Goal: Task Accomplishment & Management: Use online tool/utility

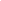
type input "ab575cb34c87f85e5516d662d1ce61e9bdcdf9427f029c366d32db6494063bf2"
type input "ed763d68ec3e2e3c9c4a715b2cda8bbe32e246cc1b8ba6137e6a4bc4c77b2f2c"
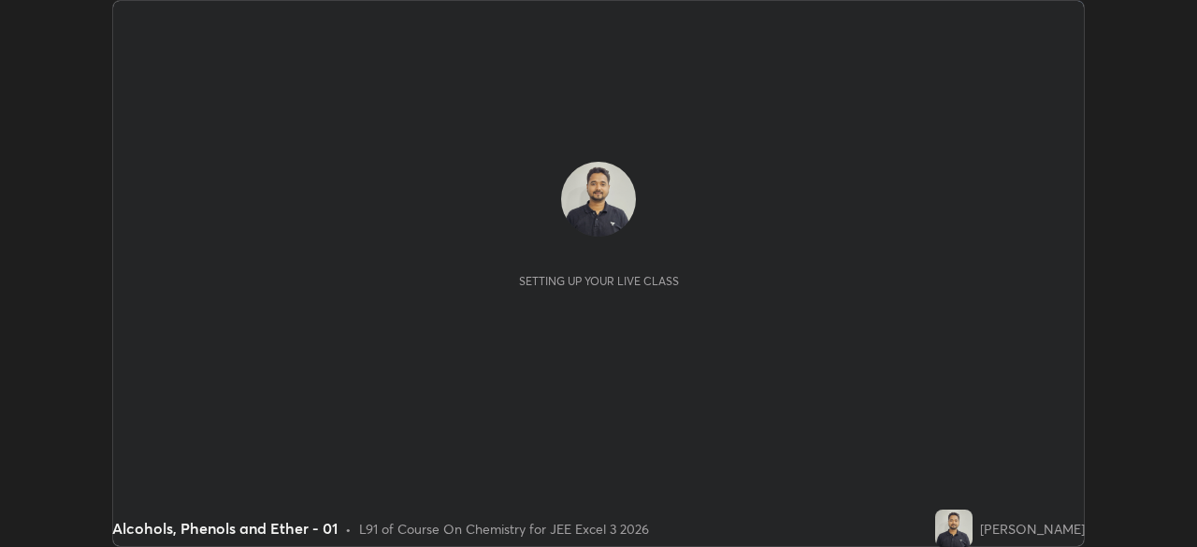
scroll to position [547, 1196]
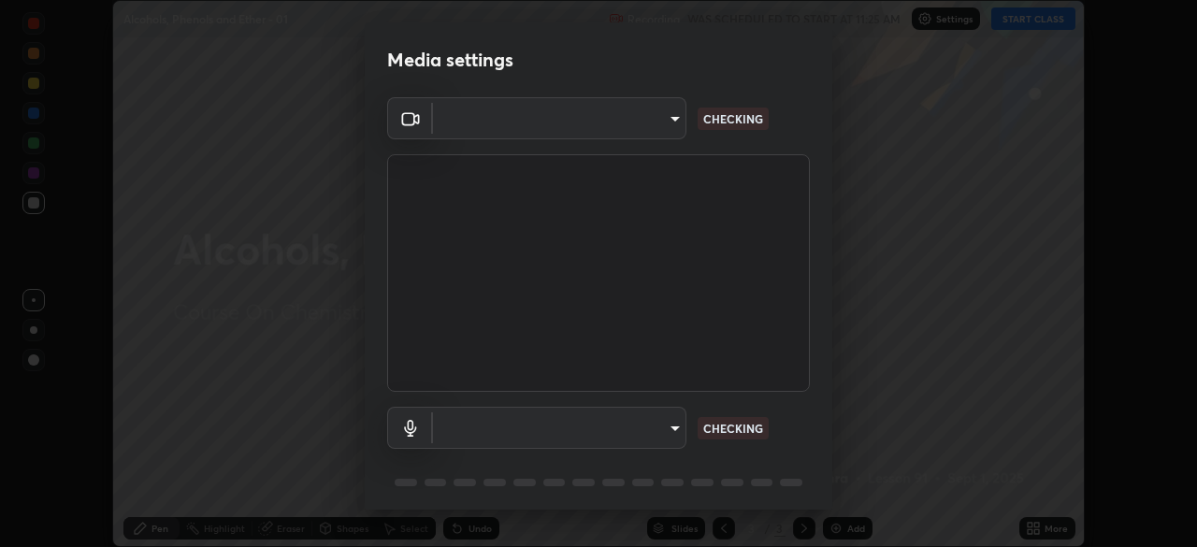
type input "ab575cb34c87f85e5516d662d1ce61e9bdcdf9427f029c366d32db6494063bf2"
click at [672, 425] on body "Erase all Alcohols, Phenols and Ether - 01 Recording WAS SCHEDULED TO START AT …" at bounding box center [598, 273] width 1197 height 547
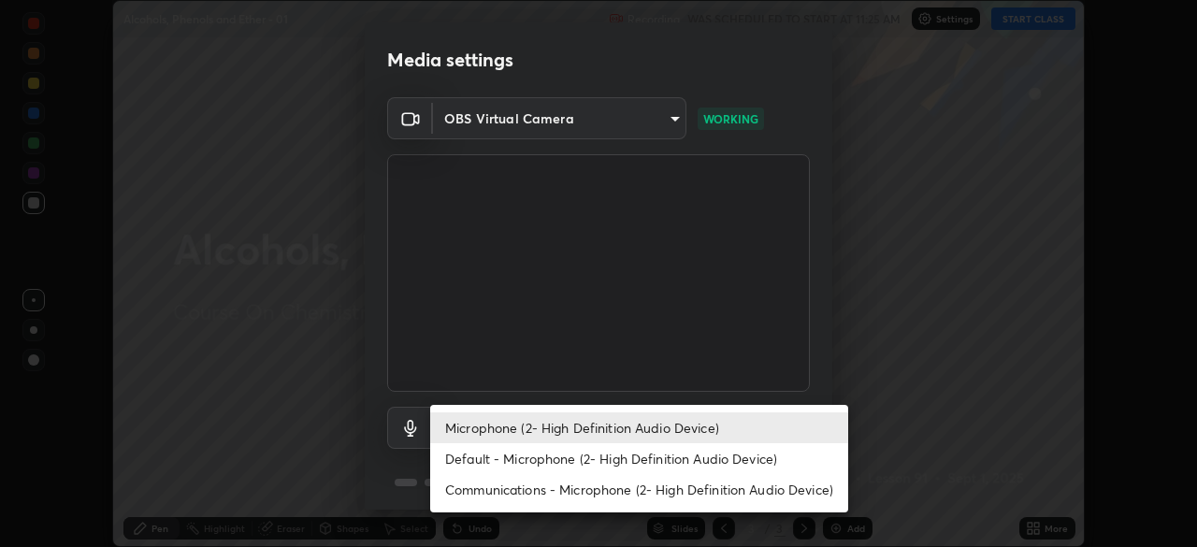
click at [659, 454] on li "Default - Microphone (2- High Definition Audio Device)" at bounding box center [639, 458] width 418 height 31
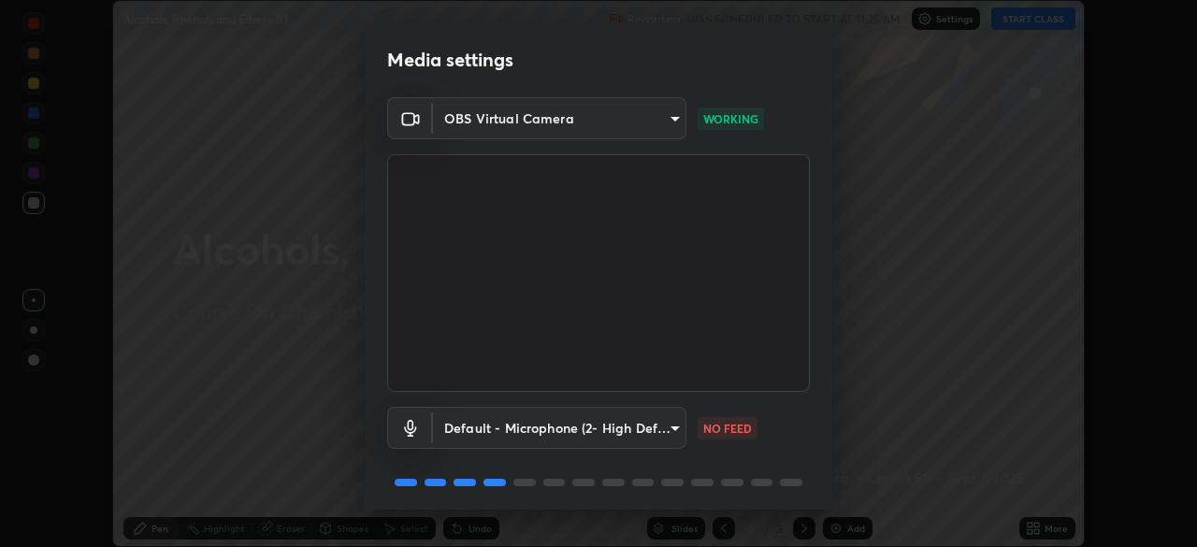
click at [656, 427] on body "Erase all Alcohols, Phenols and Ether - 01 Recording WAS SCHEDULED TO START AT …" at bounding box center [598, 273] width 1197 height 547
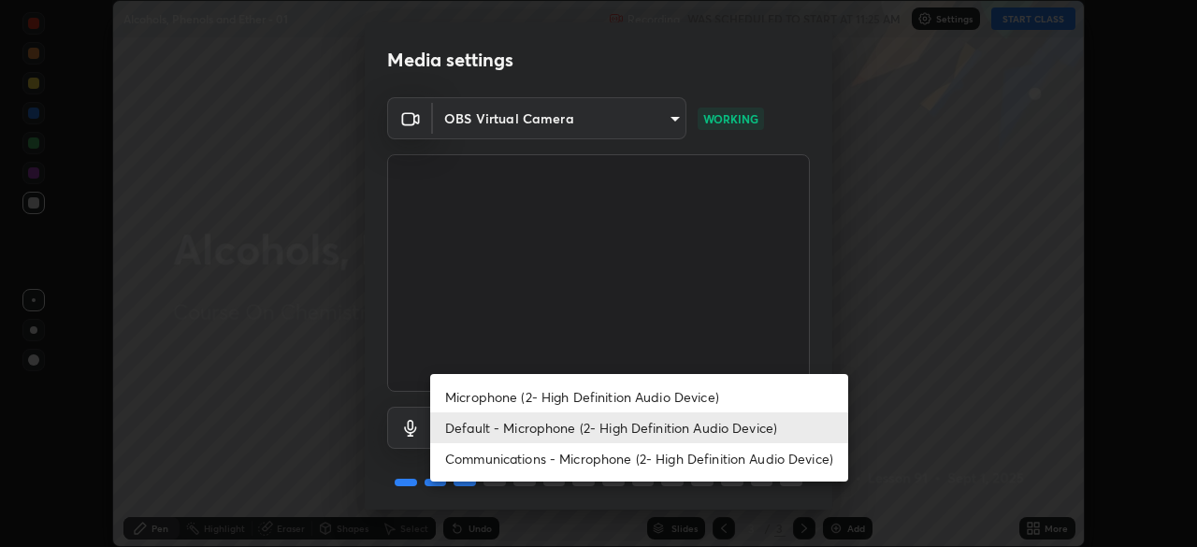
click at [658, 399] on li "Microphone (2- High Definition Audio Device)" at bounding box center [639, 397] width 418 height 31
type input "ed763d68ec3e2e3c9c4a715b2cda8bbe32e246cc1b8ba6137e6a4bc4c77b2f2c"
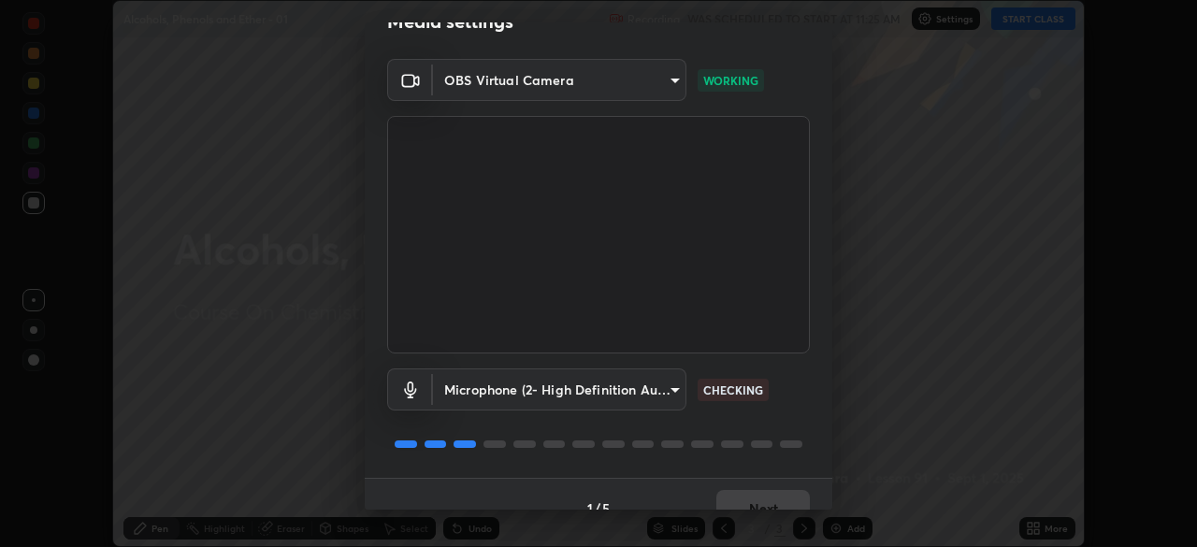
scroll to position [50, 0]
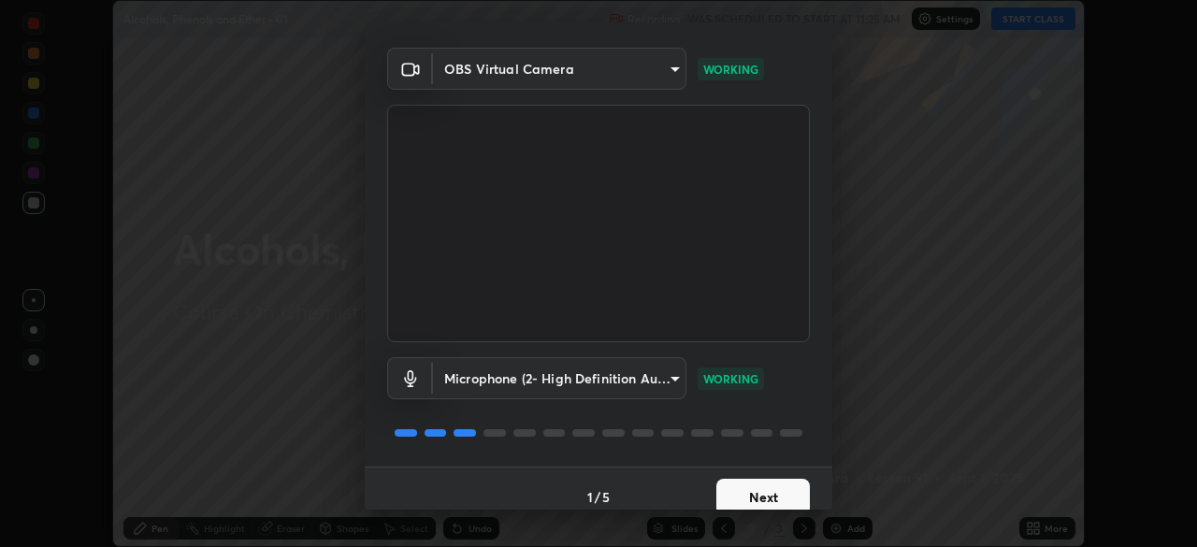
click at [752, 493] on button "Next" at bounding box center [763, 497] width 94 height 37
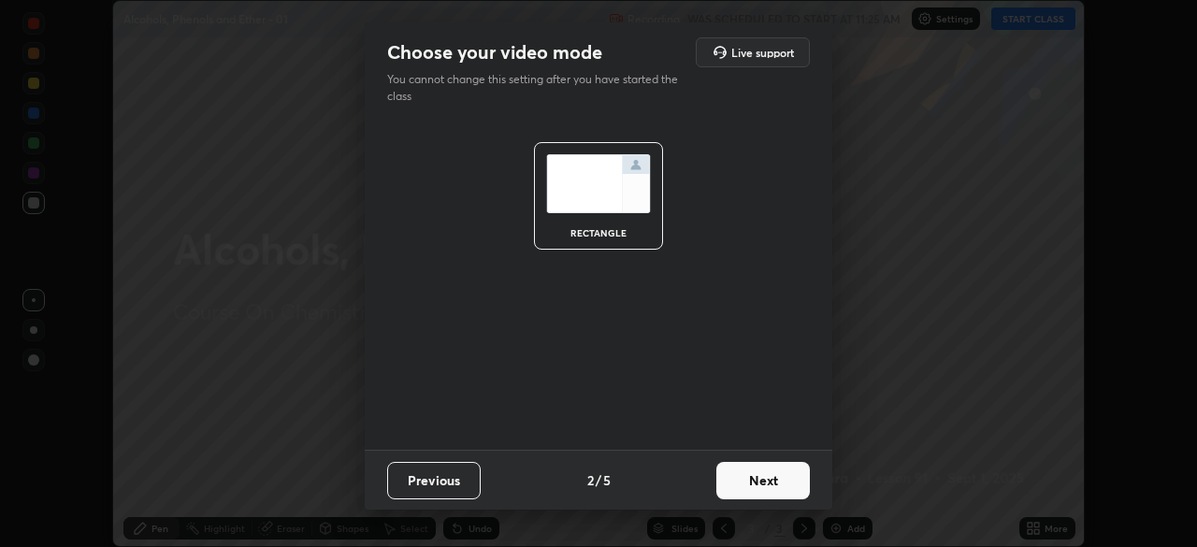
click at [761, 495] on button "Next" at bounding box center [763, 480] width 94 height 37
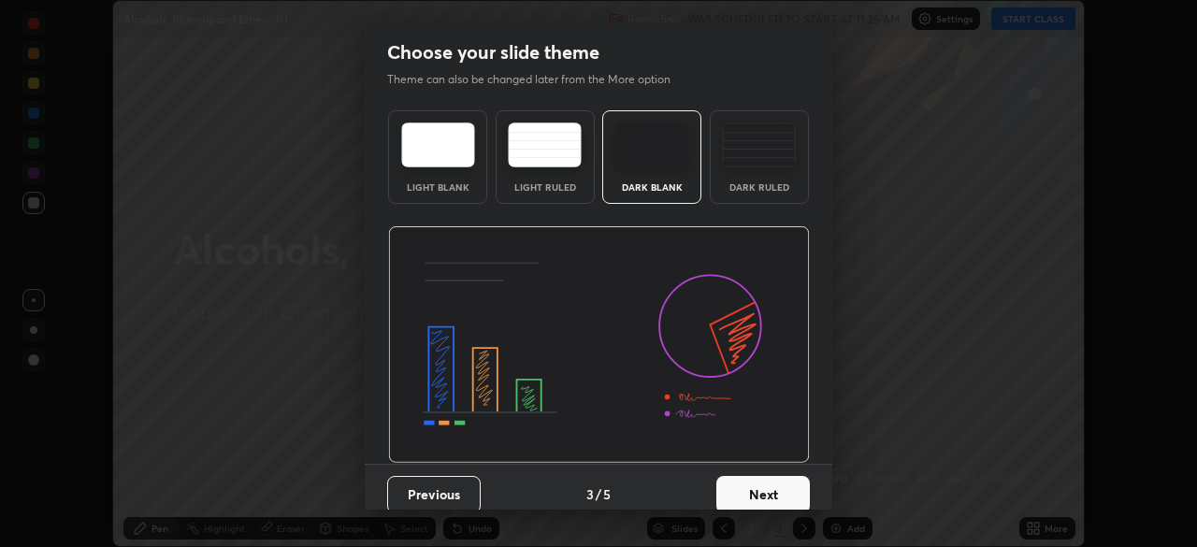
click at [779, 483] on button "Next" at bounding box center [763, 494] width 94 height 37
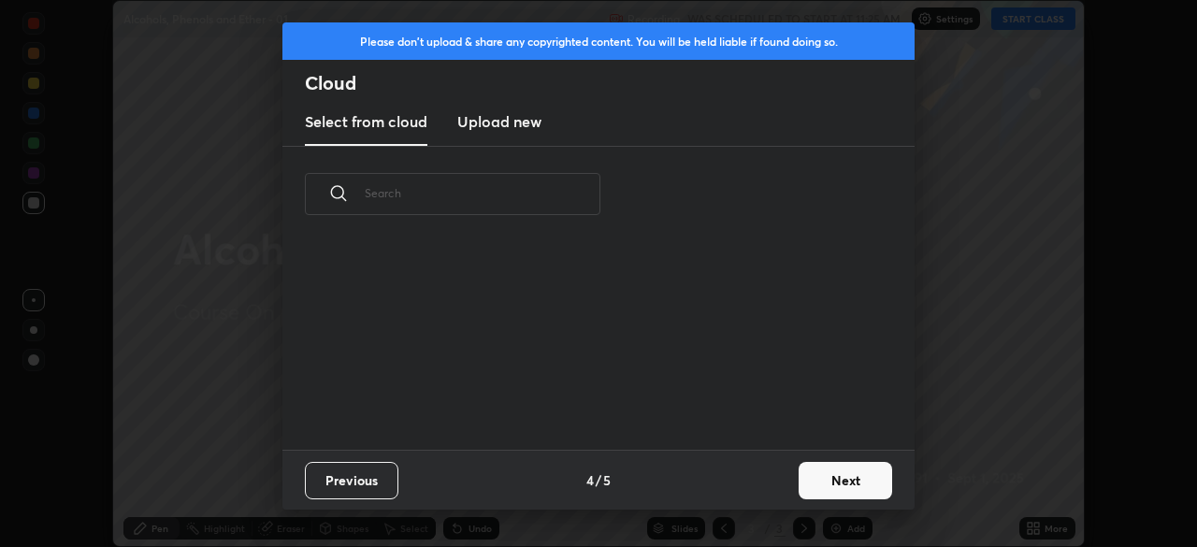
click at [822, 478] on button "Next" at bounding box center [846, 480] width 94 height 37
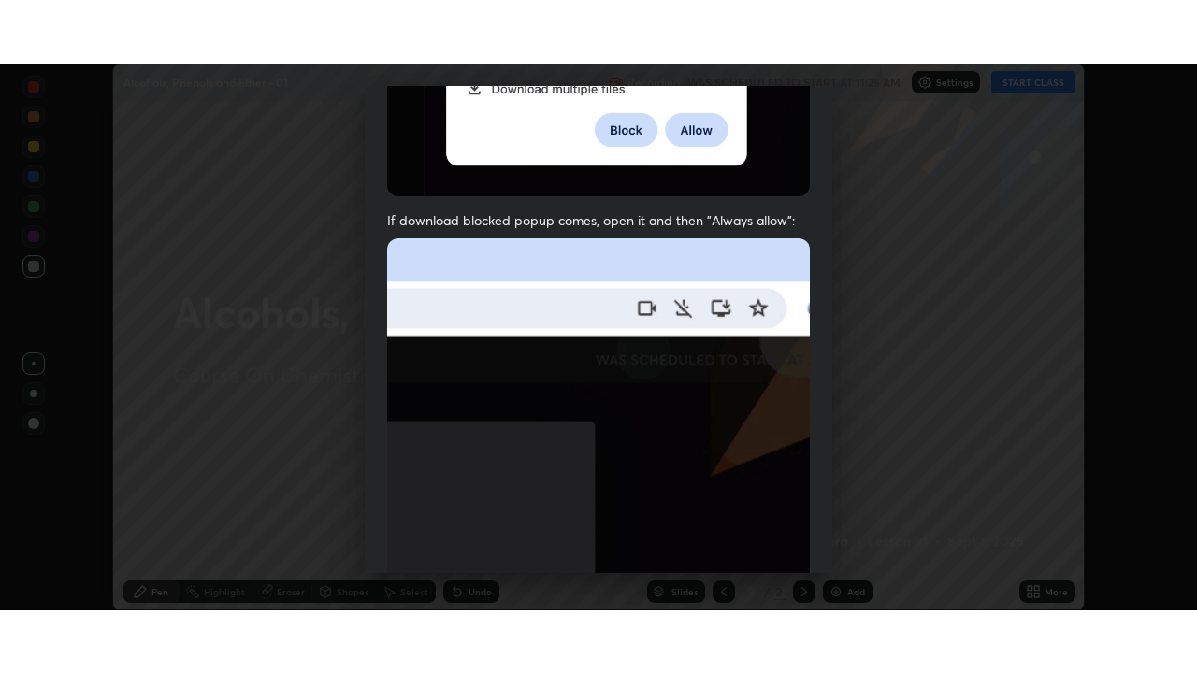
scroll to position [448, 0]
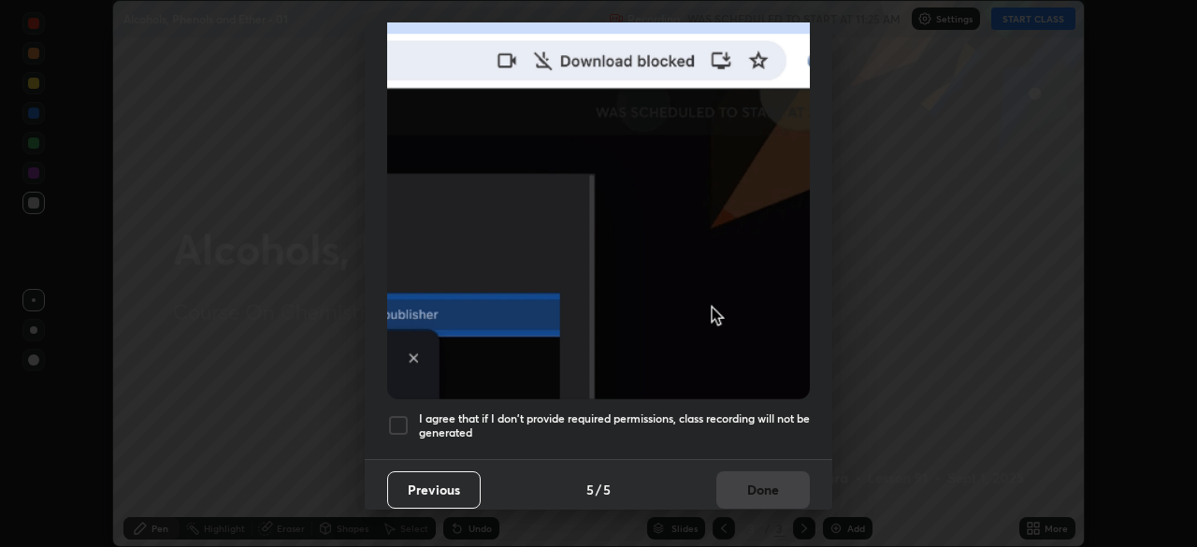
click at [752, 412] on h5 "I agree that if I don't provide required permissions, class recording will not …" at bounding box center [614, 426] width 391 height 29
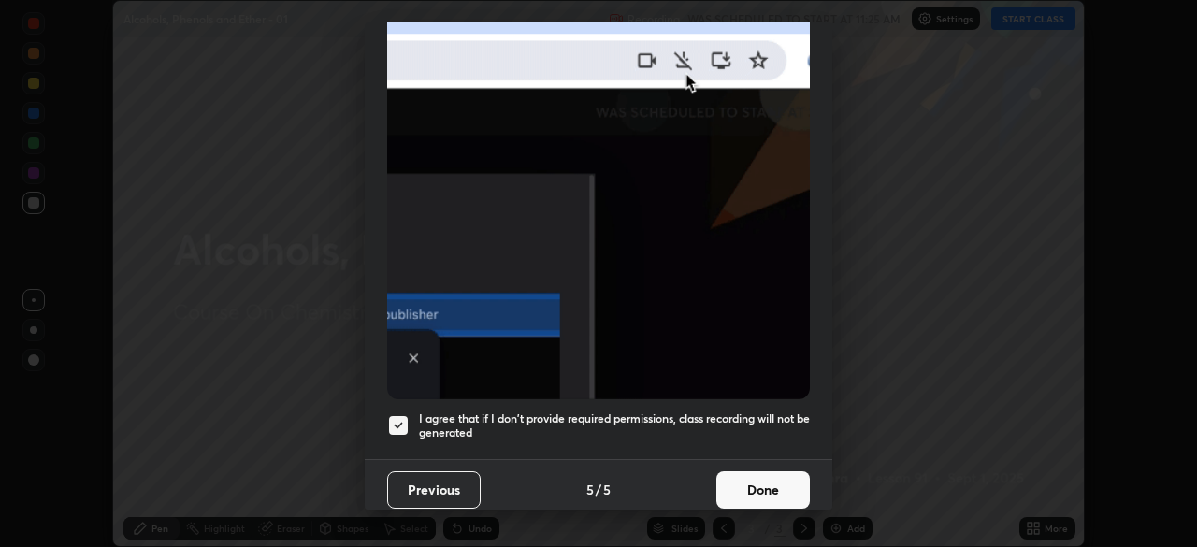
click at [766, 484] on button "Done" at bounding box center [763, 489] width 94 height 37
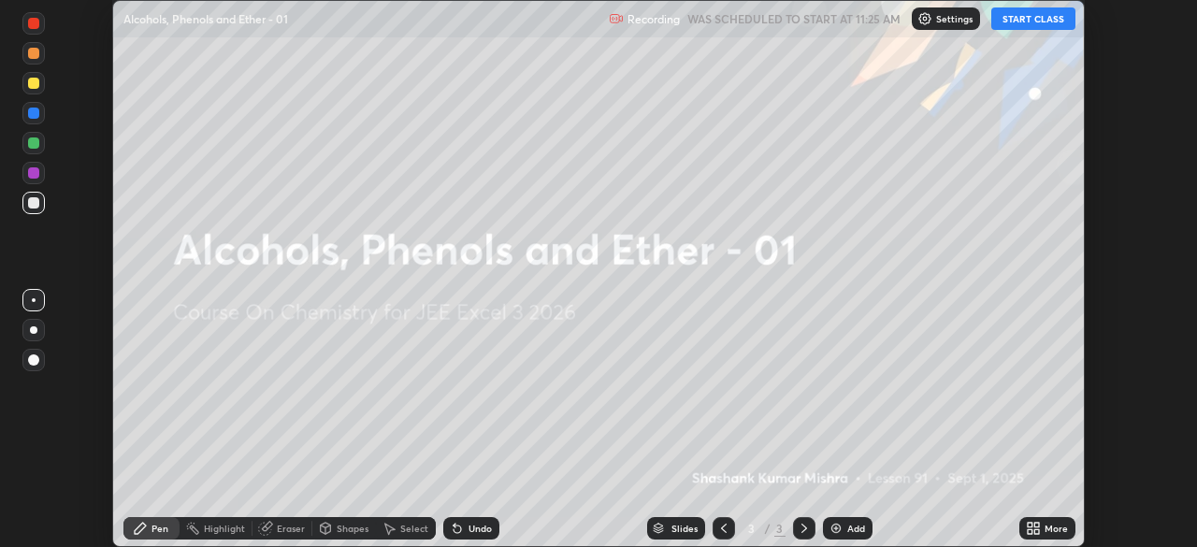
click at [1025, 23] on button "START CLASS" at bounding box center [1033, 18] width 84 height 22
click at [1037, 525] on icon at bounding box center [1036, 525] width 5 height 5
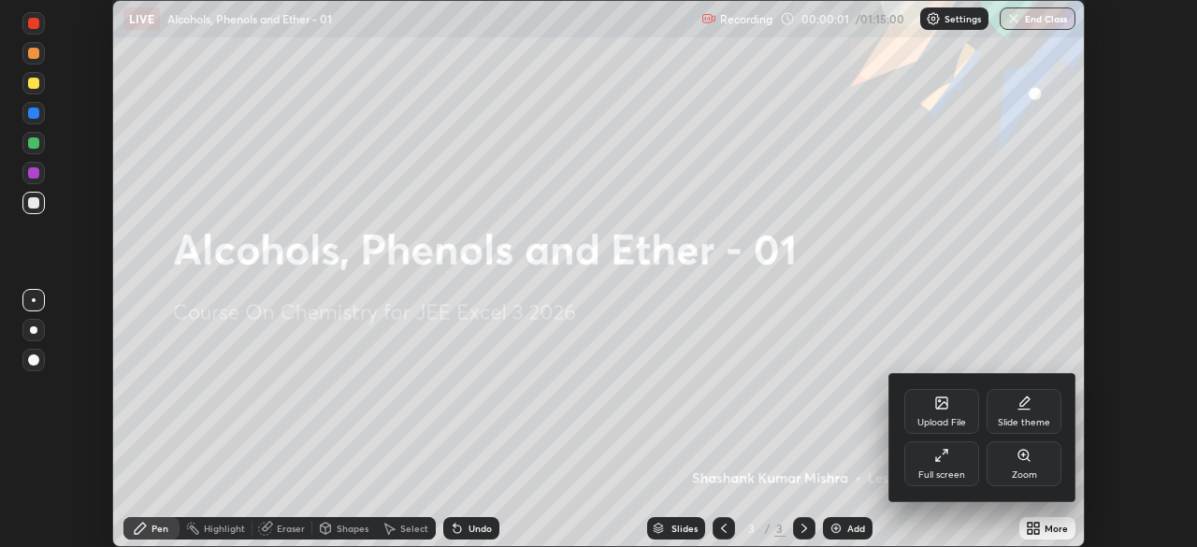
click at [955, 465] on div "Full screen" at bounding box center [941, 463] width 75 height 45
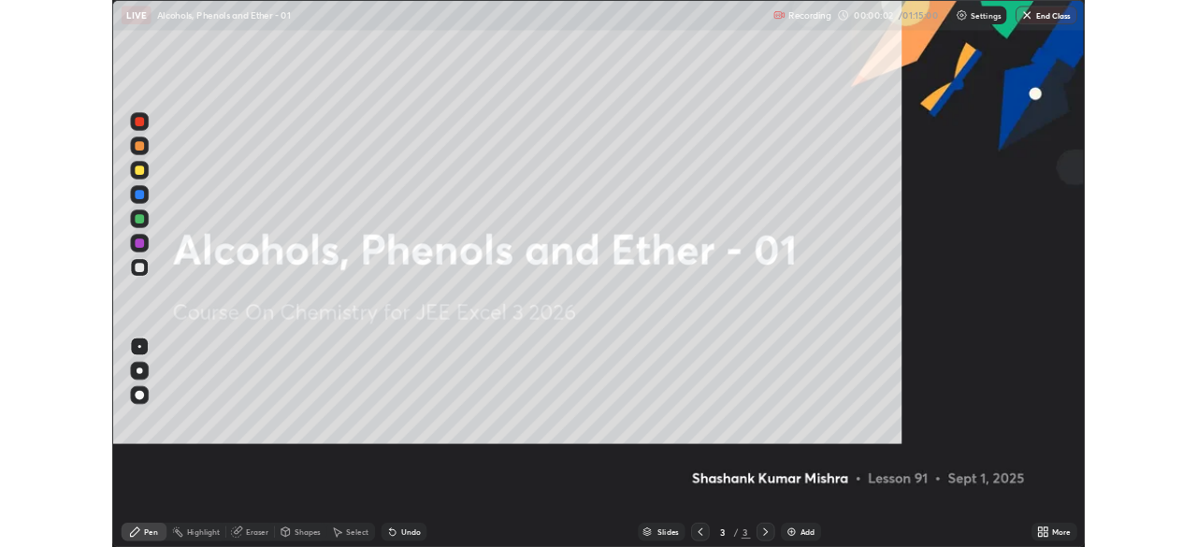
scroll to position [673, 1197]
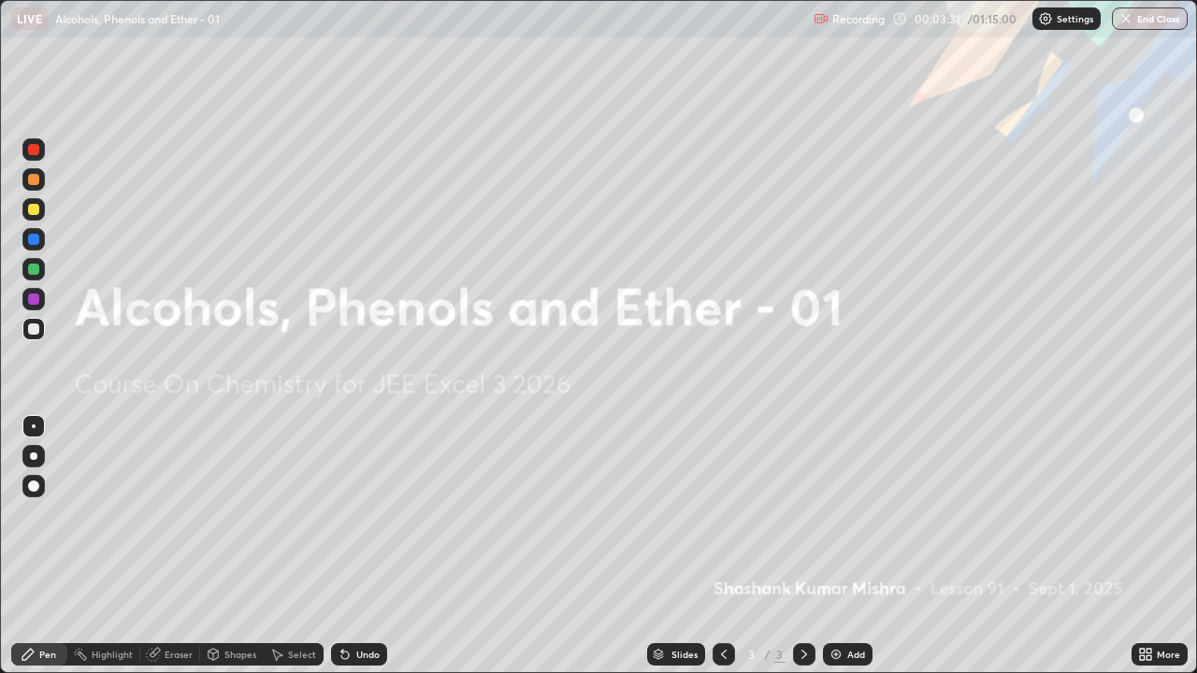
click at [830, 546] on img at bounding box center [836, 654] width 15 height 15
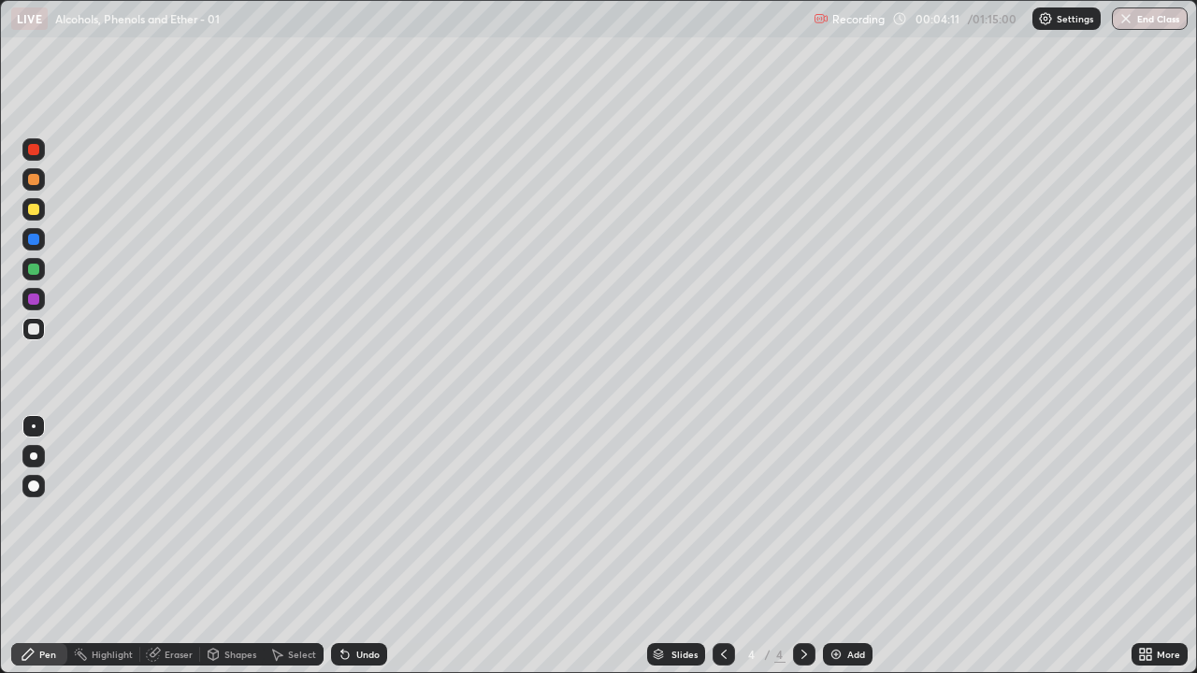
click at [341, 546] on icon at bounding box center [342, 651] width 2 height 2
click at [348, 546] on div "Undo" at bounding box center [359, 654] width 56 height 22
click at [350, 546] on div "Undo" at bounding box center [359, 654] width 56 height 22
click at [351, 546] on div "Undo" at bounding box center [359, 654] width 56 height 22
click at [349, 546] on div "Undo" at bounding box center [359, 654] width 56 height 22
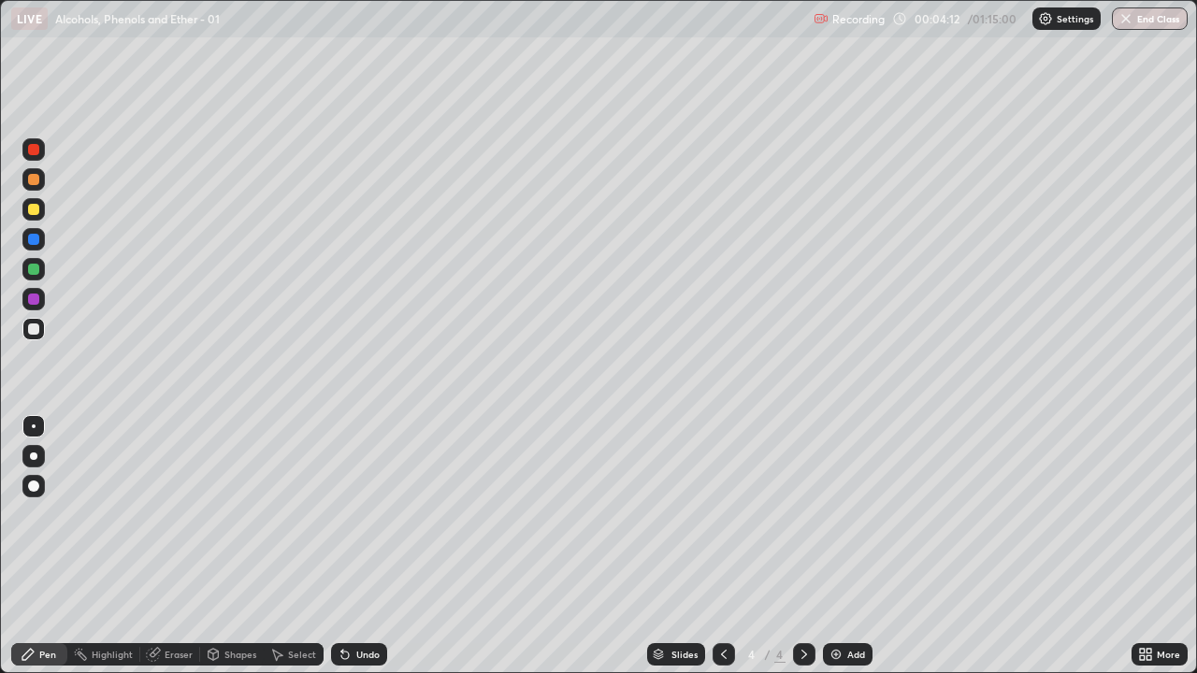
click at [341, 546] on icon at bounding box center [342, 651] width 2 height 2
click at [360, 546] on div "Undo" at bounding box center [359, 654] width 56 height 22
click at [349, 546] on icon at bounding box center [345, 654] width 15 height 15
click at [343, 546] on icon at bounding box center [344, 655] width 7 height 7
click at [339, 546] on div "Undo" at bounding box center [359, 654] width 56 height 22
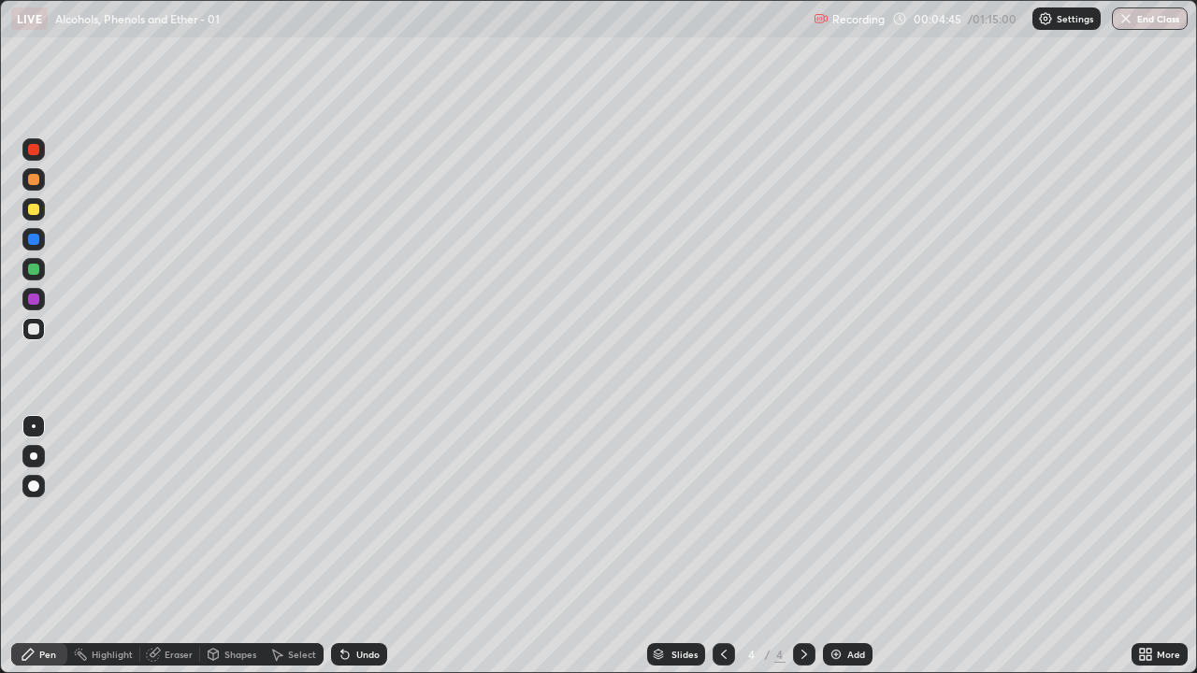
click at [360, 546] on div "Undo" at bounding box center [359, 654] width 56 height 22
click at [365, 546] on div "Undo" at bounding box center [359, 654] width 56 height 22
click at [370, 546] on div "Undo" at bounding box center [359, 654] width 56 height 22
click at [358, 546] on div "Undo" at bounding box center [359, 654] width 56 height 22
click at [173, 546] on div "Eraser" at bounding box center [179, 654] width 28 height 9
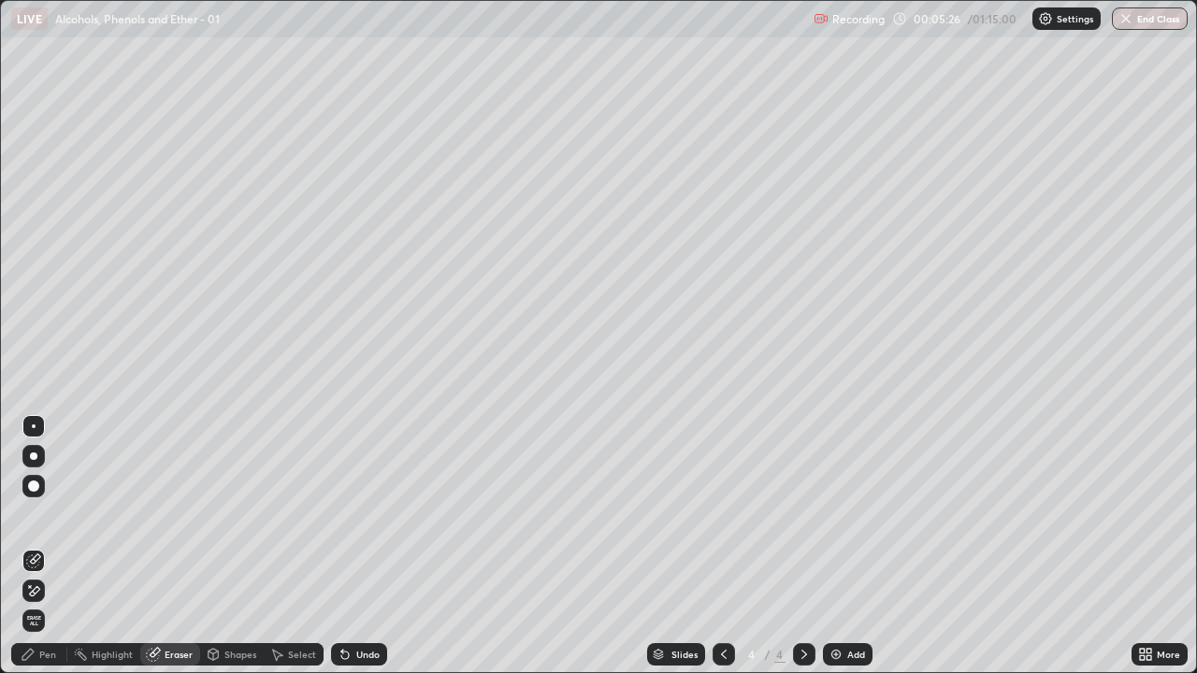
click at [172, 546] on div "Eraser" at bounding box center [179, 654] width 28 height 9
click at [47, 546] on div "Pen" at bounding box center [47, 654] width 17 height 9
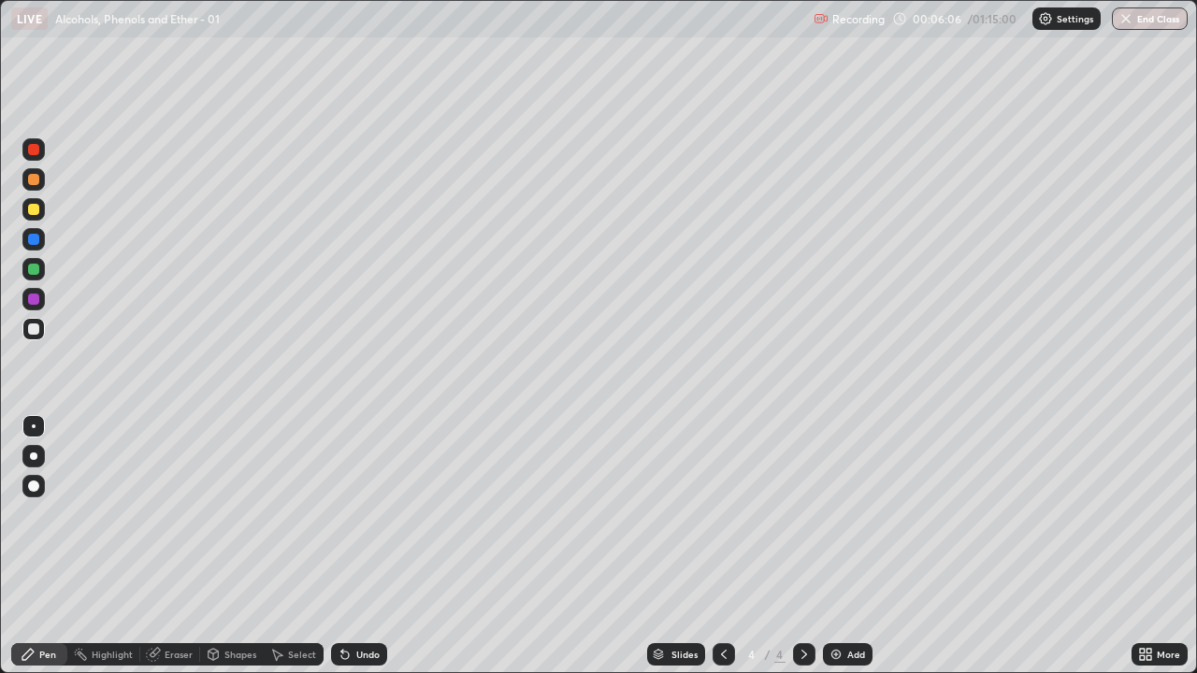
click at [836, 546] on img at bounding box center [836, 654] width 15 height 15
click at [293, 546] on div "Select" at bounding box center [302, 654] width 28 height 9
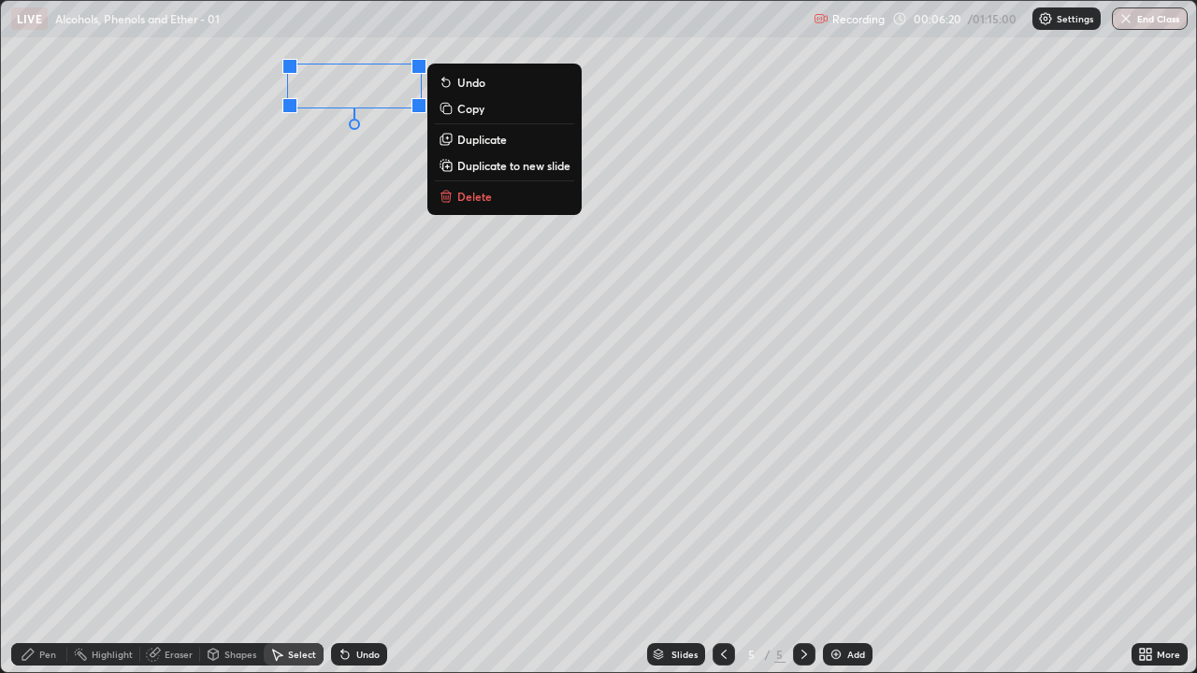
click at [44, 546] on div "Pen" at bounding box center [47, 654] width 17 height 9
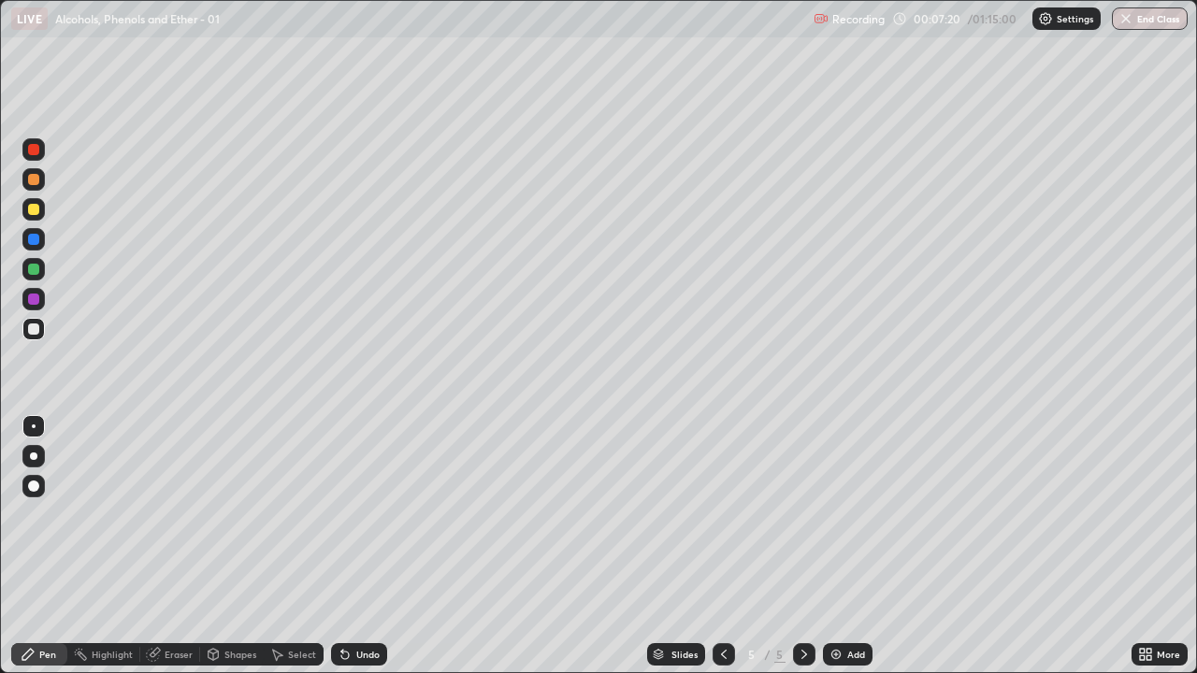
click at [176, 546] on div "Eraser" at bounding box center [179, 654] width 28 height 9
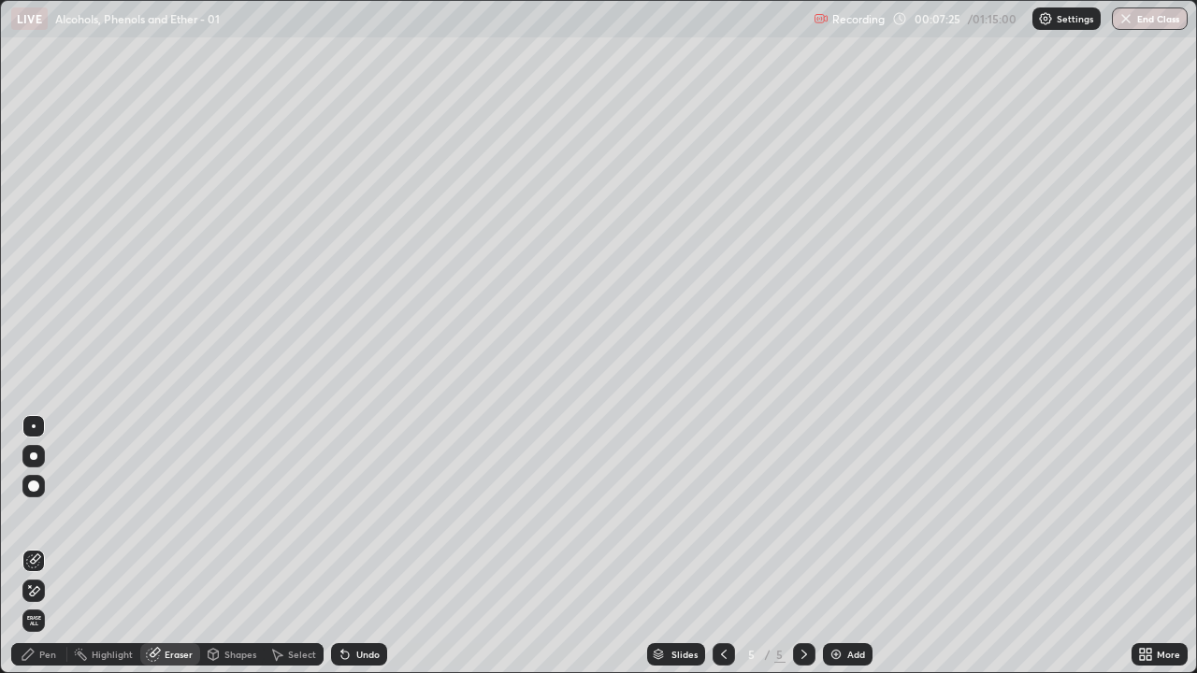
click at [44, 546] on div "Pen" at bounding box center [47, 654] width 17 height 9
click at [43, 546] on div "Pen" at bounding box center [47, 654] width 17 height 9
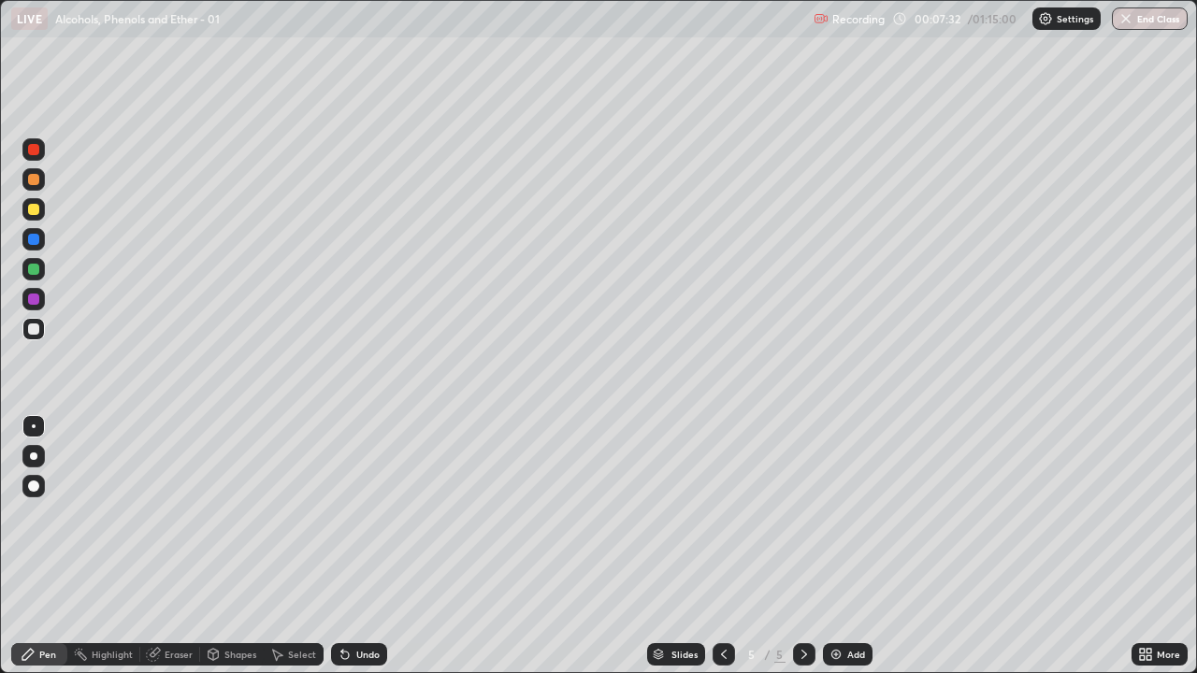
click at [179, 546] on div "Eraser" at bounding box center [179, 654] width 28 height 9
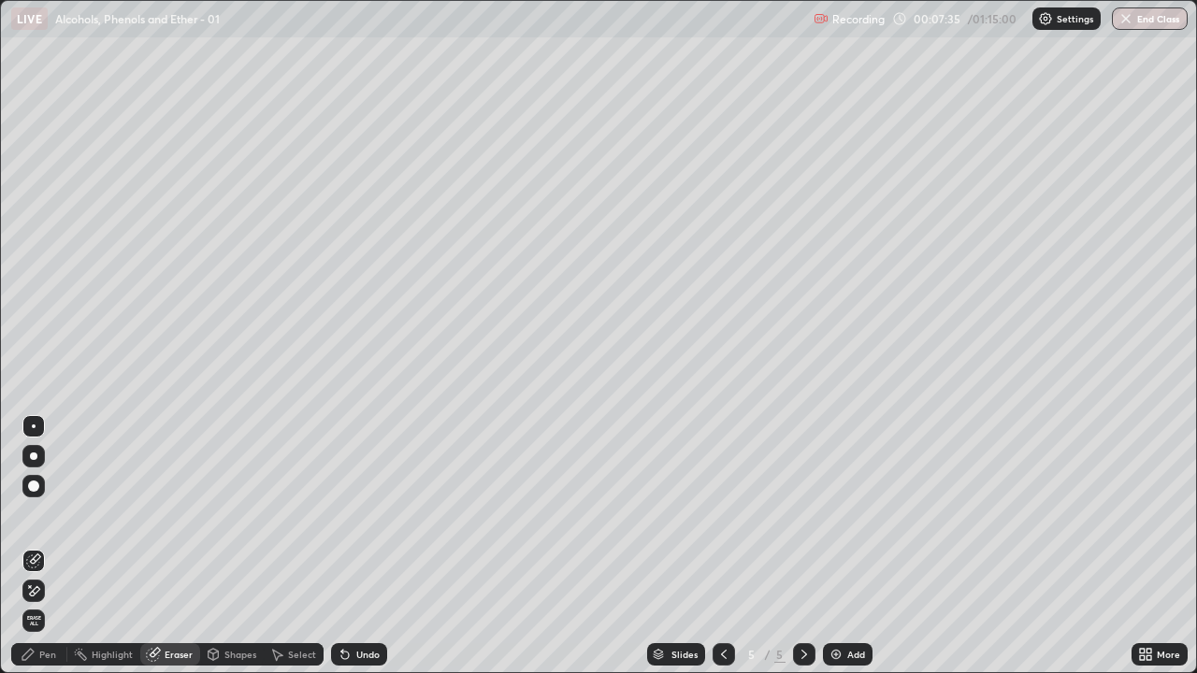
click at [43, 546] on div "Pen" at bounding box center [47, 654] width 17 height 9
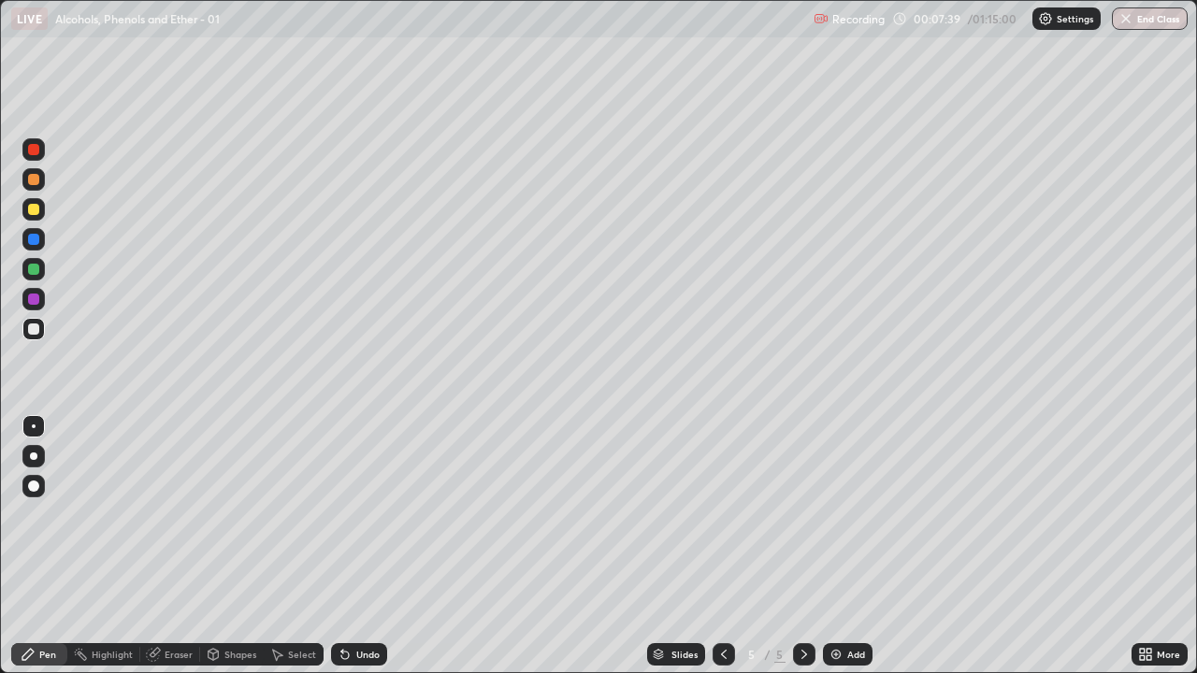
click at [186, 546] on div "Eraser" at bounding box center [179, 654] width 28 height 9
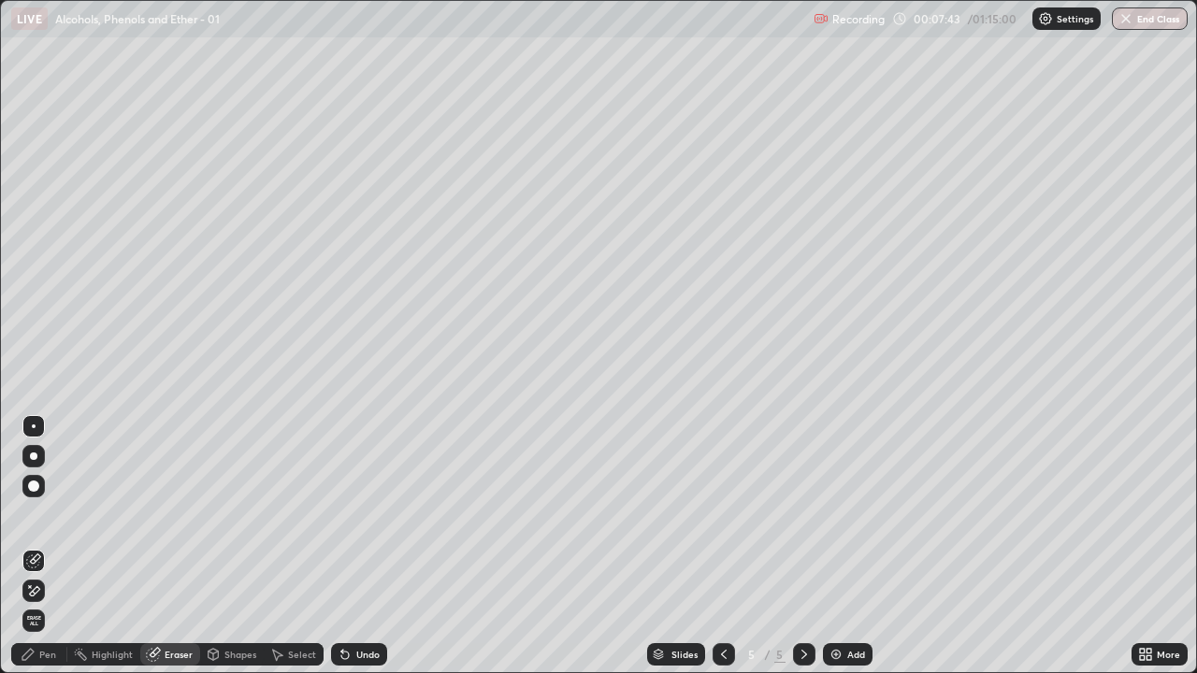
click at [48, 546] on div "Pen" at bounding box center [47, 654] width 17 height 9
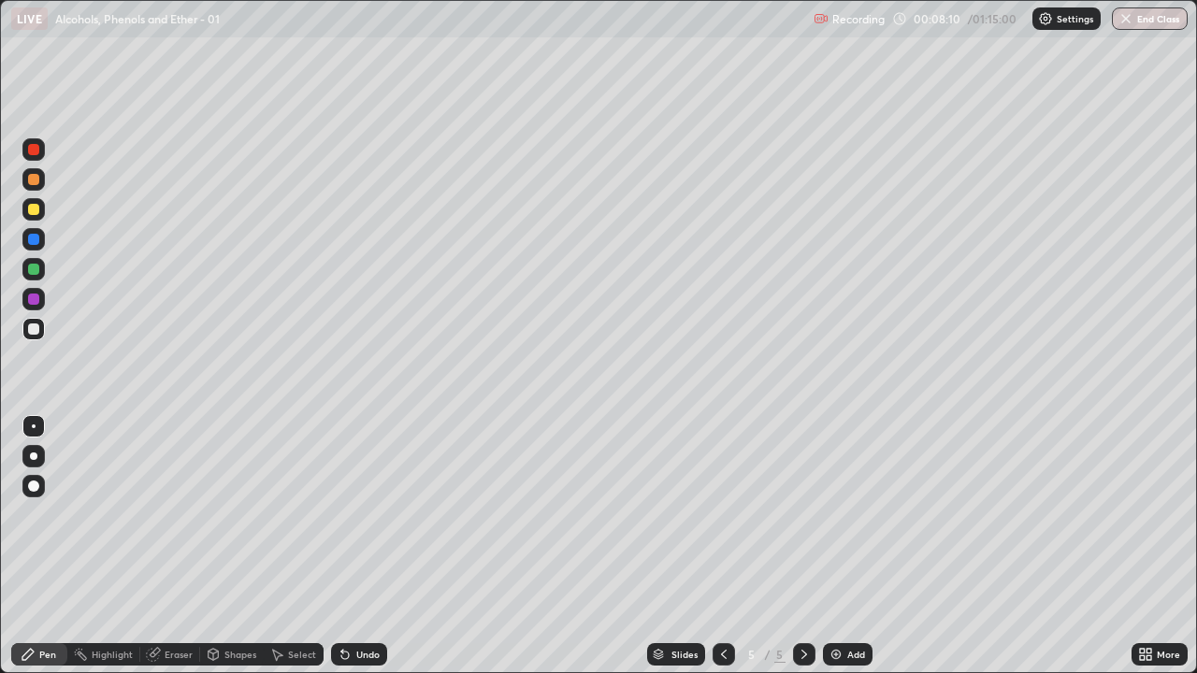
click at [36, 272] on div at bounding box center [33, 269] width 11 height 11
click at [170, 546] on div "Eraser" at bounding box center [170, 654] width 60 height 22
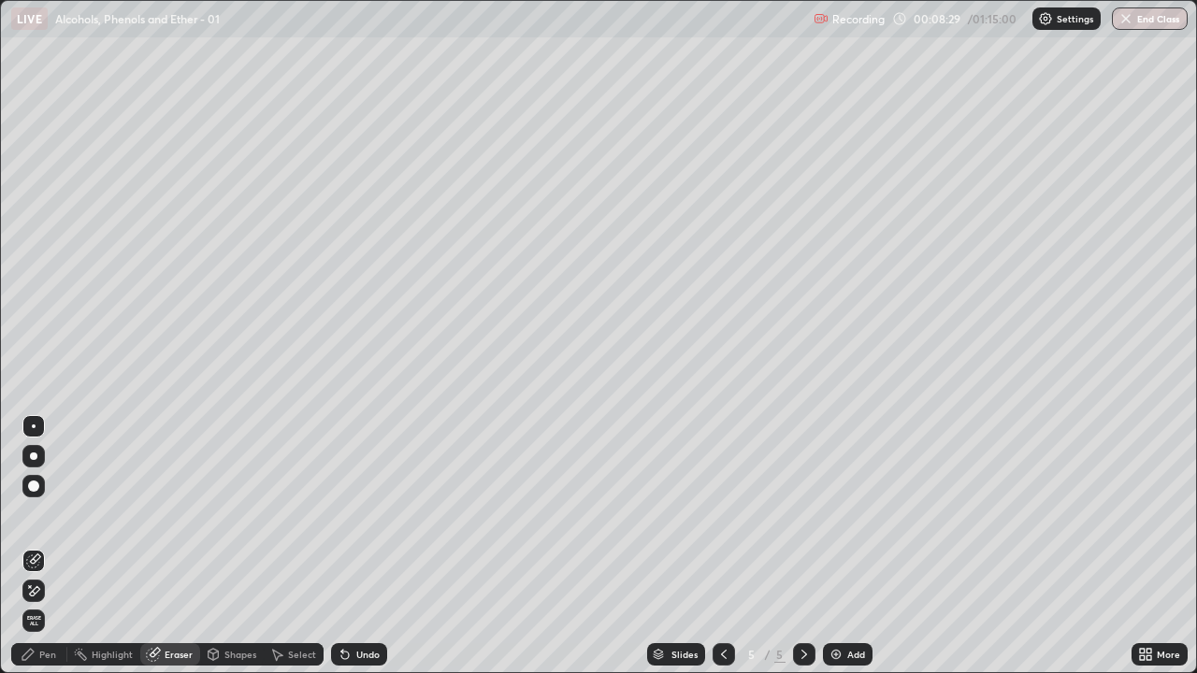
click at [41, 546] on div "Pen" at bounding box center [47, 654] width 17 height 9
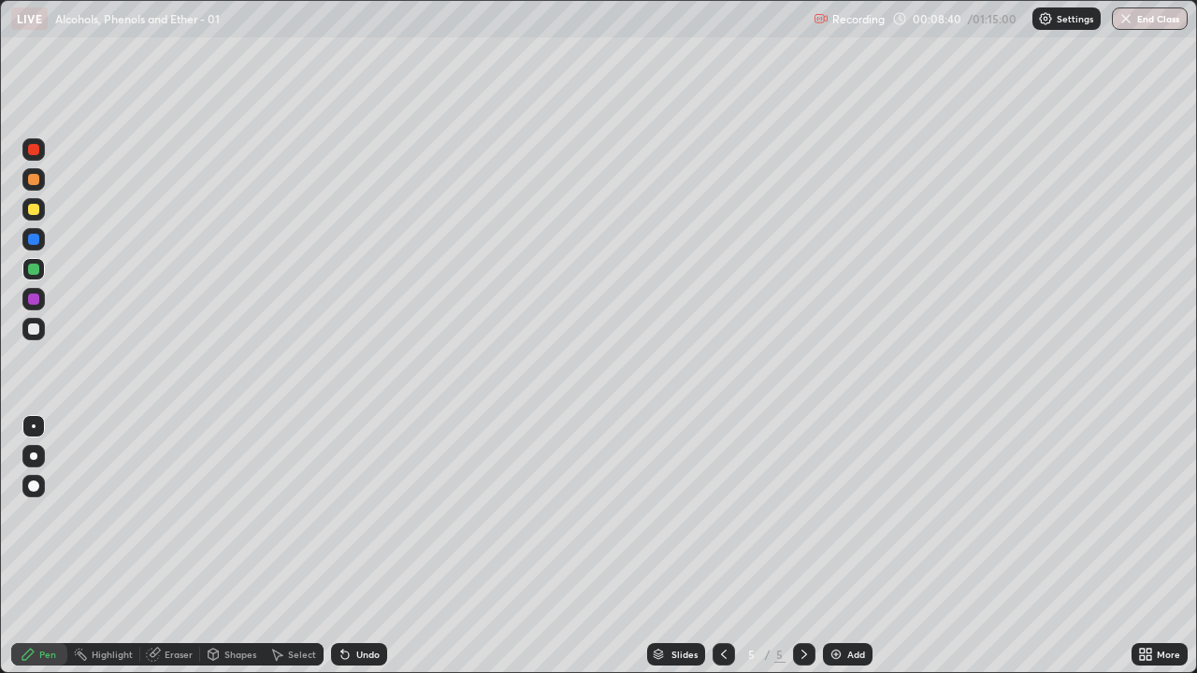
click at [35, 330] on div at bounding box center [33, 329] width 11 height 11
click at [283, 546] on div "Select" at bounding box center [294, 654] width 60 height 22
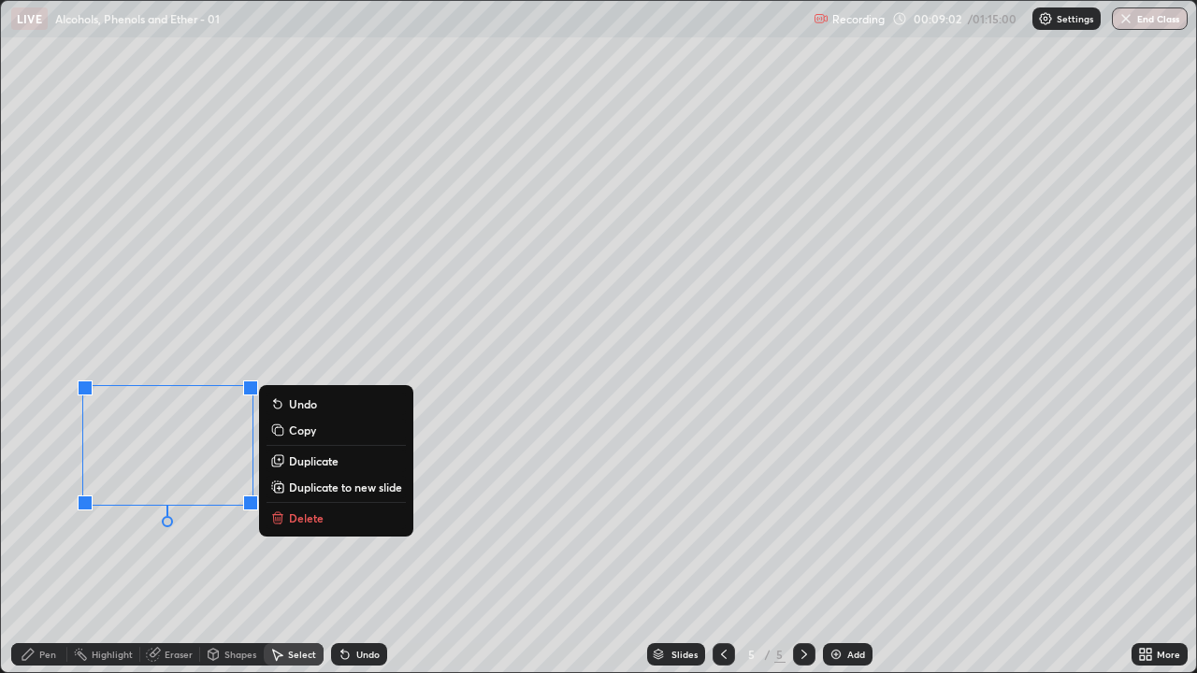
click at [297, 514] on p "Delete" at bounding box center [306, 518] width 35 height 15
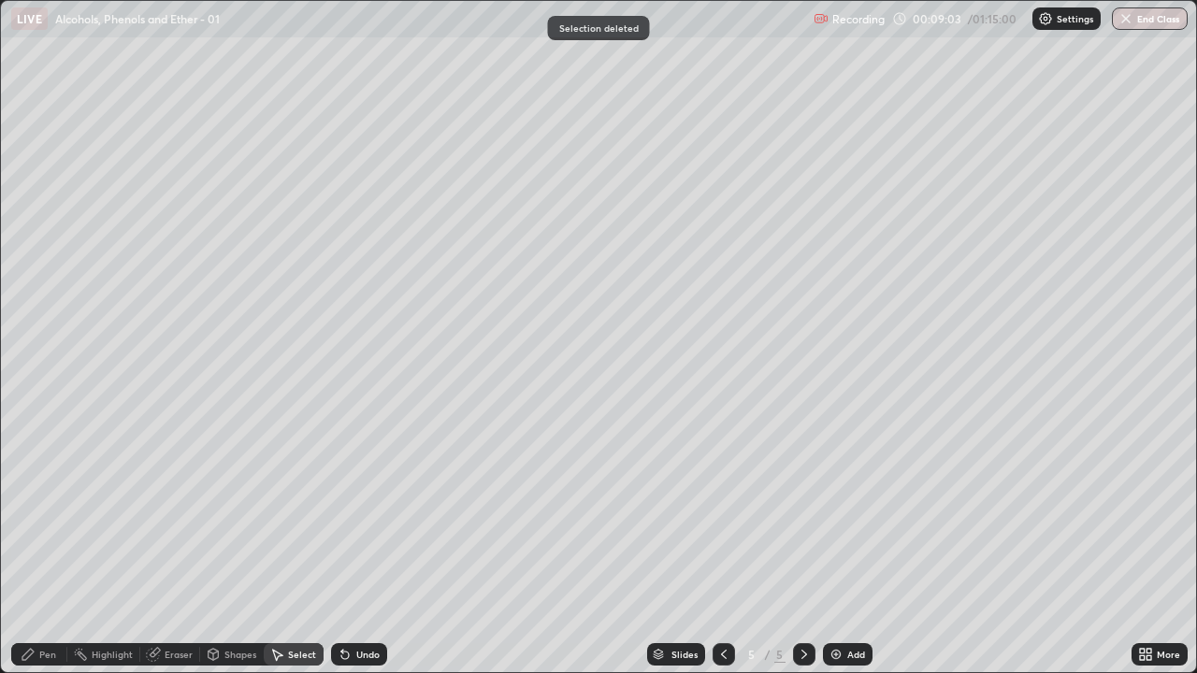
click at [30, 546] on icon at bounding box center [27, 654] width 11 height 11
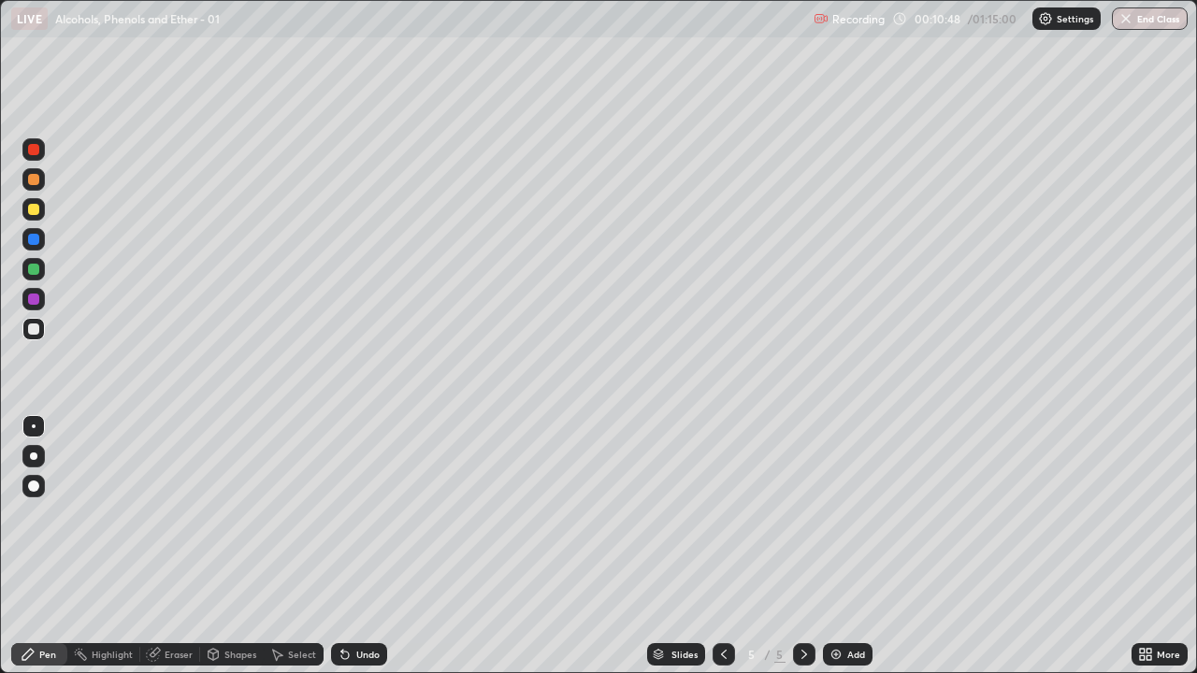
click at [353, 546] on div "Undo" at bounding box center [359, 654] width 56 height 22
click at [356, 546] on div "Undo" at bounding box center [367, 654] width 23 height 9
click at [179, 546] on div "Eraser" at bounding box center [179, 654] width 28 height 9
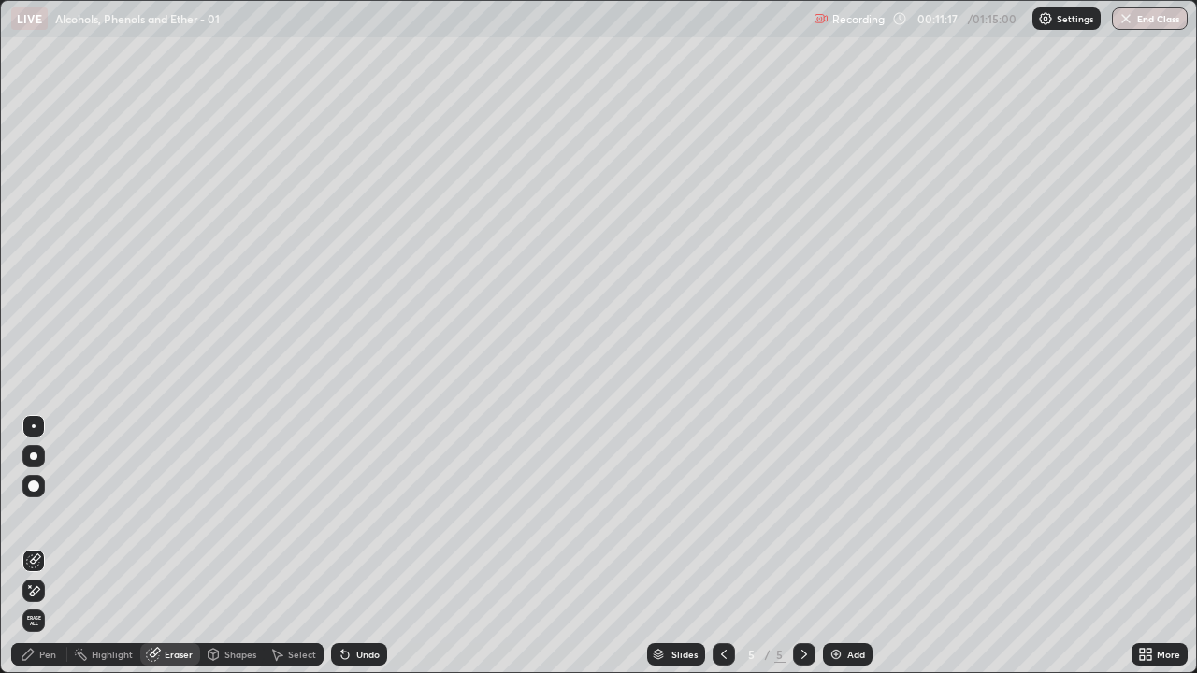
click at [290, 546] on div "Select" at bounding box center [302, 654] width 28 height 9
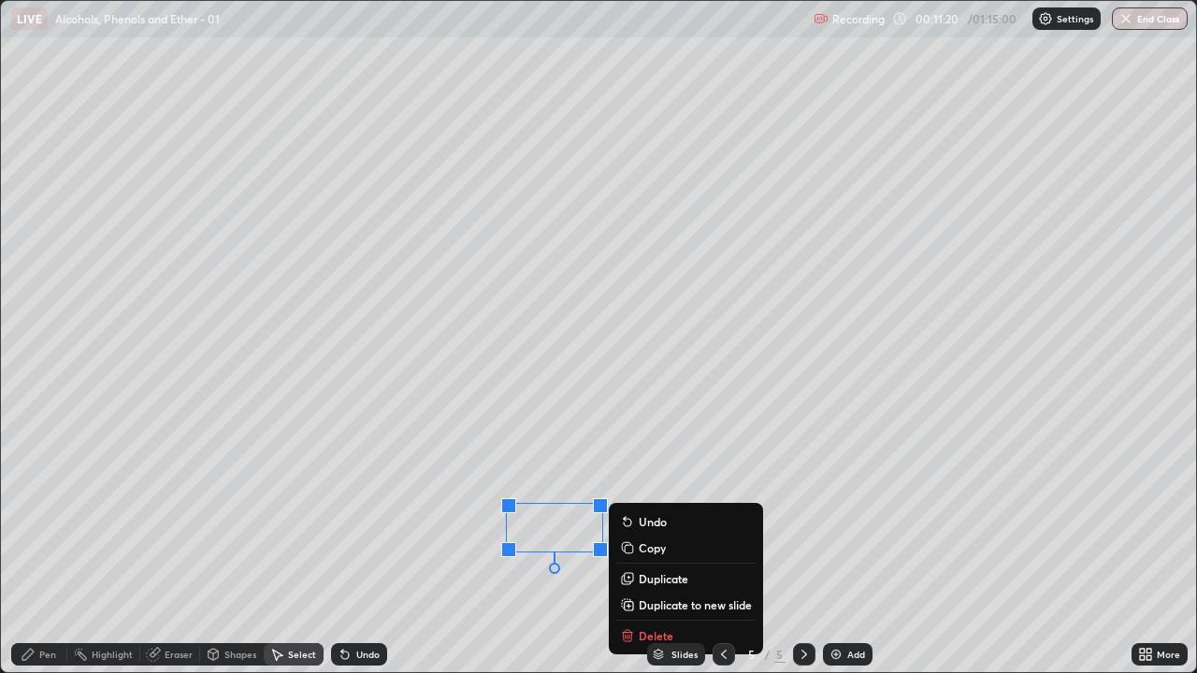
click at [504, 546] on div "0 ° Undo Copy Duplicate Duplicate to new slide Delete" at bounding box center [598, 337] width 1195 height 672
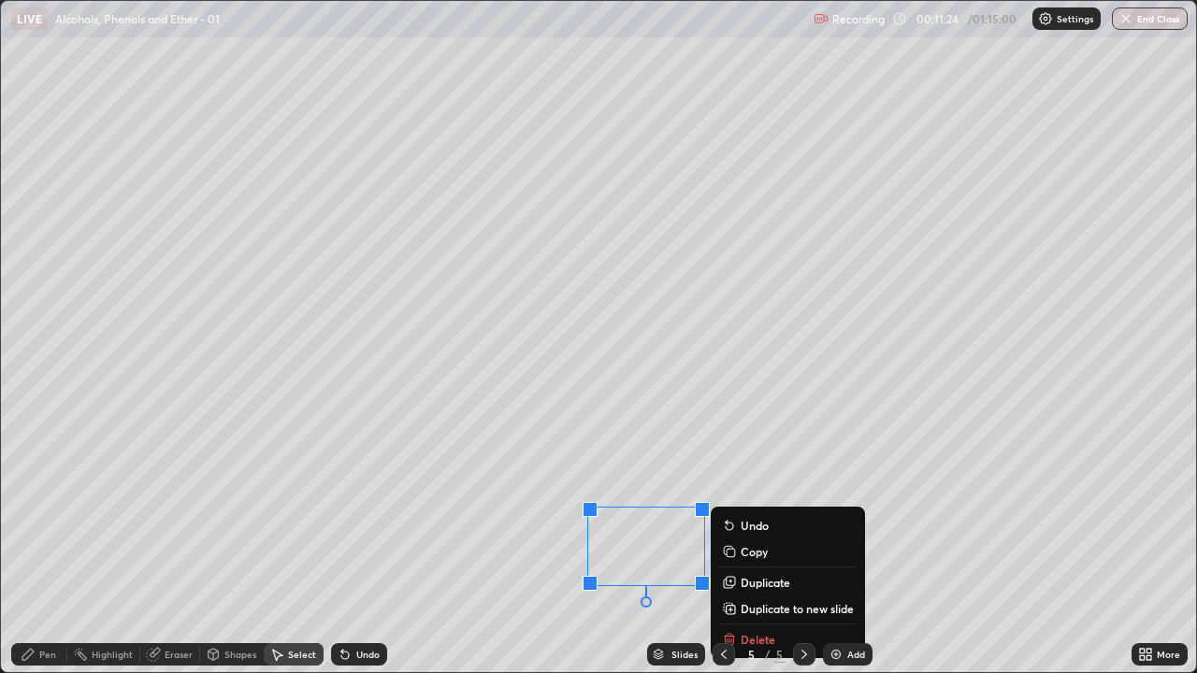
click at [42, 546] on div "Pen" at bounding box center [47, 654] width 17 height 9
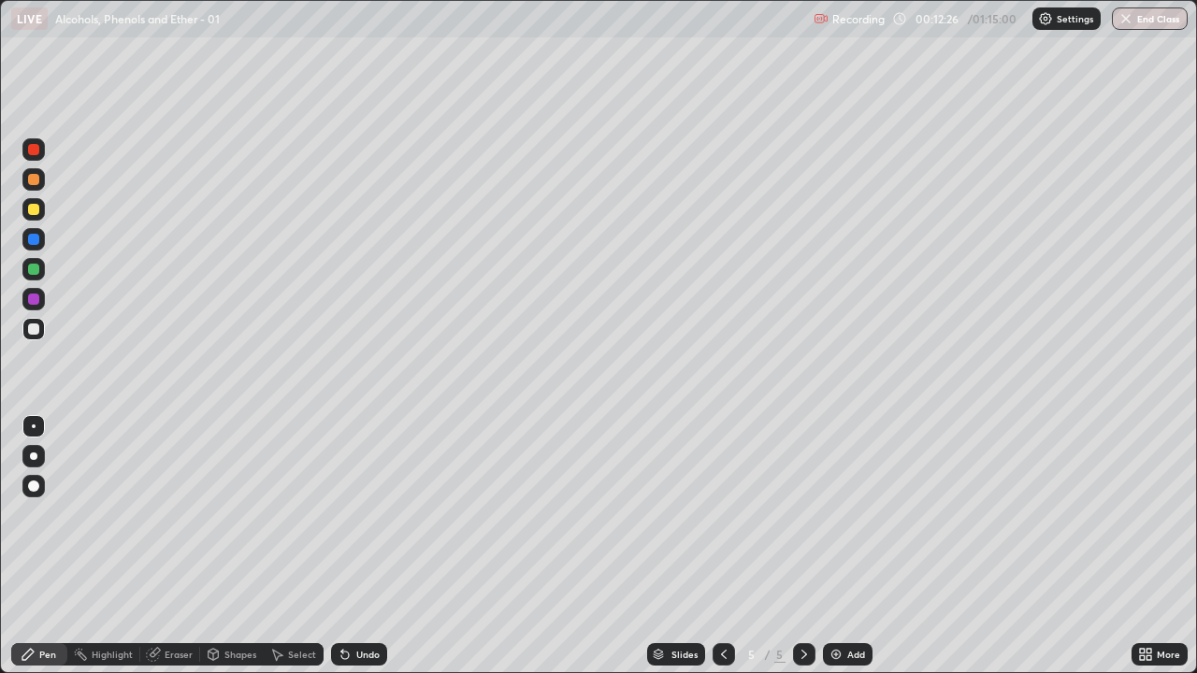
click at [353, 546] on div "Undo" at bounding box center [359, 654] width 56 height 22
click at [350, 546] on div "Undo" at bounding box center [359, 654] width 56 height 22
click at [348, 546] on icon at bounding box center [345, 654] width 15 height 15
click at [1149, 546] on icon at bounding box center [1149, 658] width 5 height 5
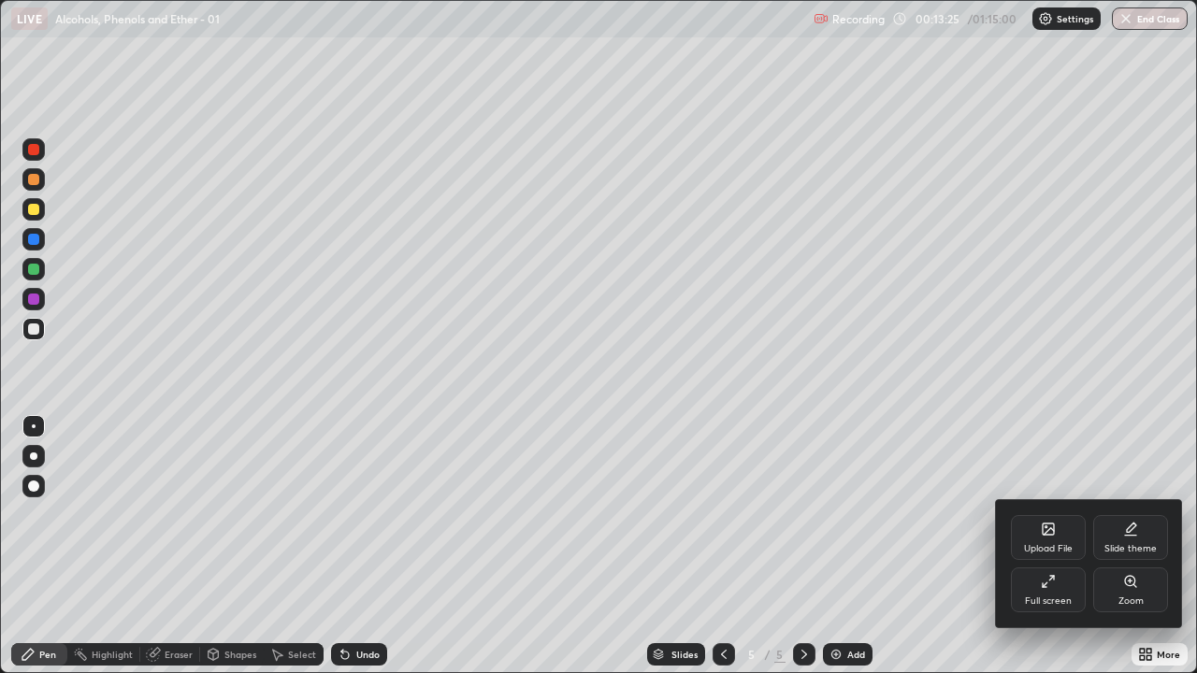
click at [1050, 546] on div "Full screen" at bounding box center [1048, 590] width 75 height 45
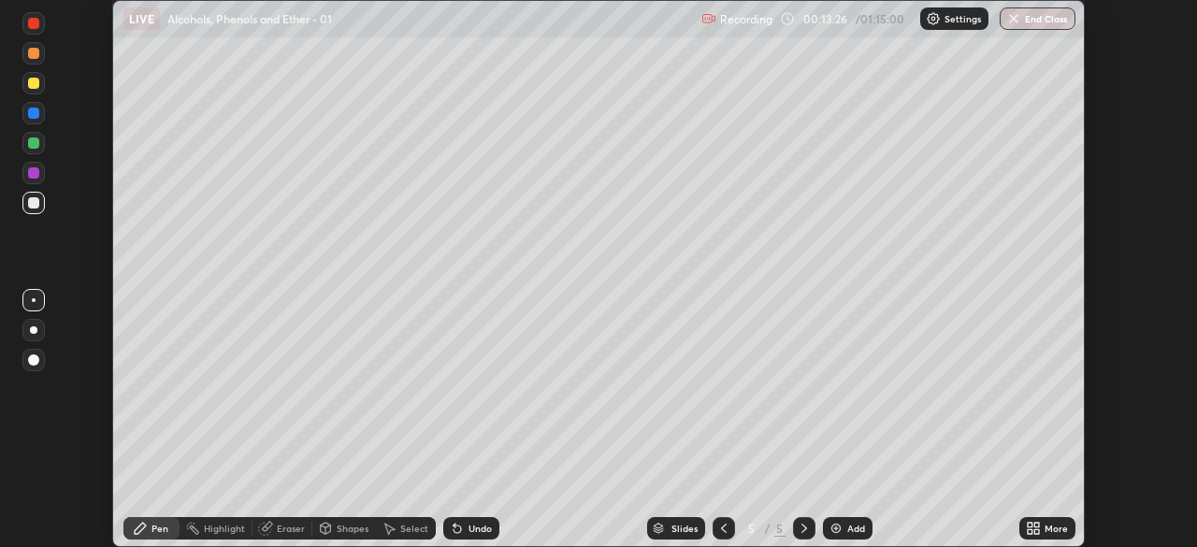
scroll to position [92985, 92335]
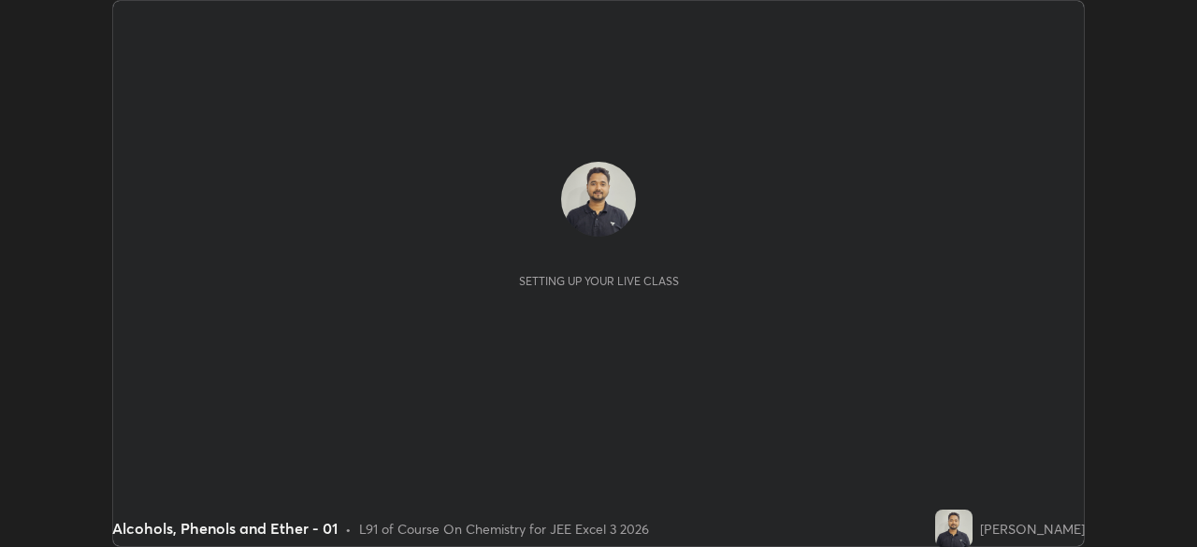
scroll to position [547, 1196]
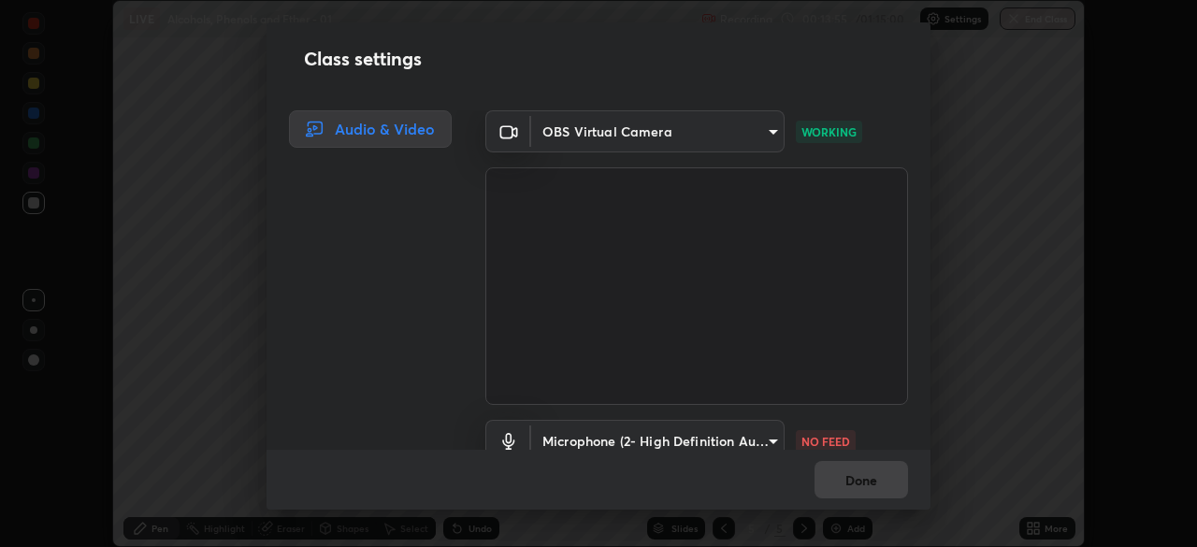
click at [766, 441] on body "Erase all LIVE Alcohols, Phenols and Ether - 01 Recording 00:13:55 / 01:15:00 S…" at bounding box center [598, 273] width 1197 height 547
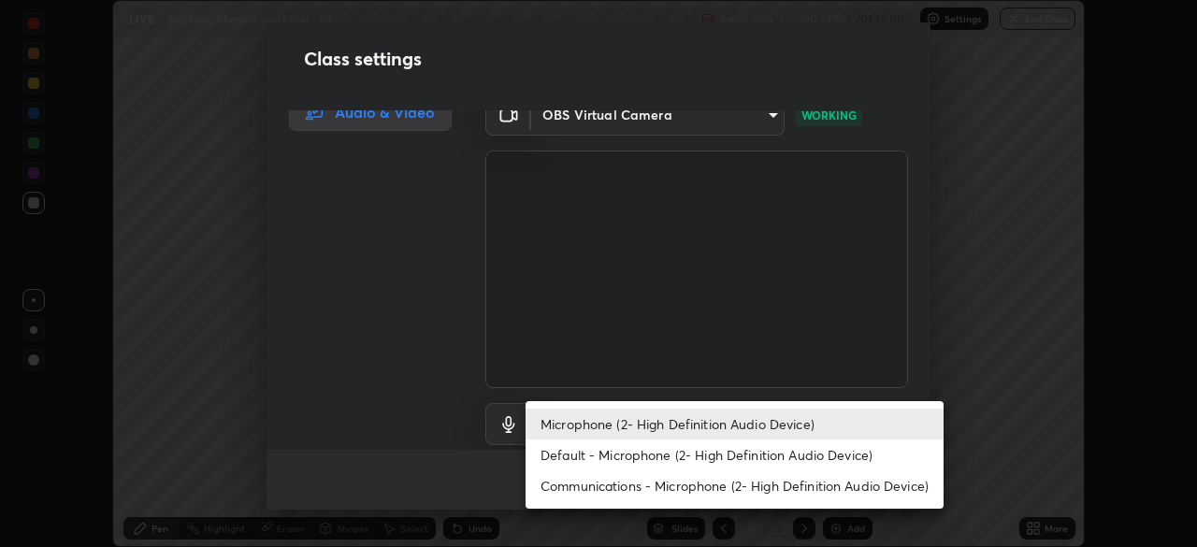
click at [759, 452] on li "Default - Microphone (2- High Definition Audio Device)" at bounding box center [735, 455] width 418 height 31
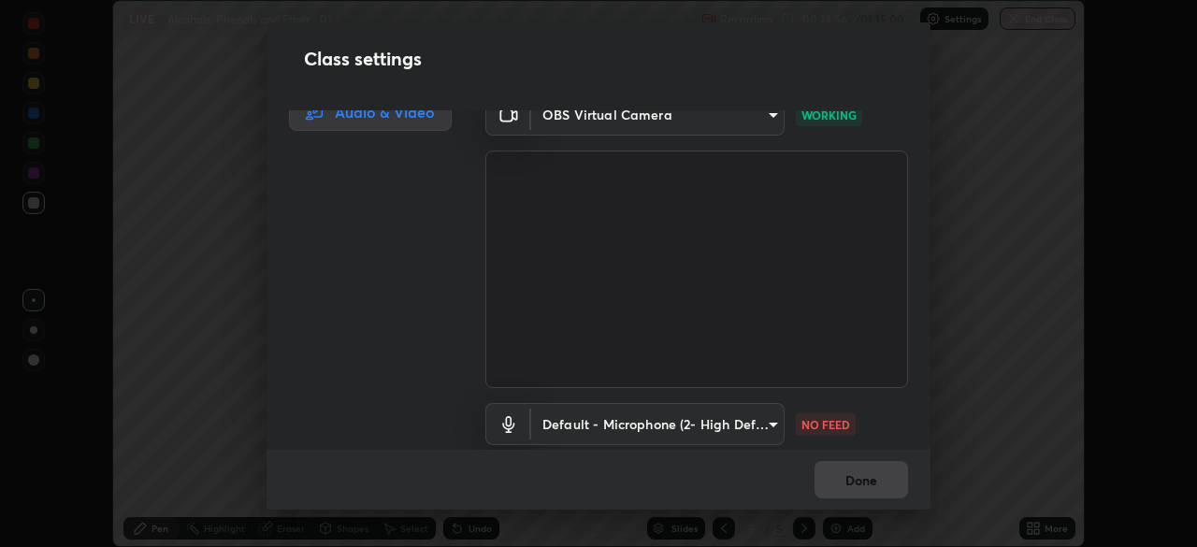
click at [760, 423] on body "Erase all LIVE Alcohols, Phenols and Ether - 01 Recording 00:13:56 / 01:15:00 S…" at bounding box center [598, 273] width 1197 height 547
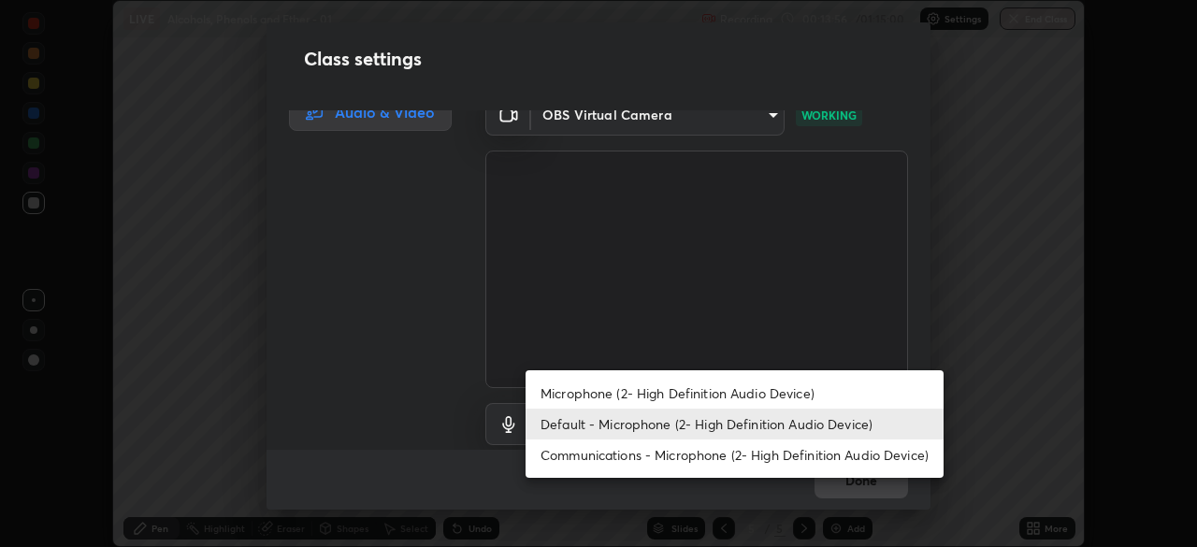
click at [755, 394] on li "Microphone (2- High Definition Audio Device)" at bounding box center [735, 393] width 418 height 31
type input "ed763d68ec3e2e3c9c4a715b2cda8bbe32e246cc1b8ba6137e6a4bc4c77b2f2c"
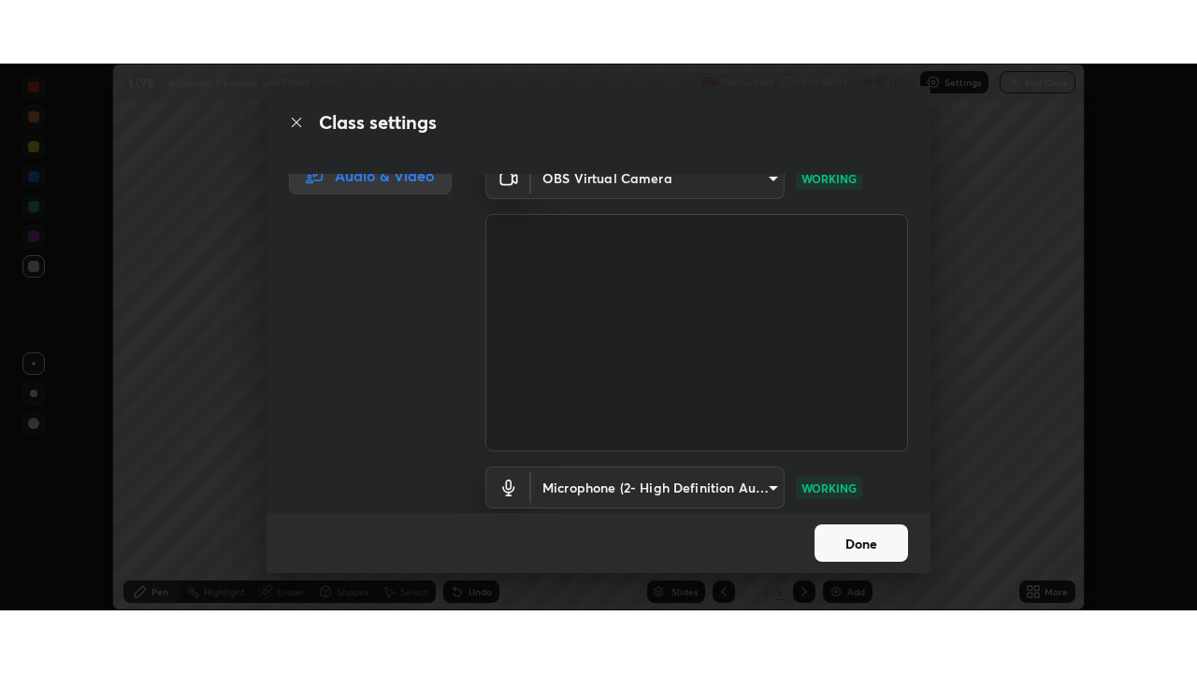
scroll to position [85, 0]
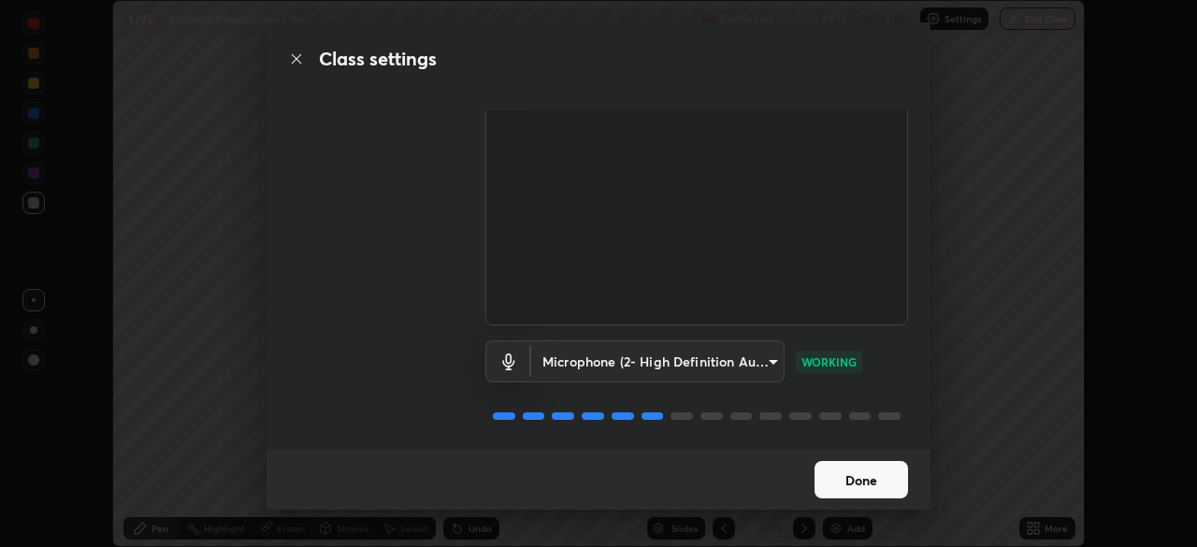
click at [857, 486] on button "Done" at bounding box center [862, 479] width 94 height 37
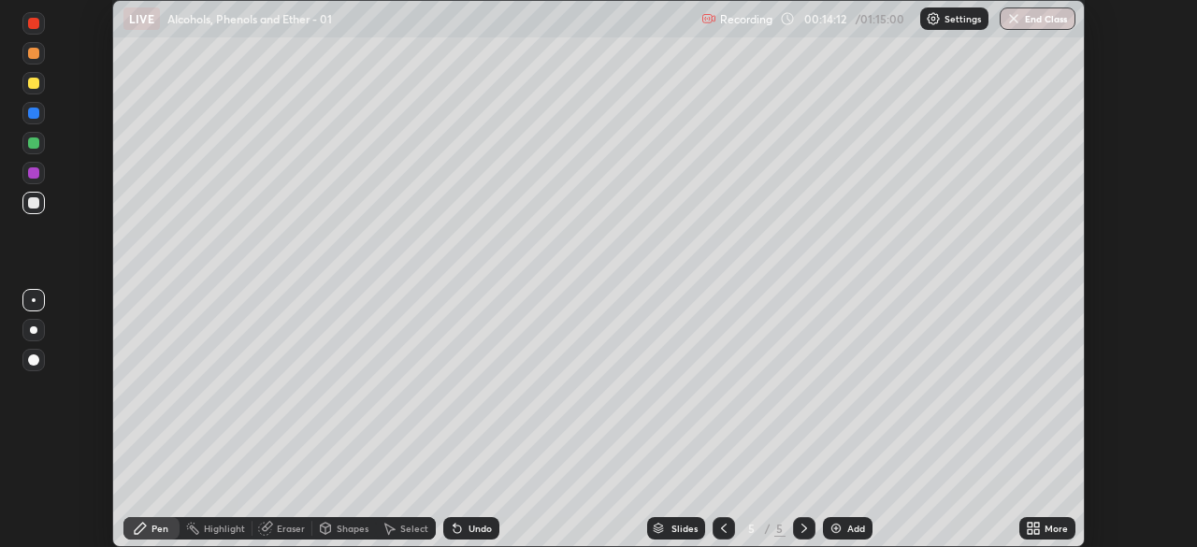
click at [1035, 533] on icon at bounding box center [1036, 531] width 5 height 5
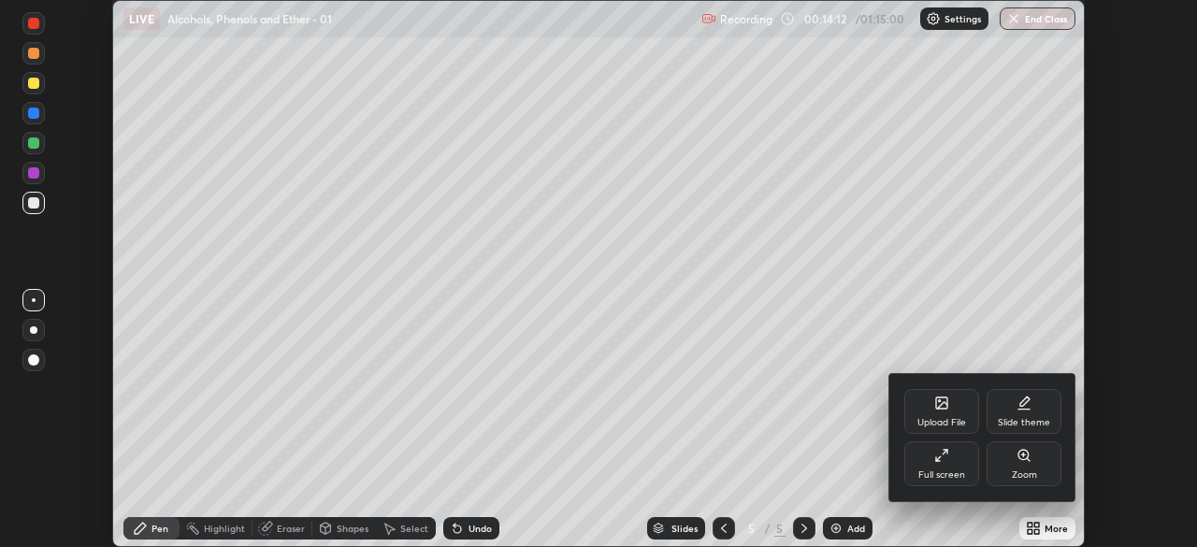
click at [952, 466] on div "Full screen" at bounding box center [941, 463] width 75 height 45
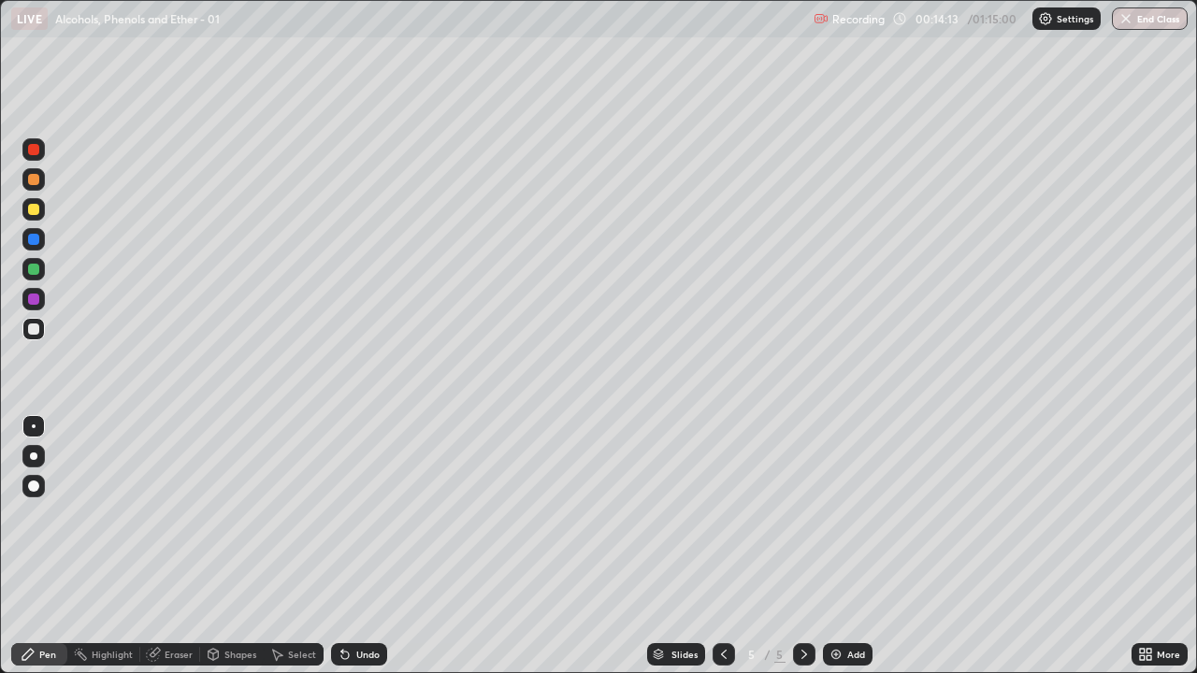
scroll to position [673, 1197]
click at [169, 546] on div "Eraser" at bounding box center [179, 654] width 28 height 9
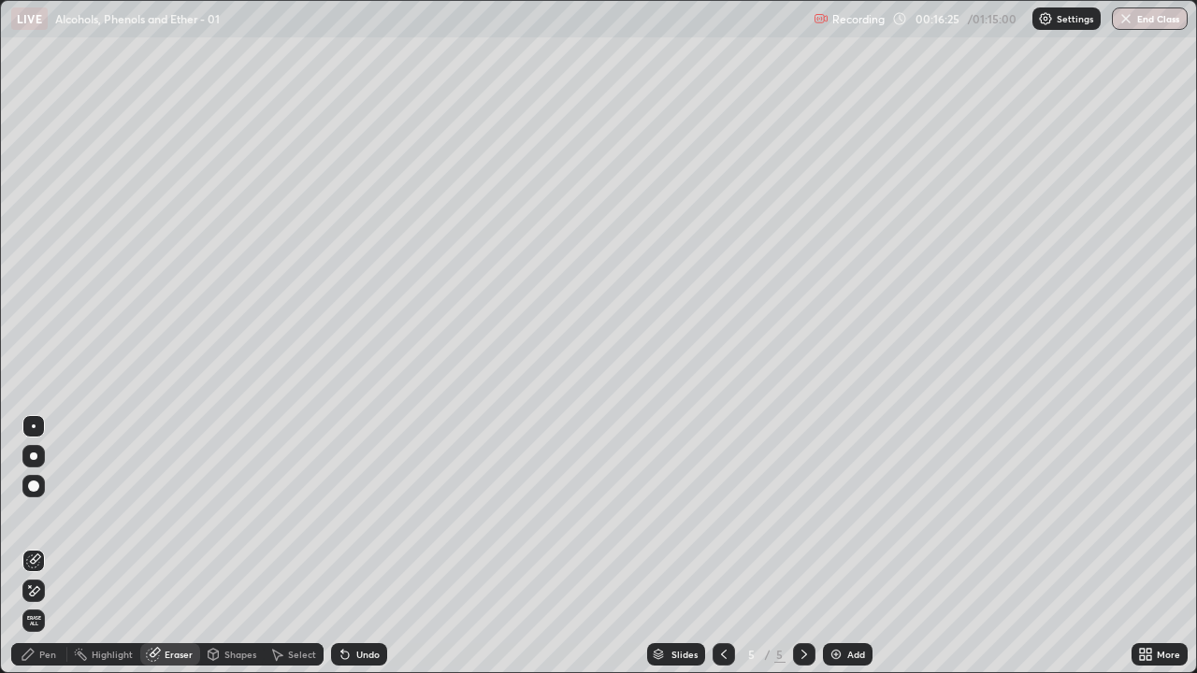
click at [45, 546] on div "Pen" at bounding box center [47, 654] width 17 height 9
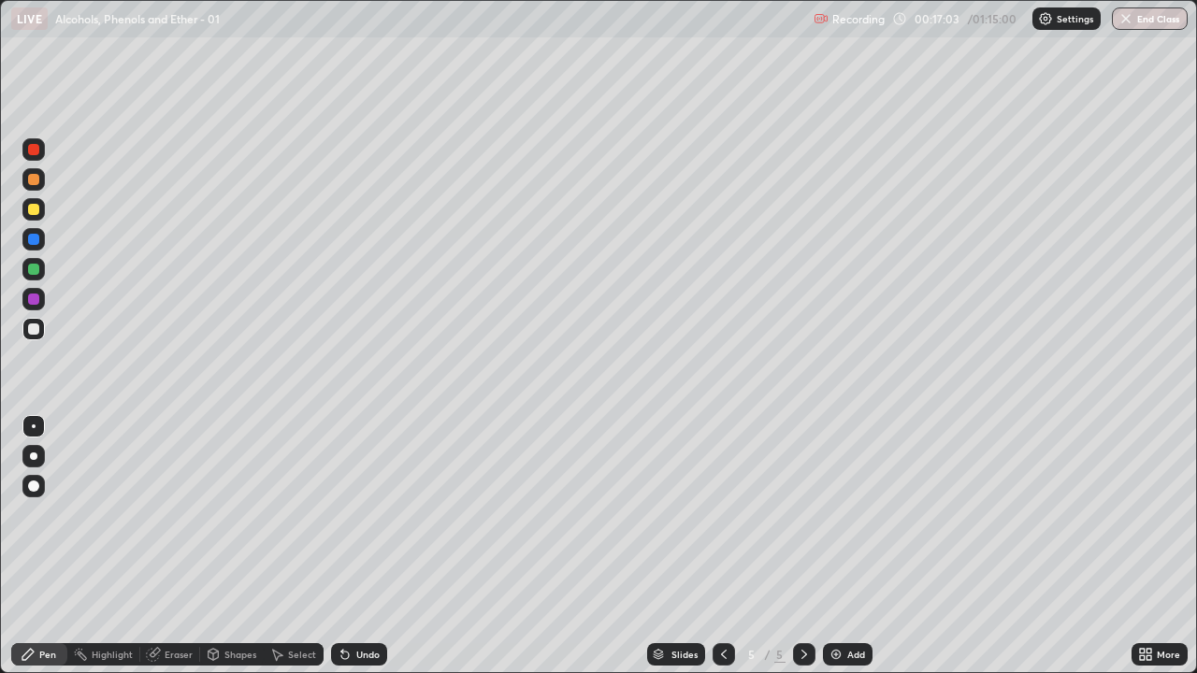
click at [838, 546] on img at bounding box center [836, 654] width 15 height 15
click at [173, 546] on div "Eraser" at bounding box center [179, 654] width 28 height 9
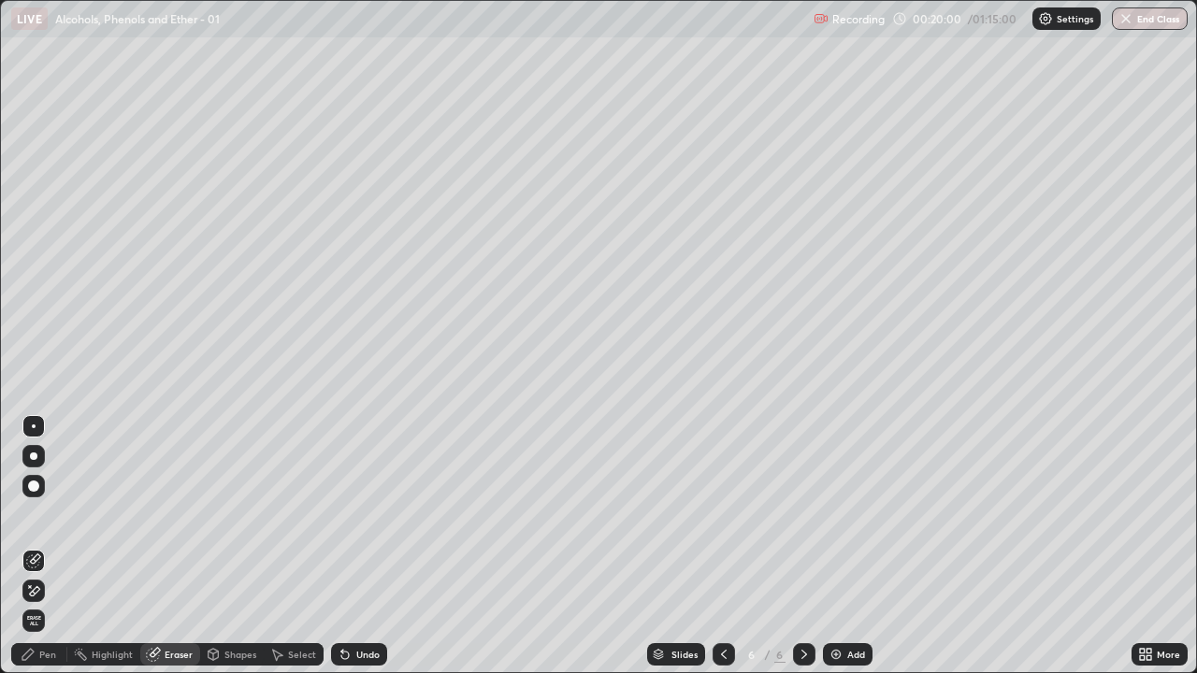
click at [41, 546] on div "Pen" at bounding box center [47, 654] width 17 height 9
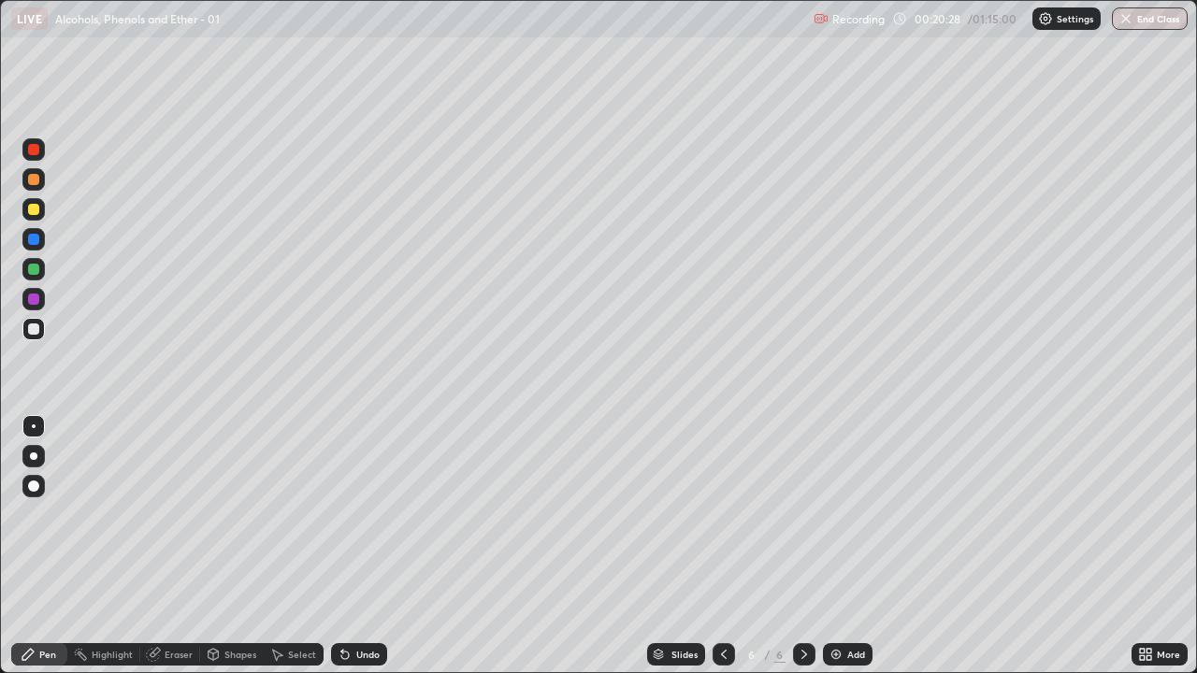
click at [35, 210] on div at bounding box center [33, 209] width 11 height 11
click at [51, 537] on div "Erase all" at bounding box center [33, 336] width 45 height 599
click at [300, 546] on div "Select" at bounding box center [302, 654] width 28 height 9
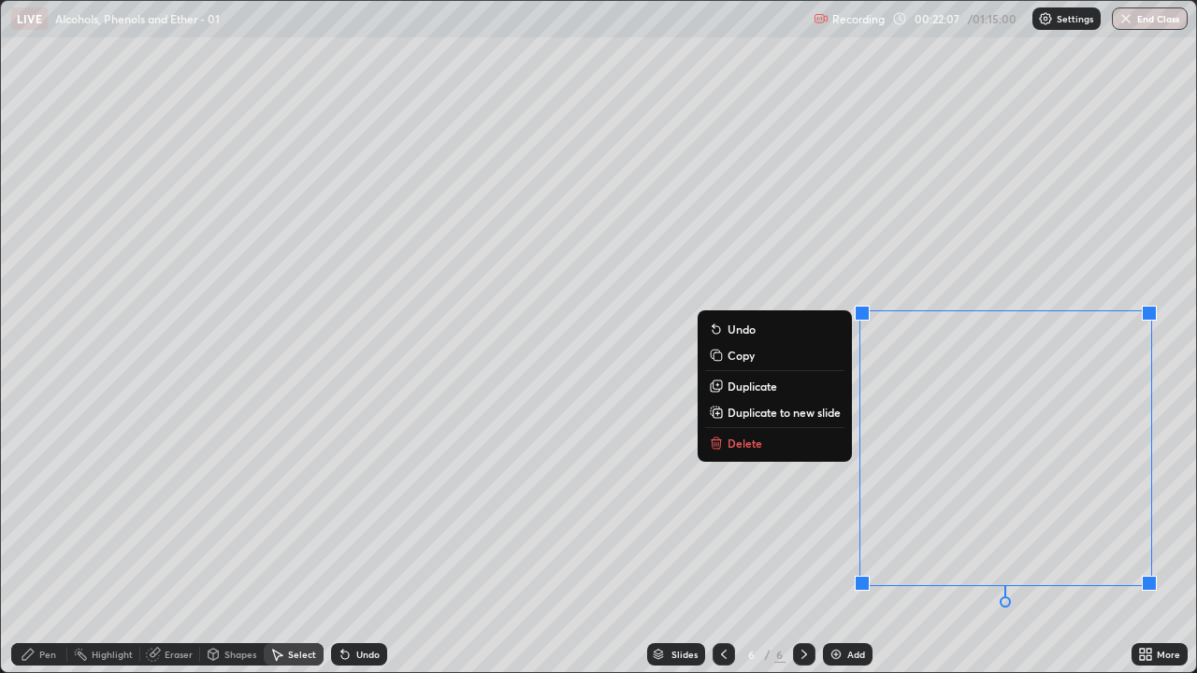
click at [745, 438] on p "Delete" at bounding box center [745, 443] width 35 height 15
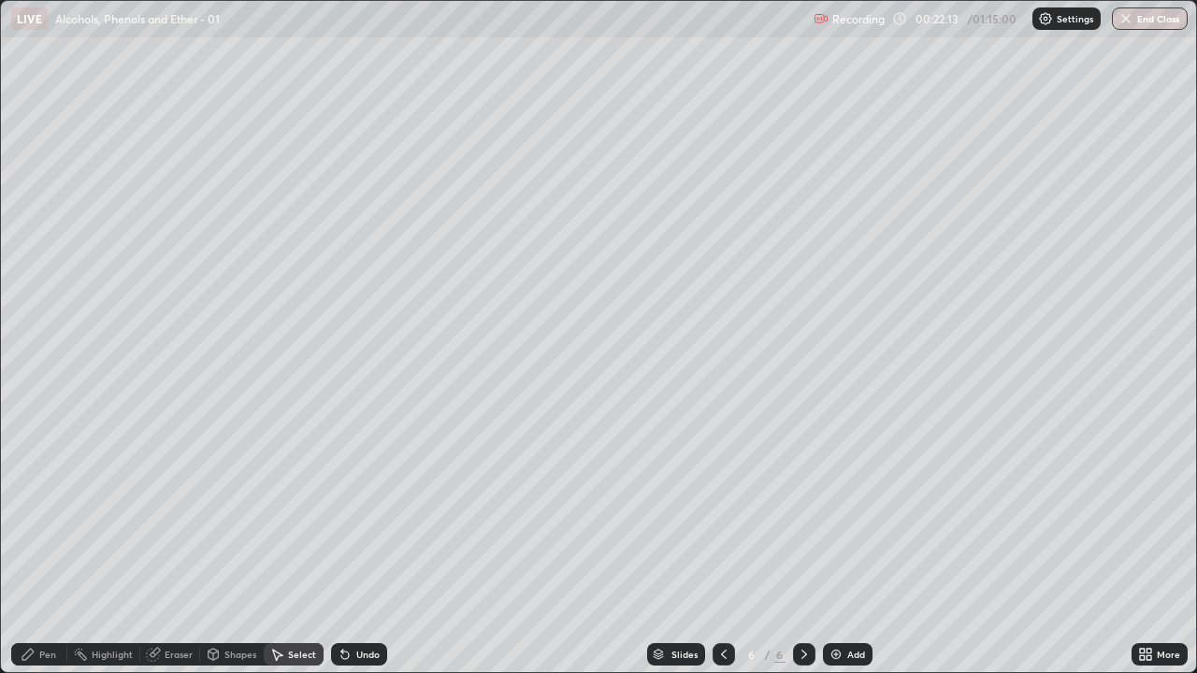
click at [40, 546] on div "Pen" at bounding box center [47, 654] width 17 height 9
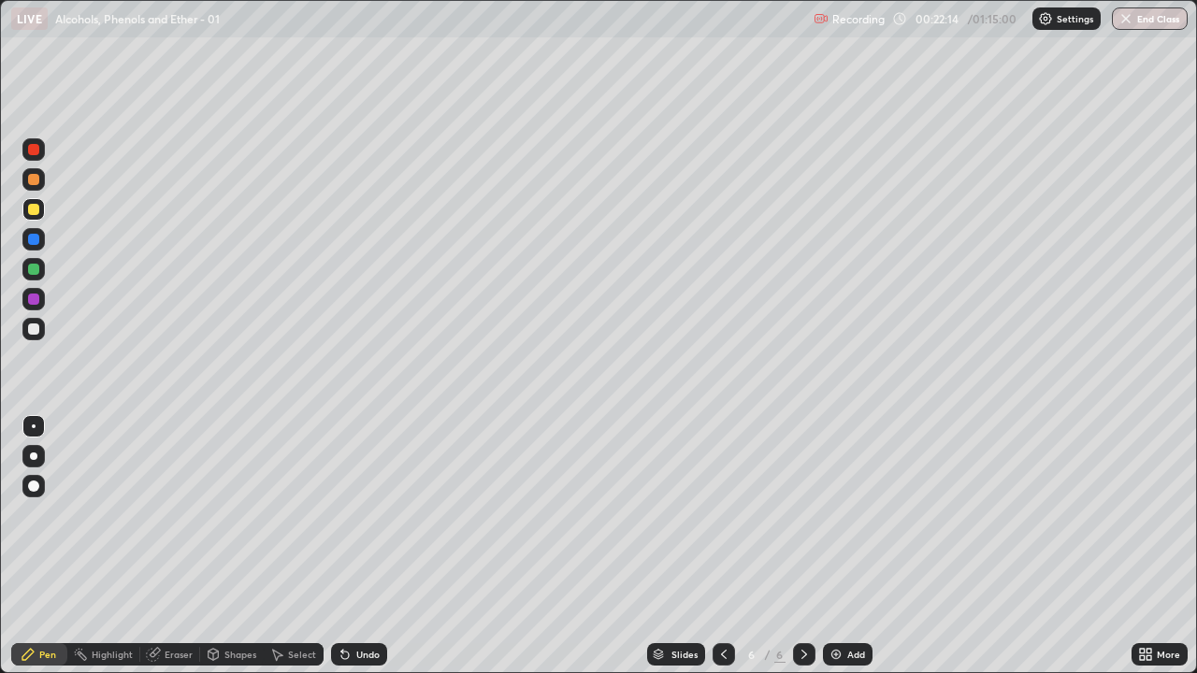
click at [34, 330] on div at bounding box center [33, 329] width 11 height 11
click at [377, 546] on div "Undo" at bounding box center [359, 654] width 56 height 22
click at [360, 546] on div "Undo" at bounding box center [367, 654] width 23 height 9
click at [356, 546] on div "Undo" at bounding box center [367, 654] width 23 height 9
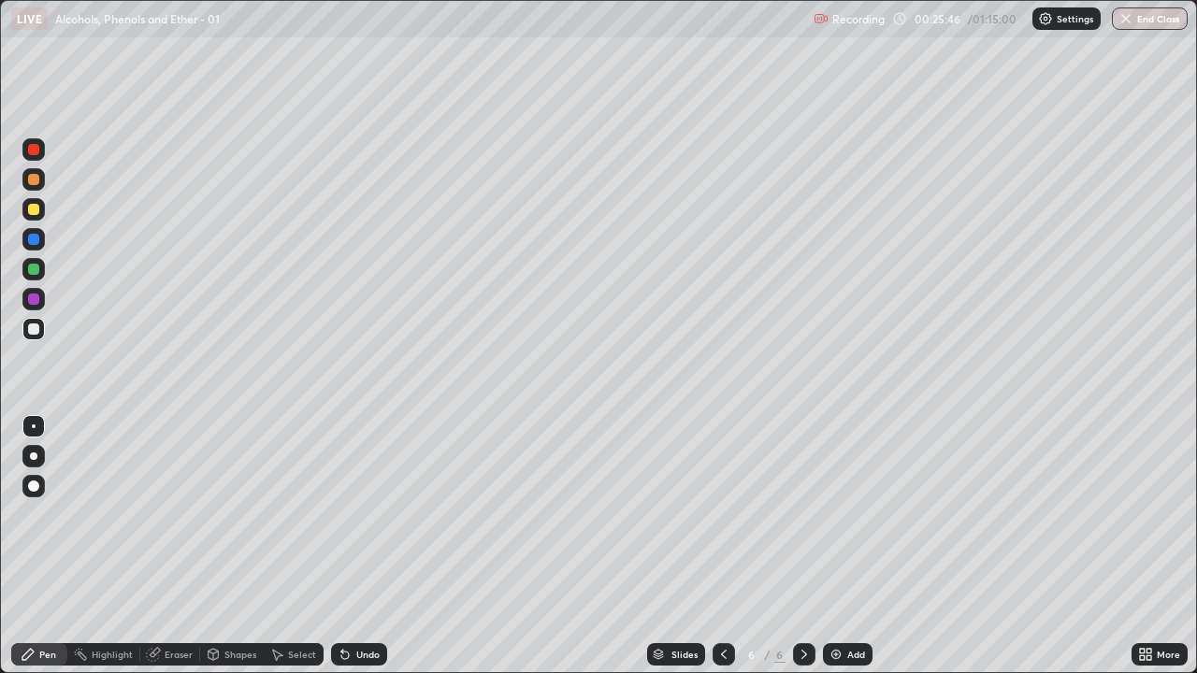
click at [26, 268] on div at bounding box center [33, 269] width 22 height 22
click at [37, 331] on div at bounding box center [33, 329] width 11 height 11
click at [167, 546] on div "Eraser" at bounding box center [179, 654] width 28 height 9
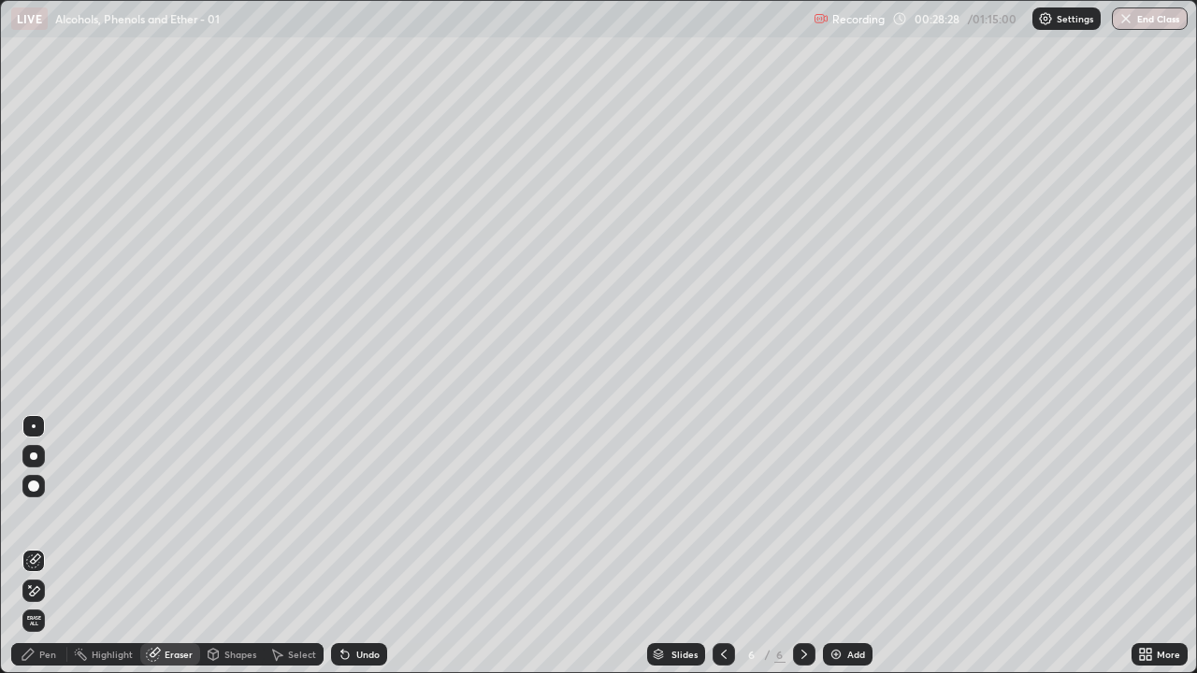
click at [54, 546] on div "Pen" at bounding box center [47, 654] width 17 height 9
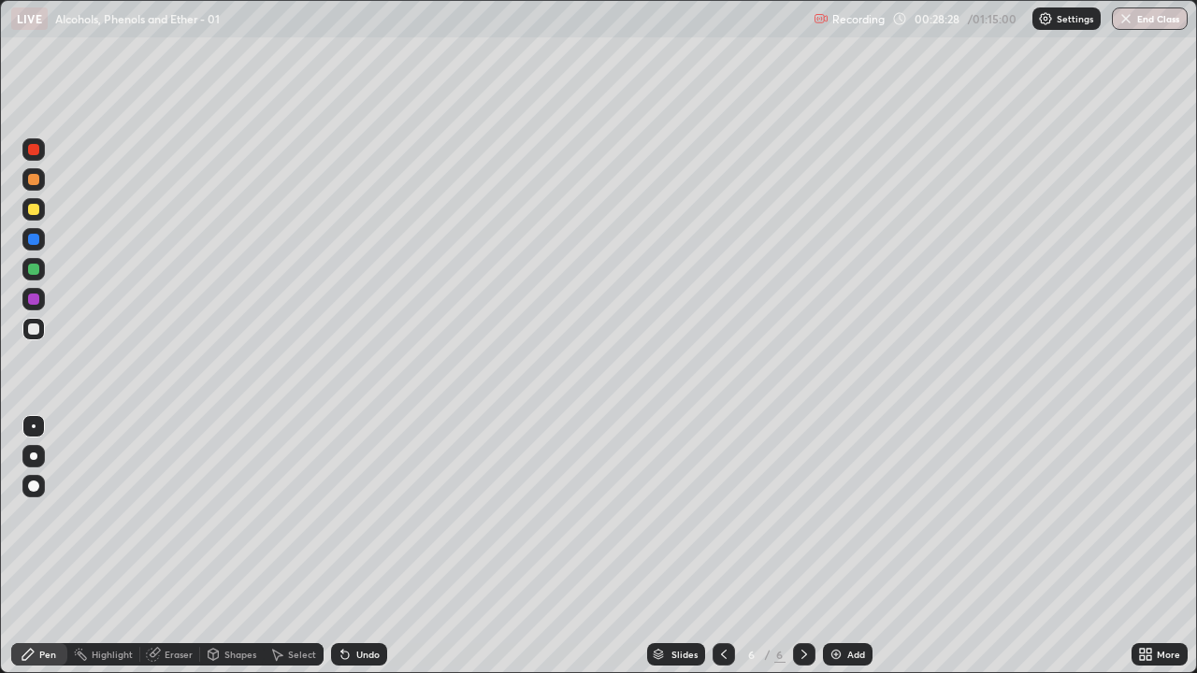
click at [42, 546] on div "Pen" at bounding box center [47, 654] width 17 height 9
click at [351, 546] on div "Undo" at bounding box center [359, 654] width 56 height 22
click at [836, 546] on img at bounding box center [836, 654] width 15 height 15
click at [367, 546] on div "Undo" at bounding box center [359, 654] width 56 height 22
click at [175, 546] on div "Eraser" at bounding box center [179, 654] width 28 height 9
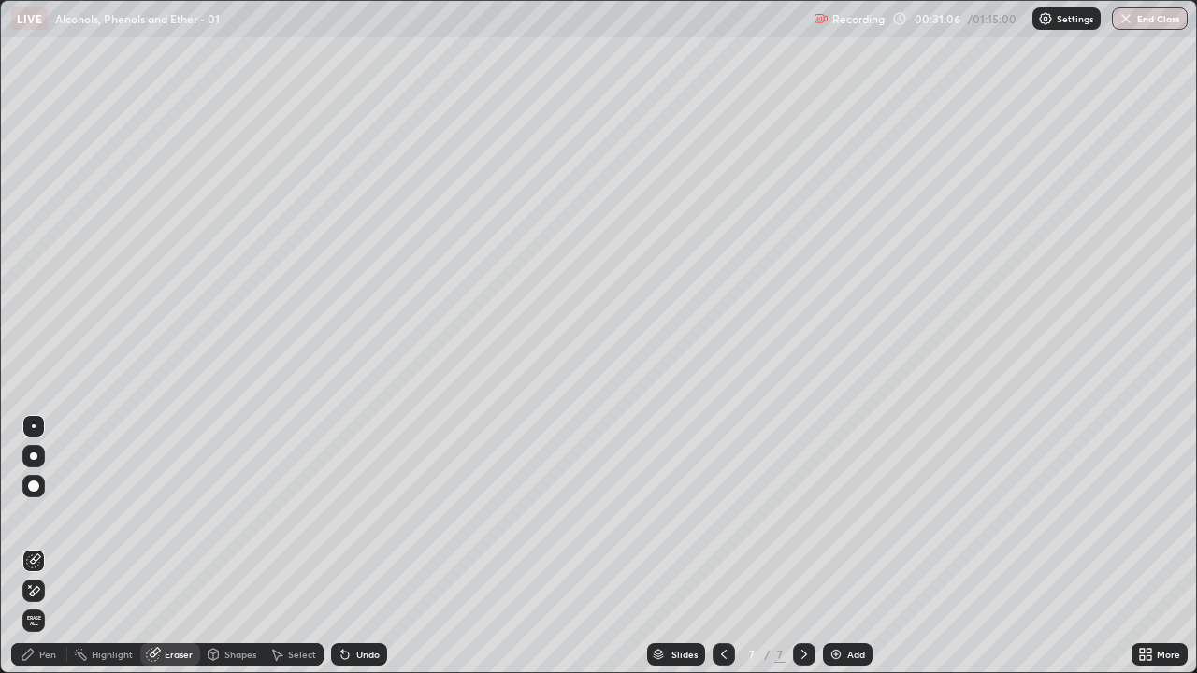
click at [43, 546] on div "Pen" at bounding box center [47, 654] width 17 height 9
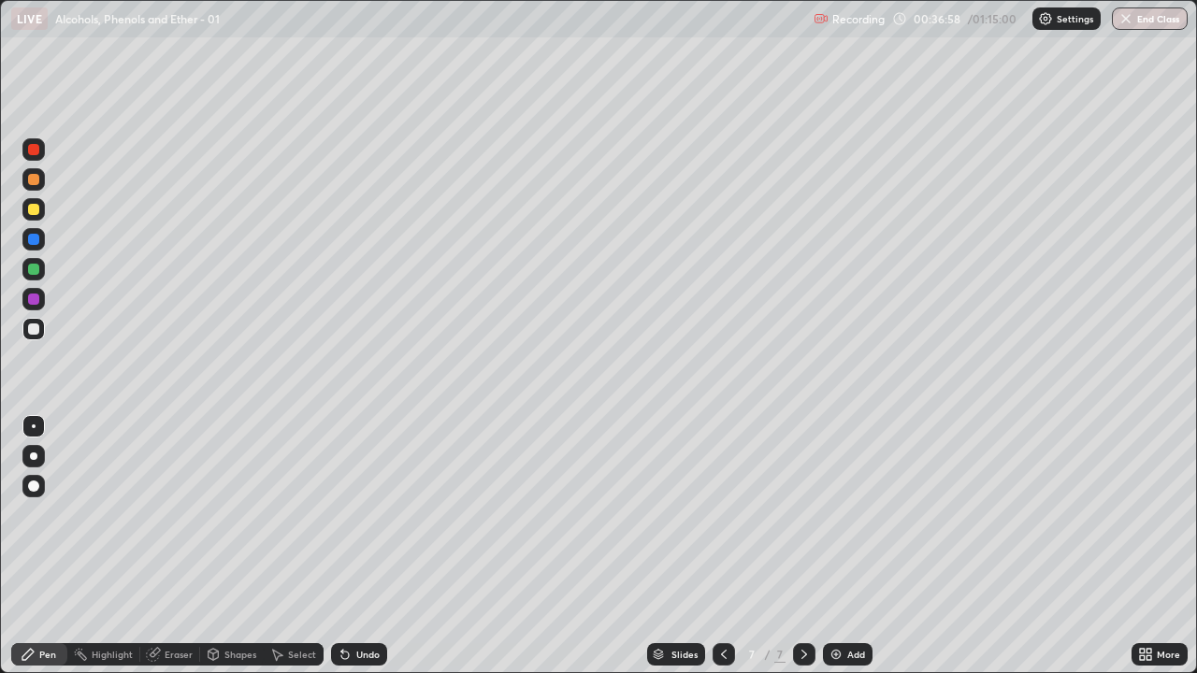
click at [347, 546] on icon at bounding box center [345, 654] width 15 height 15
click at [349, 546] on icon at bounding box center [345, 654] width 15 height 15
click at [351, 546] on div "Undo" at bounding box center [359, 654] width 56 height 22
click at [352, 546] on div "Undo" at bounding box center [359, 654] width 56 height 22
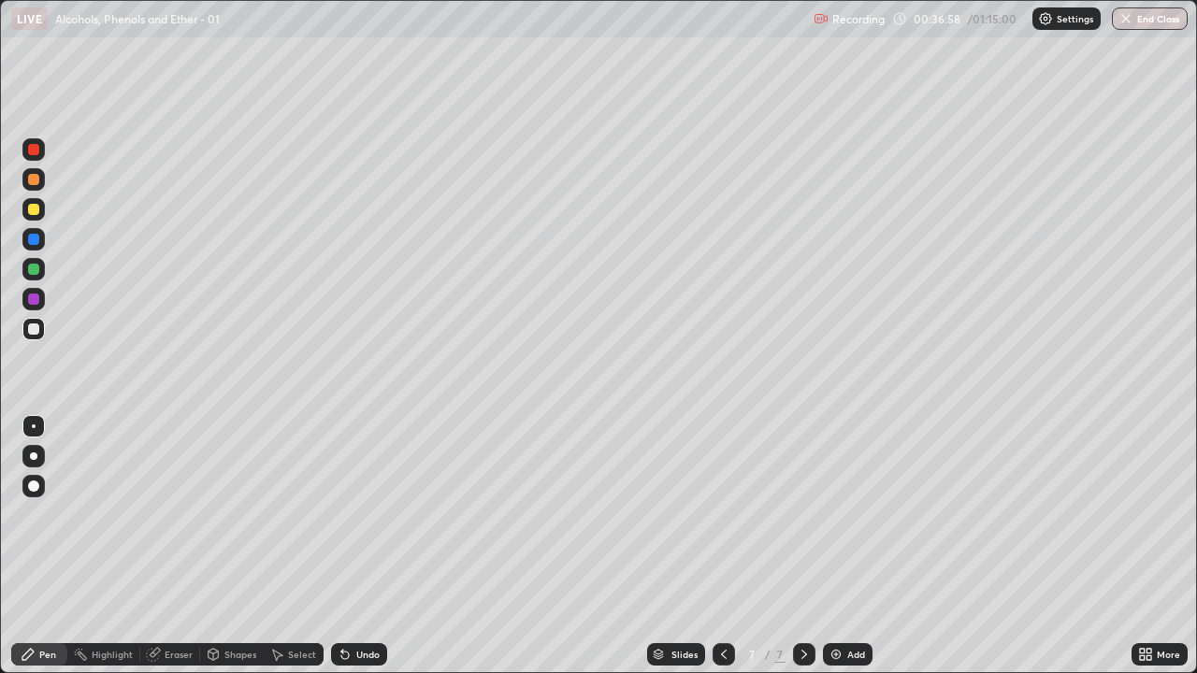
click at [351, 546] on div "Undo" at bounding box center [359, 654] width 56 height 22
click at [353, 546] on div "Undo" at bounding box center [359, 654] width 56 height 22
click at [354, 546] on div "Undo" at bounding box center [359, 654] width 56 height 22
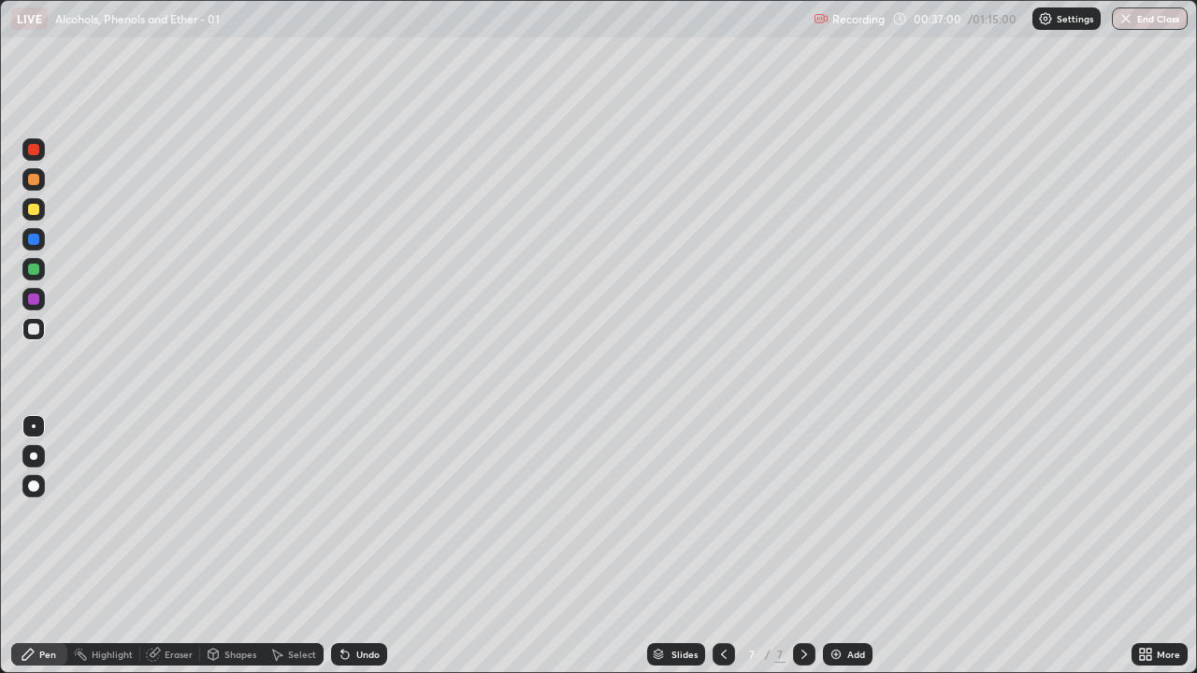
click at [354, 546] on div "Undo" at bounding box center [359, 654] width 56 height 22
click at [353, 546] on div "Undo" at bounding box center [359, 654] width 56 height 22
click at [354, 546] on div "Undo" at bounding box center [359, 654] width 56 height 22
click at [356, 546] on div "Undo" at bounding box center [359, 654] width 56 height 22
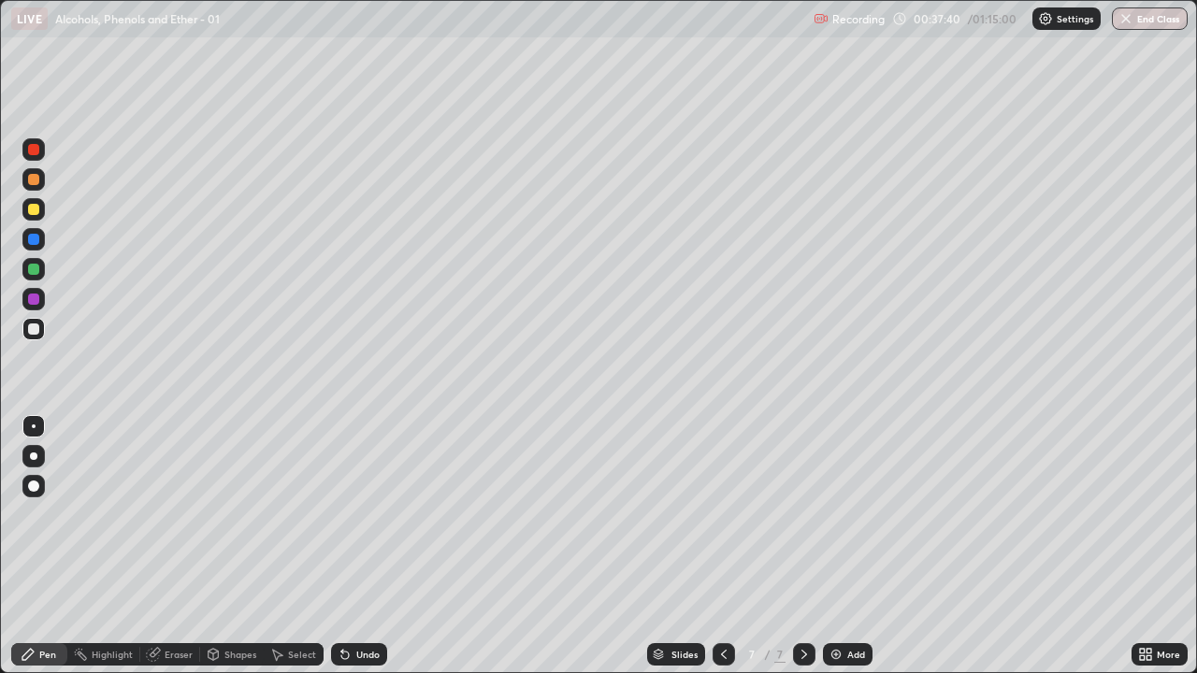
click at [723, 546] on icon at bounding box center [724, 654] width 6 height 9
click at [803, 546] on icon at bounding box center [804, 654] width 15 height 15
click at [179, 546] on div "Eraser" at bounding box center [179, 654] width 28 height 9
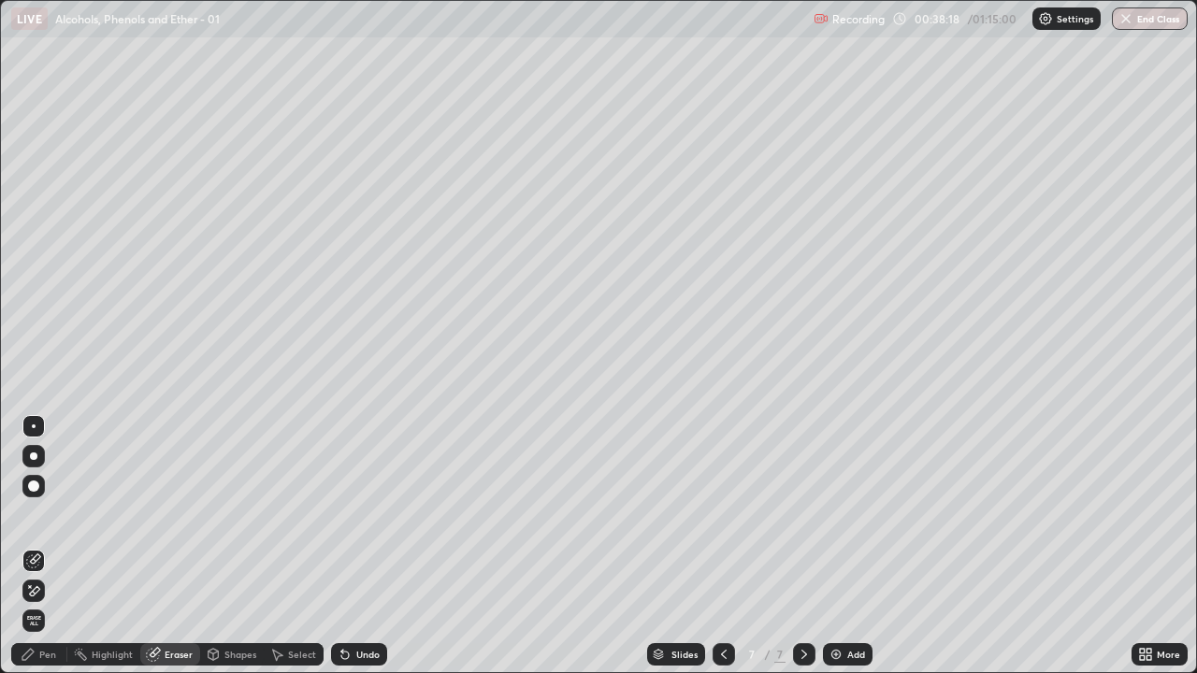
click at [51, 546] on div "Pen" at bounding box center [47, 654] width 17 height 9
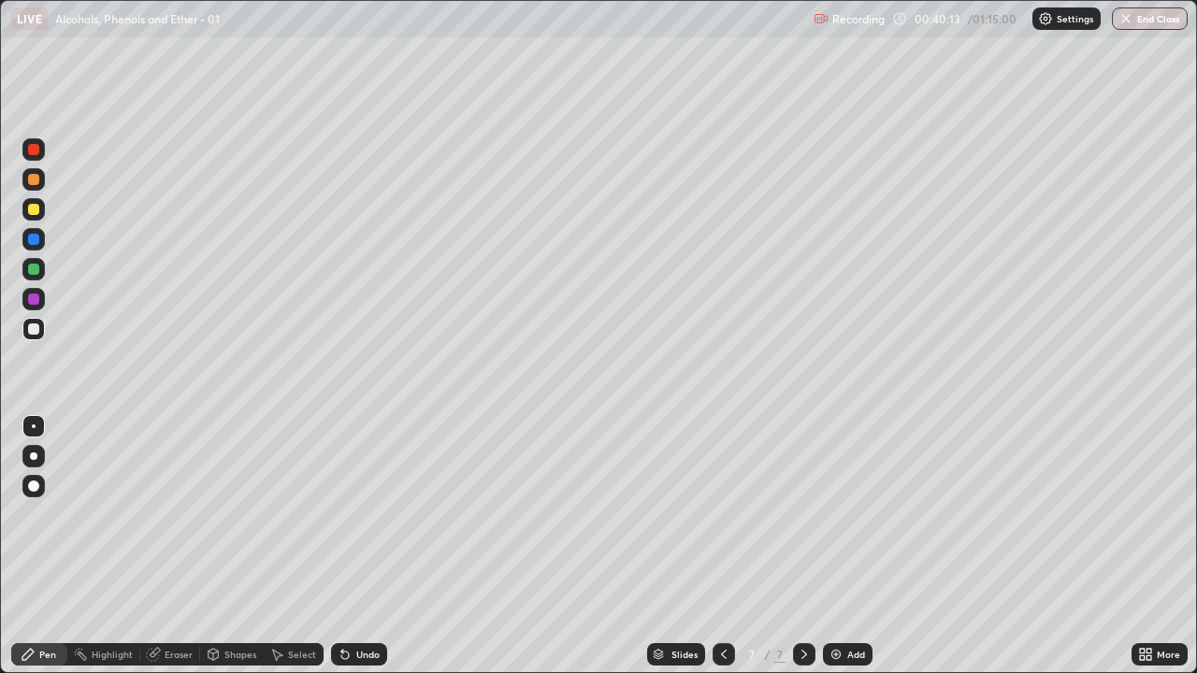
click at [221, 546] on div "Shapes" at bounding box center [232, 654] width 64 height 22
click at [175, 546] on div "Eraser" at bounding box center [179, 654] width 28 height 9
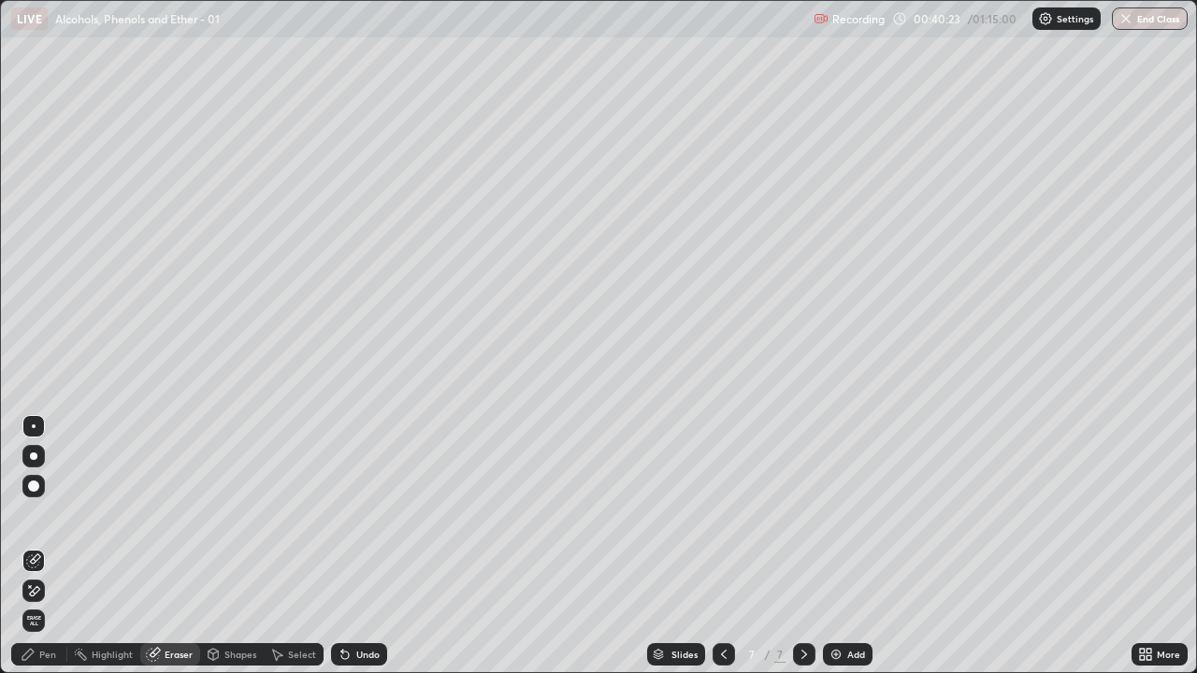
click at [38, 546] on div "Pen" at bounding box center [39, 654] width 56 height 22
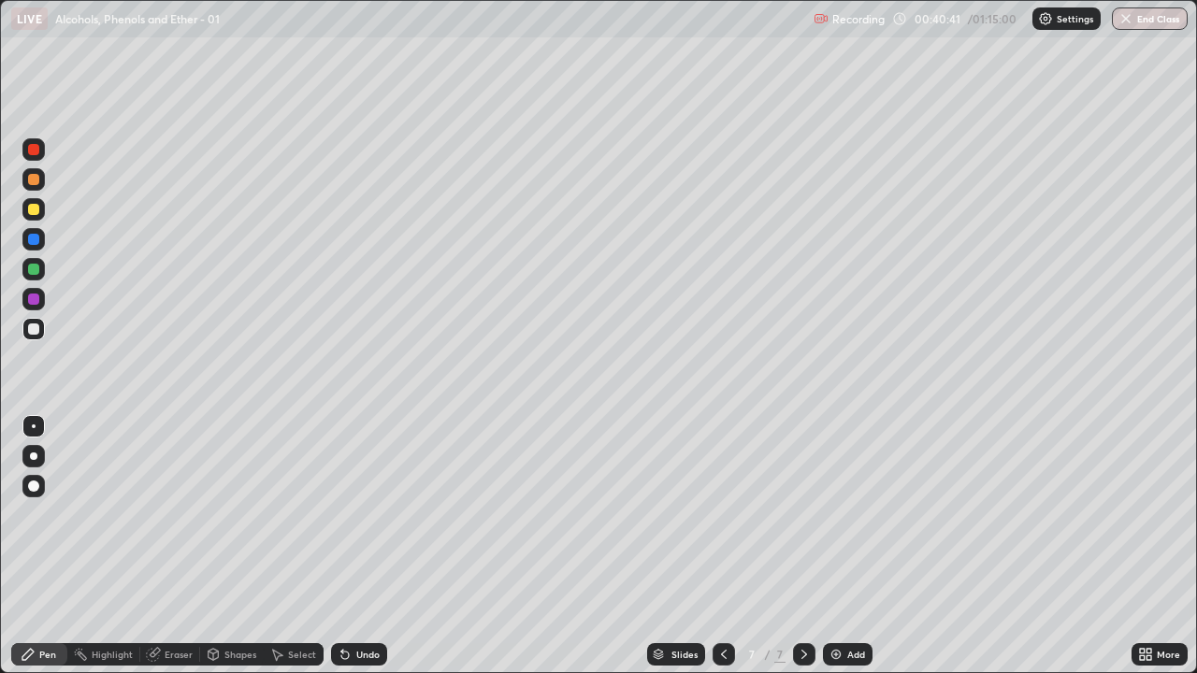
click at [830, 546] on img at bounding box center [836, 654] width 15 height 15
click at [365, 546] on div "Undo" at bounding box center [359, 654] width 56 height 22
click at [362, 546] on div "Undo" at bounding box center [367, 654] width 23 height 9
click at [178, 546] on div "Eraser" at bounding box center [179, 654] width 28 height 9
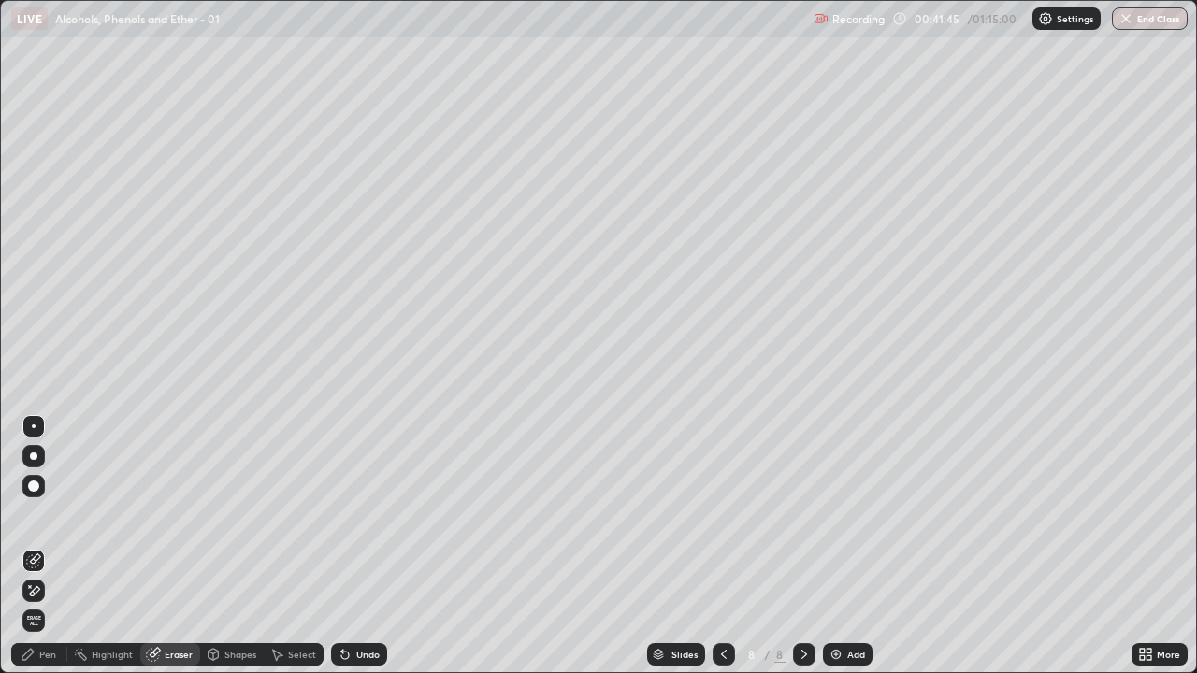
click at [33, 546] on span "Erase all" at bounding box center [33, 620] width 21 height 11
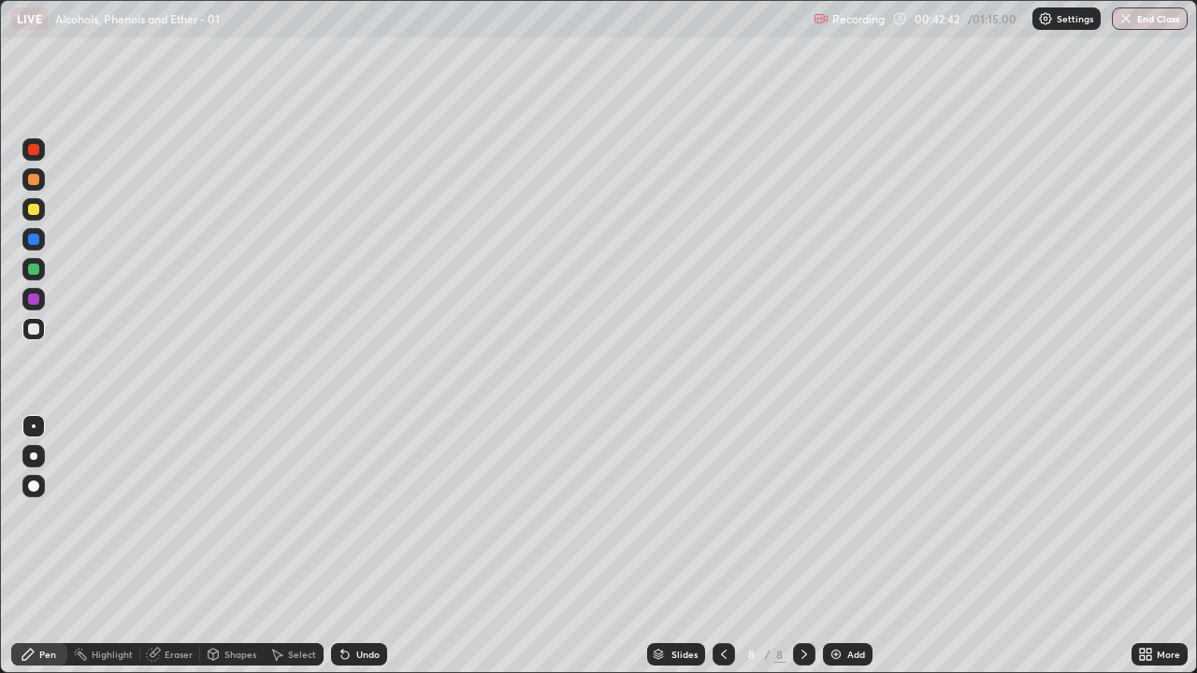
click at [722, 546] on icon at bounding box center [723, 654] width 15 height 15
click at [803, 546] on icon at bounding box center [804, 654] width 15 height 15
click at [803, 546] on icon at bounding box center [805, 654] width 6 height 9
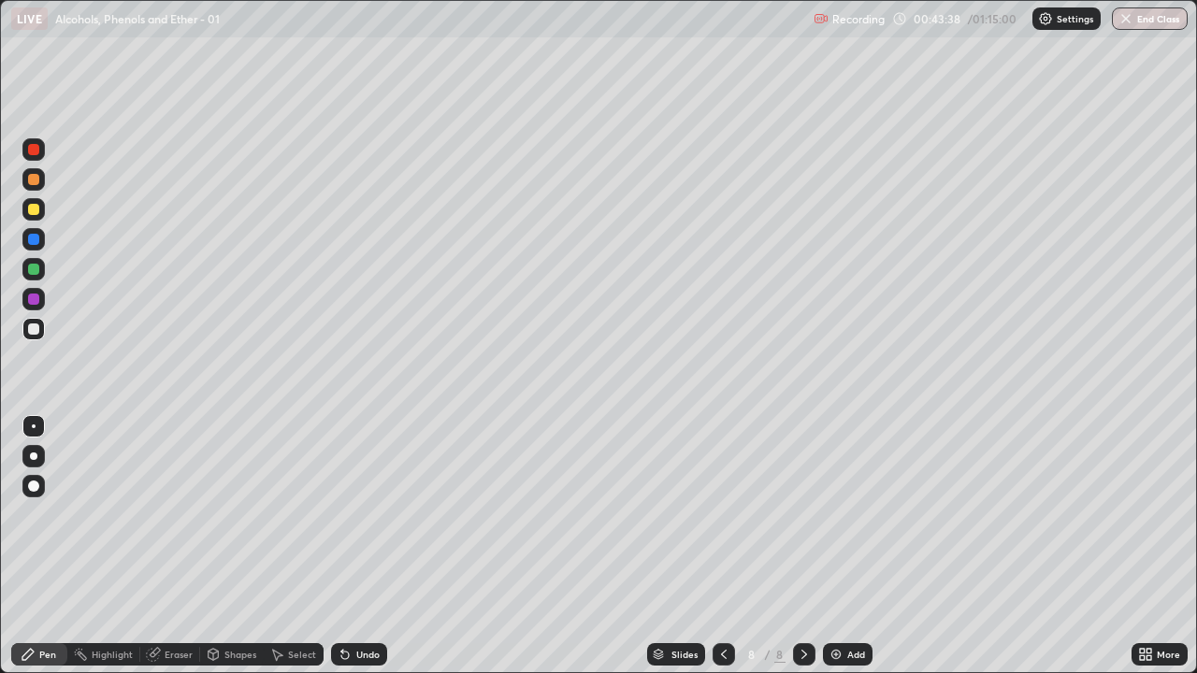
click at [292, 546] on div "Select" at bounding box center [302, 654] width 28 height 9
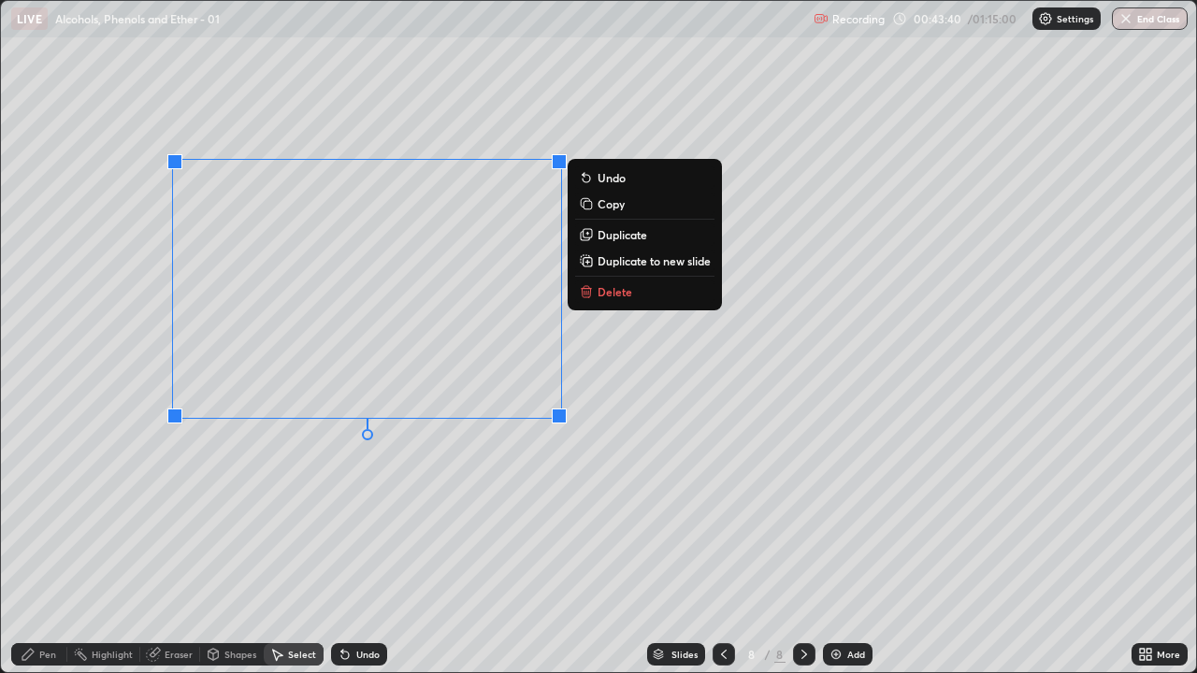
click at [620, 487] on div "0 ° Undo Copy Duplicate Duplicate to new slide Delete" at bounding box center [598, 337] width 1195 height 672
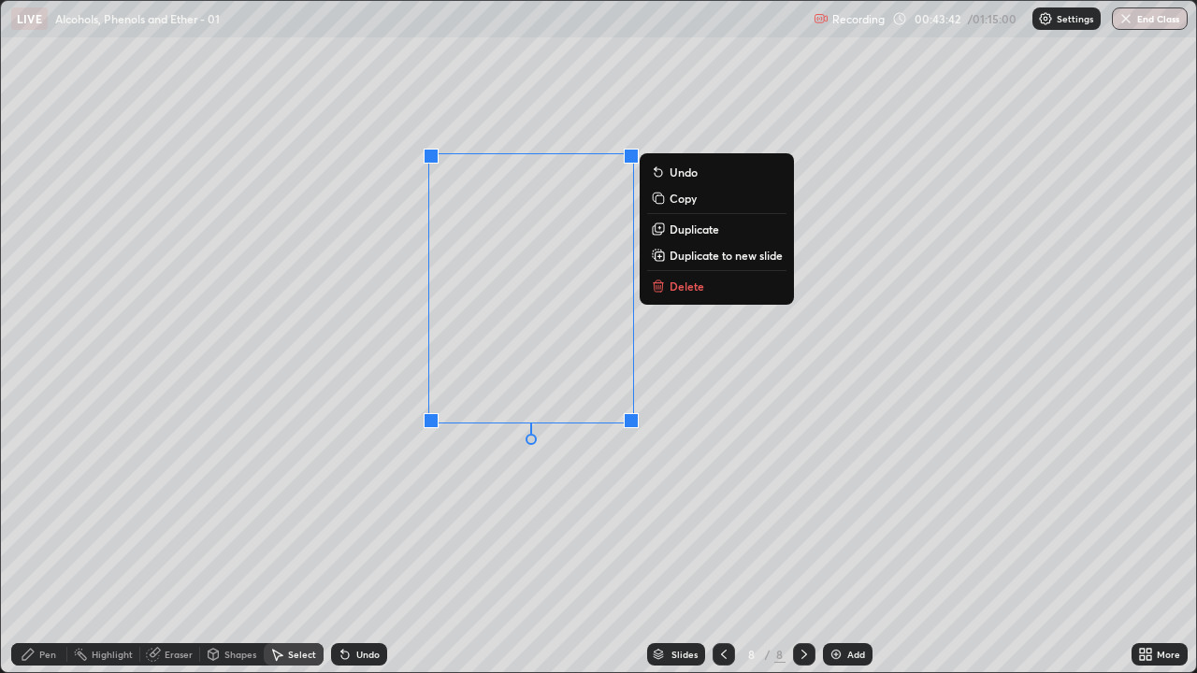
click at [670, 296] on button "Delete" at bounding box center [716, 286] width 139 height 22
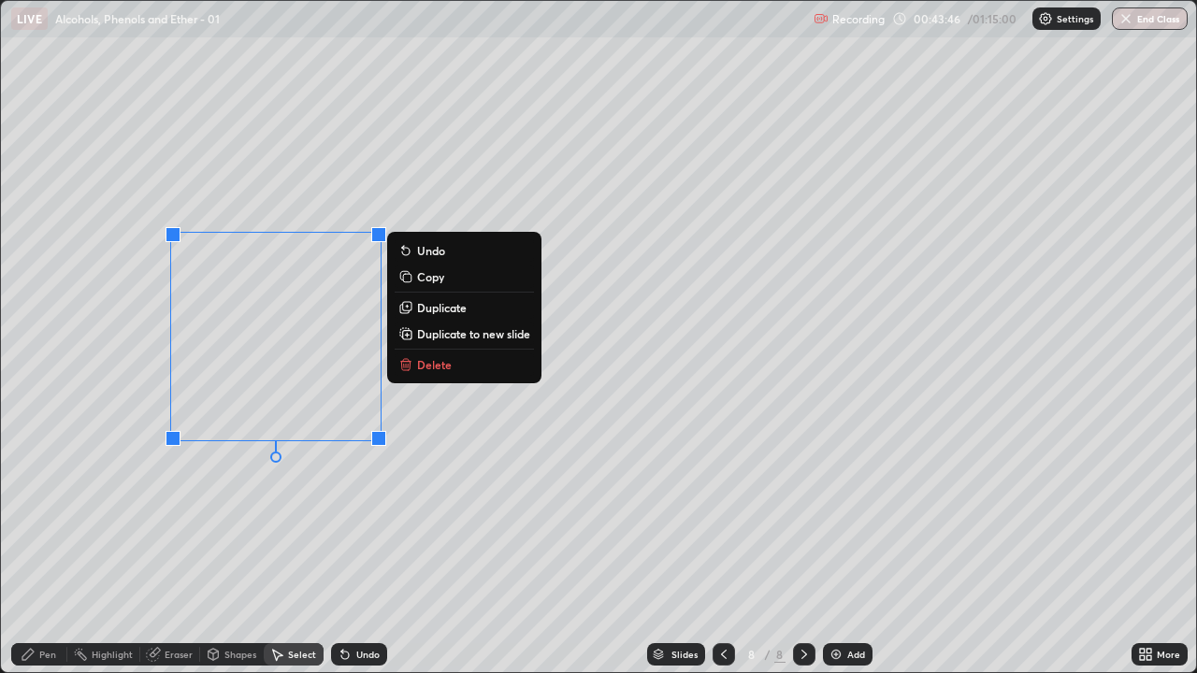
click at [51, 546] on div "Pen" at bounding box center [47, 654] width 17 height 9
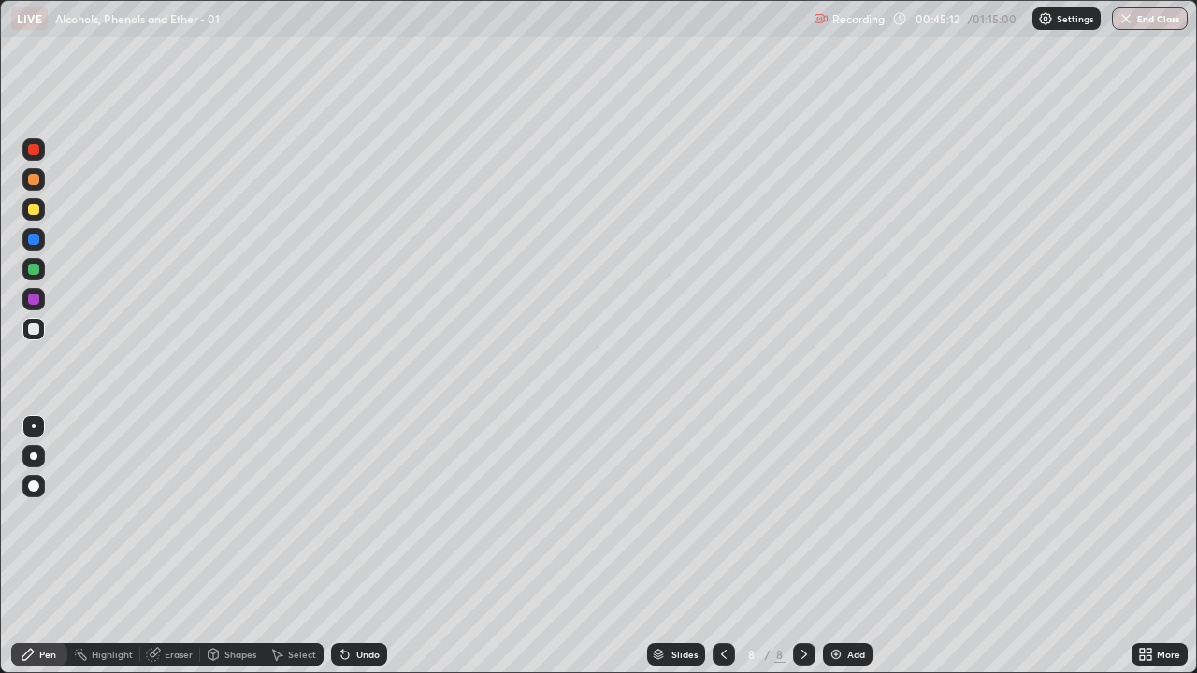
click at [722, 546] on icon at bounding box center [723, 654] width 15 height 15
click at [365, 546] on div "Undo" at bounding box center [367, 654] width 23 height 9
click at [362, 546] on div "Undo" at bounding box center [367, 654] width 23 height 9
click at [365, 546] on div "Undo" at bounding box center [367, 654] width 23 height 9
click at [367, 546] on div "Undo" at bounding box center [367, 654] width 23 height 9
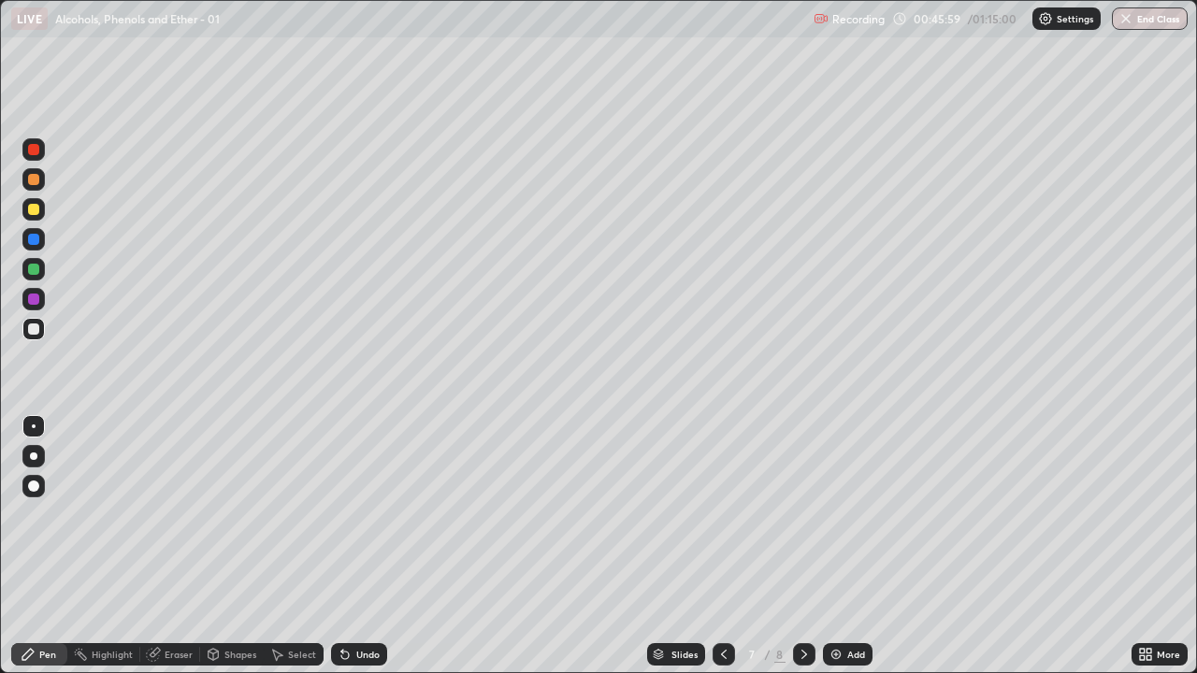
click at [369, 546] on div "Undo" at bounding box center [367, 654] width 23 height 9
click at [370, 546] on div "Undo" at bounding box center [367, 654] width 23 height 9
click at [371, 546] on div "Undo" at bounding box center [367, 654] width 23 height 9
click at [373, 546] on div "Undo" at bounding box center [367, 654] width 23 height 9
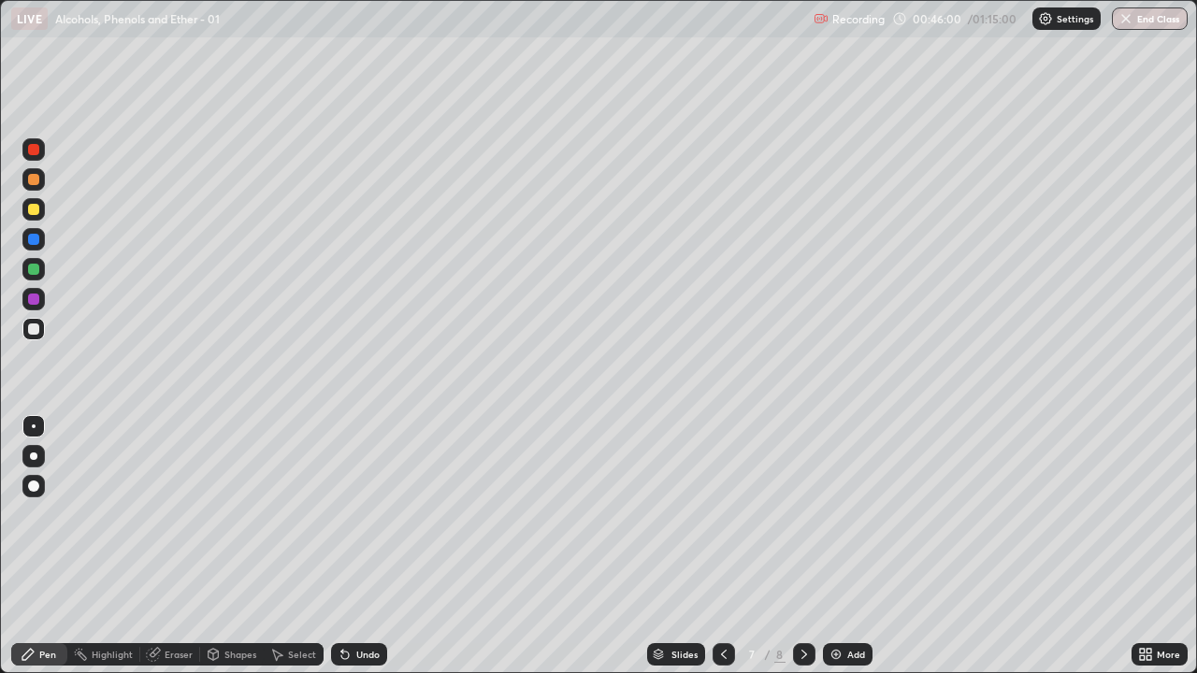
click at [373, 546] on div "Undo" at bounding box center [367, 654] width 23 height 9
click at [376, 546] on div "Undo" at bounding box center [367, 654] width 23 height 9
click at [375, 546] on div "Undo" at bounding box center [367, 654] width 23 height 9
click at [373, 546] on div "Undo" at bounding box center [367, 654] width 23 height 9
click at [375, 546] on div "Undo" at bounding box center [367, 654] width 23 height 9
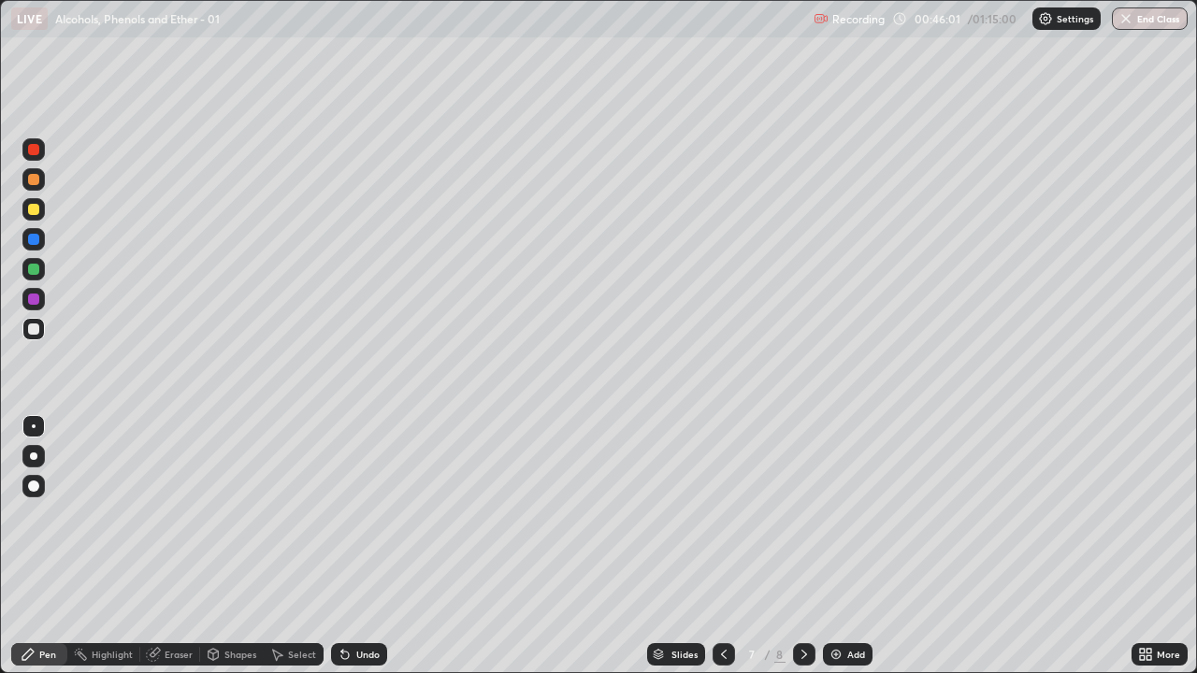
click at [373, 546] on div "Undo" at bounding box center [367, 654] width 23 height 9
click at [371, 546] on div "Undo" at bounding box center [367, 654] width 23 height 9
click at [375, 546] on div "Undo" at bounding box center [367, 654] width 23 height 9
click at [377, 546] on div "Undo" at bounding box center [367, 654] width 23 height 9
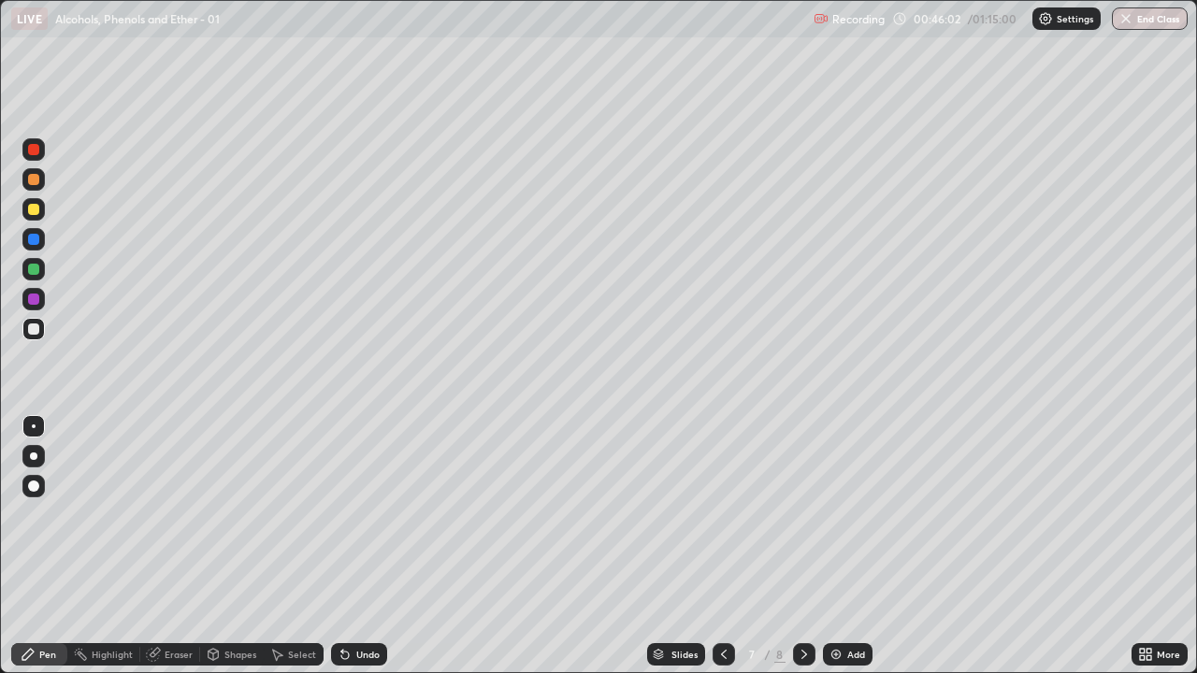
click at [376, 546] on div "Undo" at bounding box center [367, 654] width 23 height 9
click at [377, 546] on div "Undo" at bounding box center [367, 654] width 23 height 9
click at [378, 546] on div "Undo" at bounding box center [359, 654] width 56 height 22
click at [380, 546] on div "Undo" at bounding box center [359, 654] width 56 height 22
click at [382, 546] on div "Undo" at bounding box center [359, 654] width 56 height 22
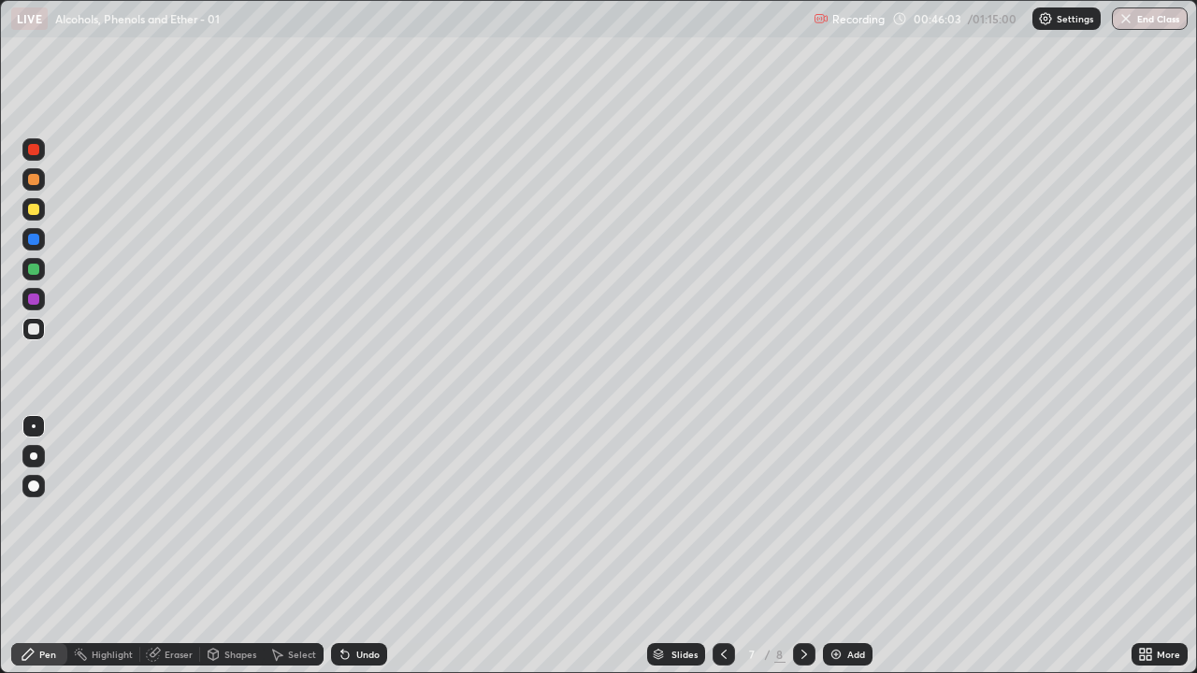
click at [382, 546] on div "Undo" at bounding box center [359, 654] width 56 height 22
click at [383, 546] on div "Undo" at bounding box center [359, 654] width 56 height 22
click at [184, 546] on div "Eraser" at bounding box center [170, 654] width 60 height 22
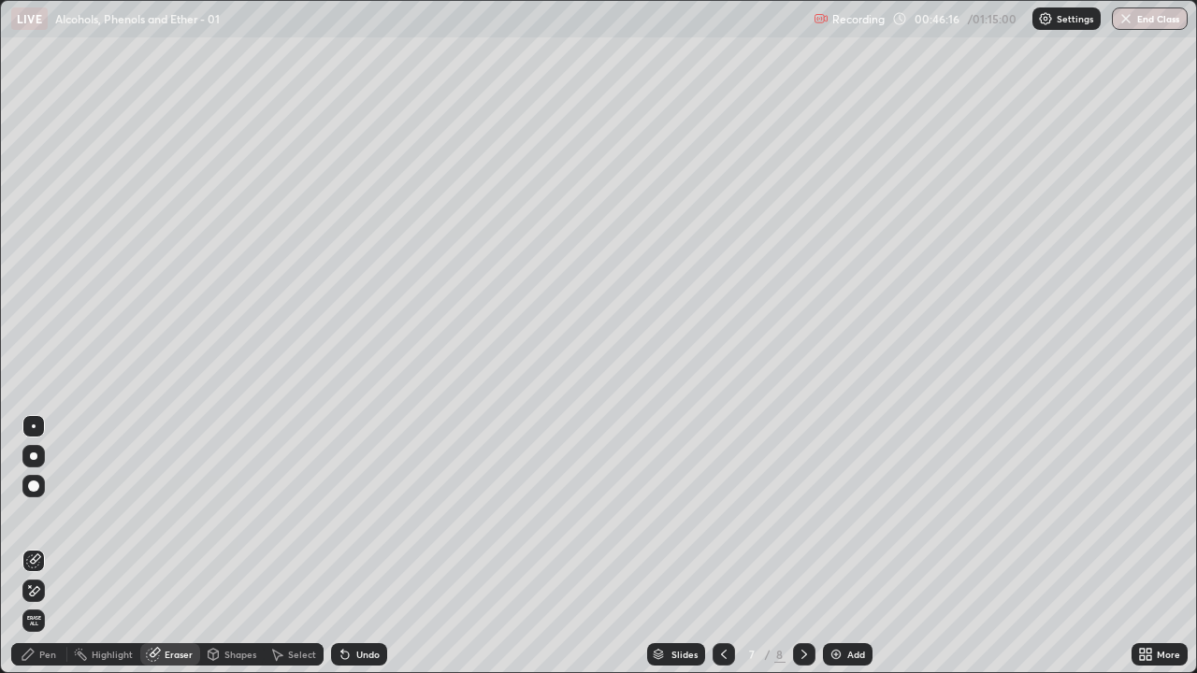
click at [40, 546] on div "Pen" at bounding box center [47, 654] width 17 height 9
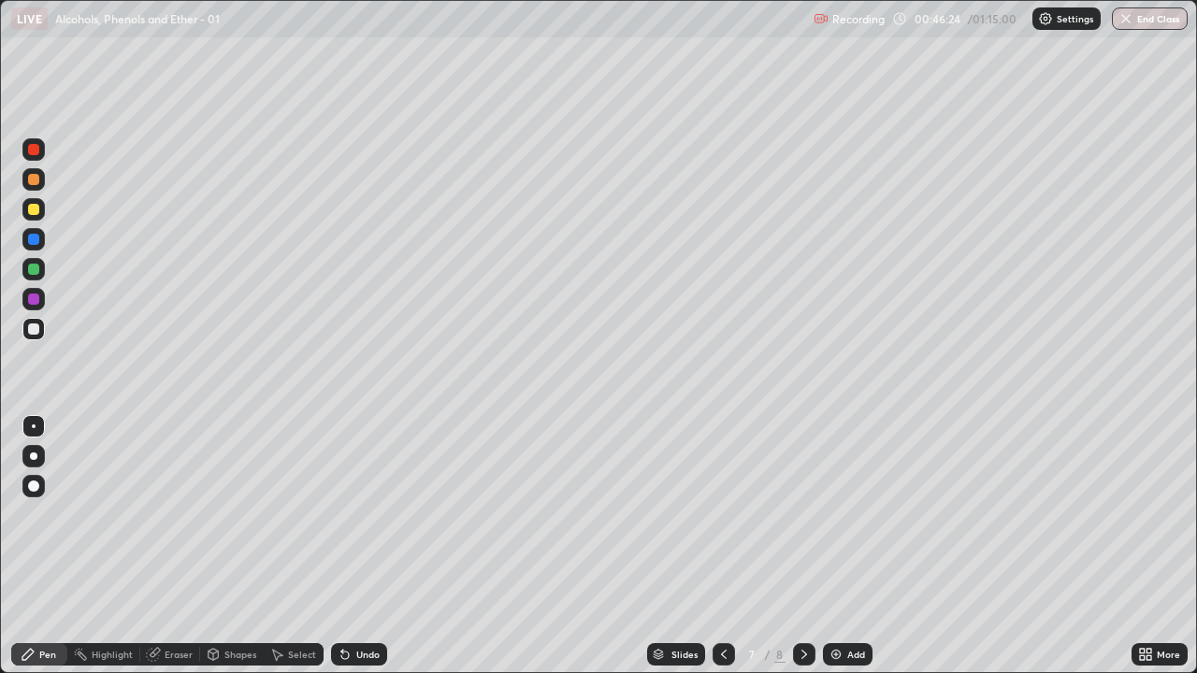
click at [803, 546] on icon at bounding box center [804, 654] width 15 height 15
click at [354, 546] on div "Undo" at bounding box center [359, 654] width 56 height 22
click at [342, 546] on icon at bounding box center [344, 655] width 7 height 7
click at [175, 546] on div "Eraser" at bounding box center [179, 654] width 28 height 9
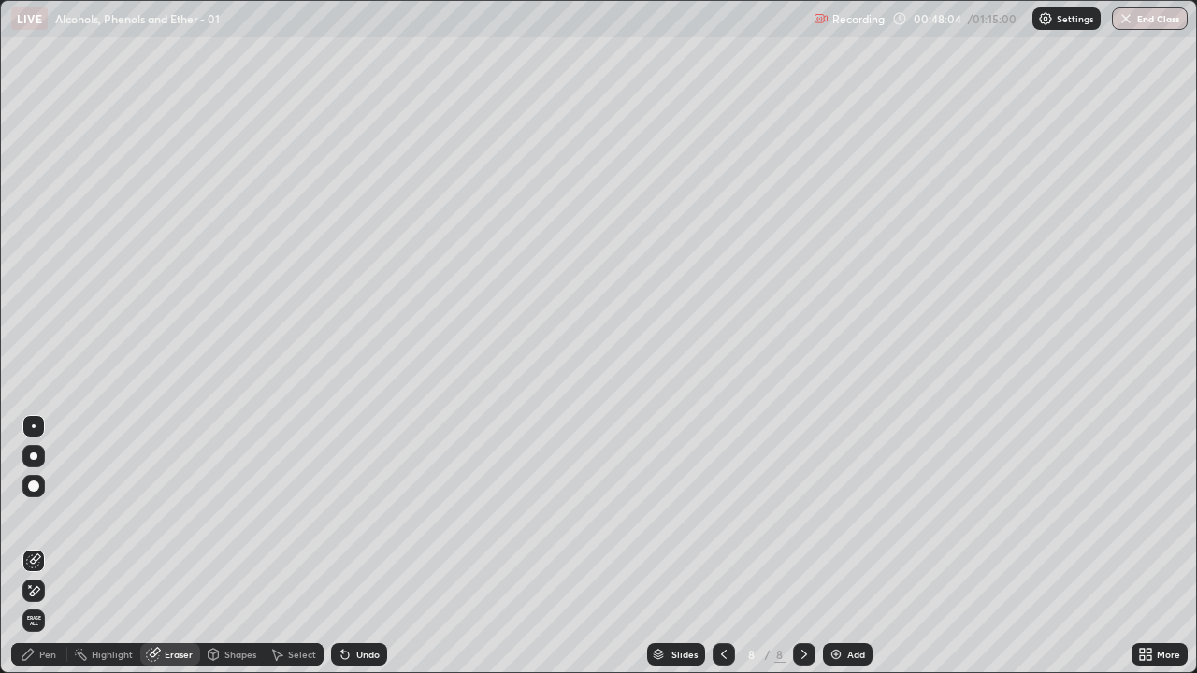
click at [34, 546] on span "Erase all" at bounding box center [33, 620] width 21 height 11
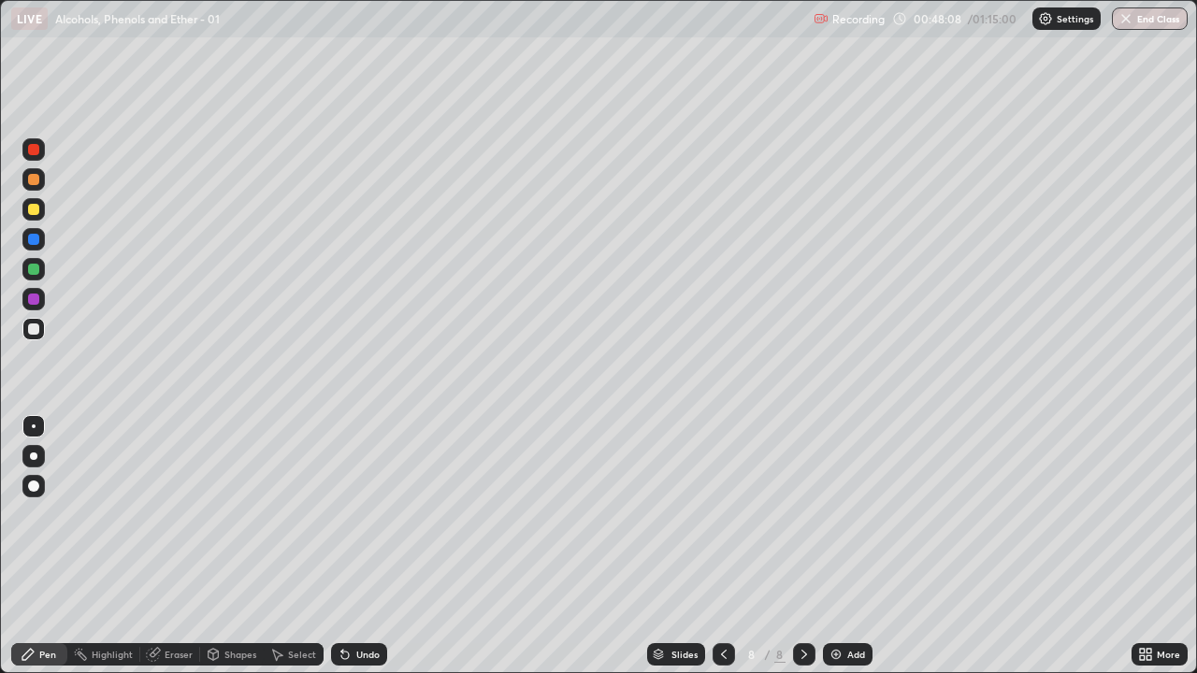
click at [722, 546] on icon at bounding box center [723, 654] width 15 height 15
click at [802, 546] on icon at bounding box center [805, 654] width 6 height 9
click at [32, 183] on div at bounding box center [33, 179] width 11 height 11
click at [36, 332] on div at bounding box center [33, 329] width 11 height 11
click at [34, 240] on div at bounding box center [33, 239] width 11 height 11
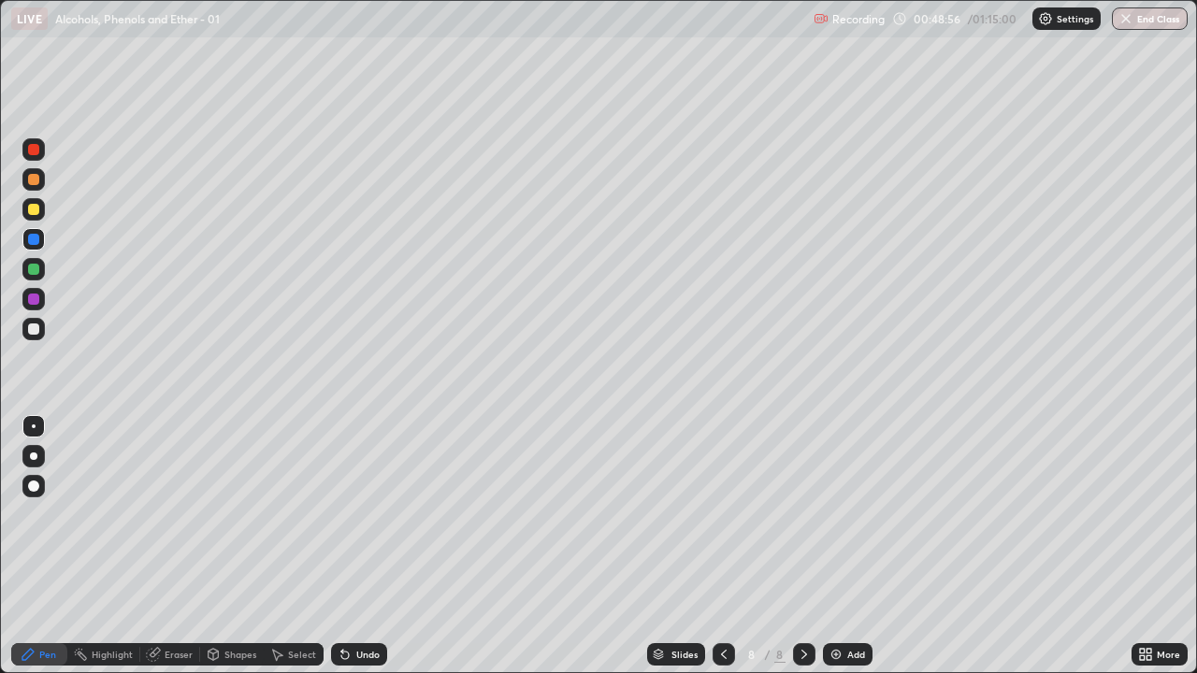
click at [37, 328] on div at bounding box center [33, 329] width 11 height 11
click at [36, 328] on div at bounding box center [33, 329] width 11 height 11
click at [166, 546] on div "Eraser" at bounding box center [179, 654] width 28 height 9
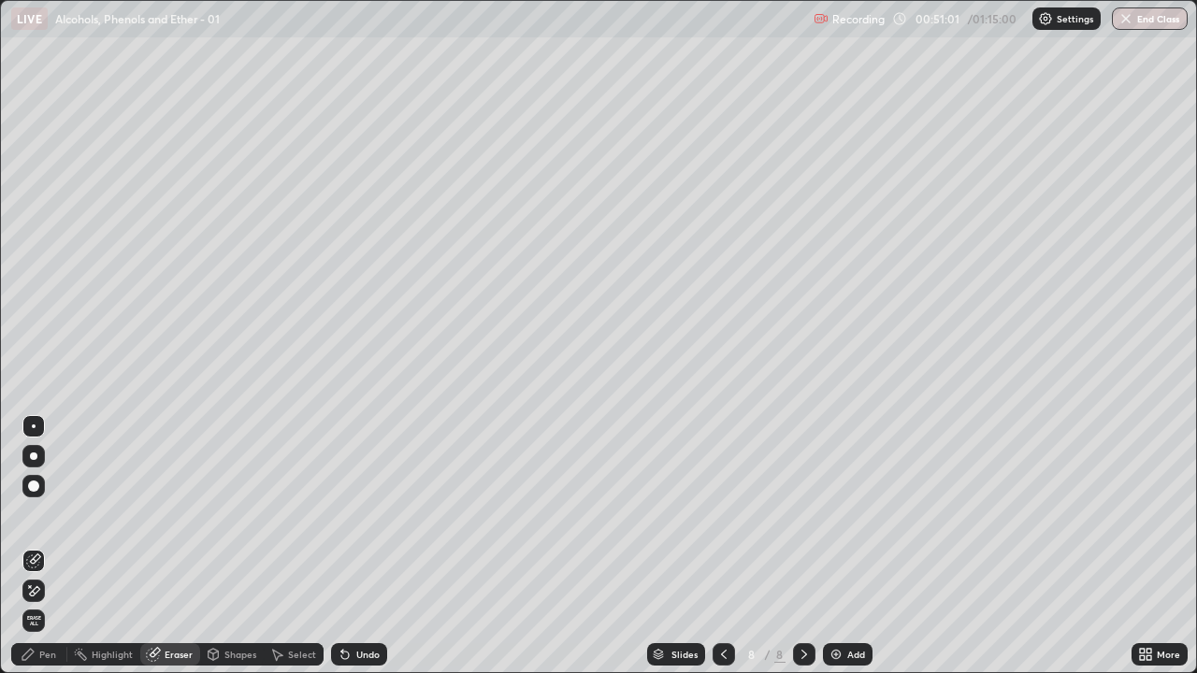
click at [38, 546] on div "Pen" at bounding box center [39, 654] width 56 height 22
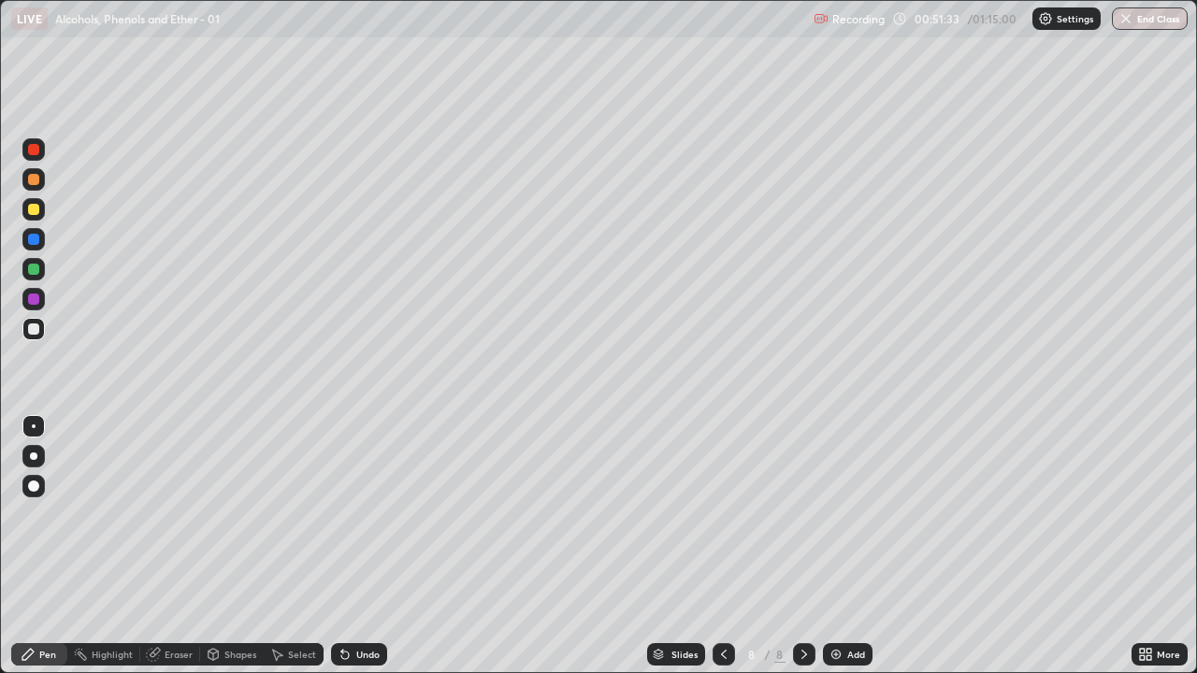
click at [172, 546] on div "Eraser" at bounding box center [179, 654] width 28 height 9
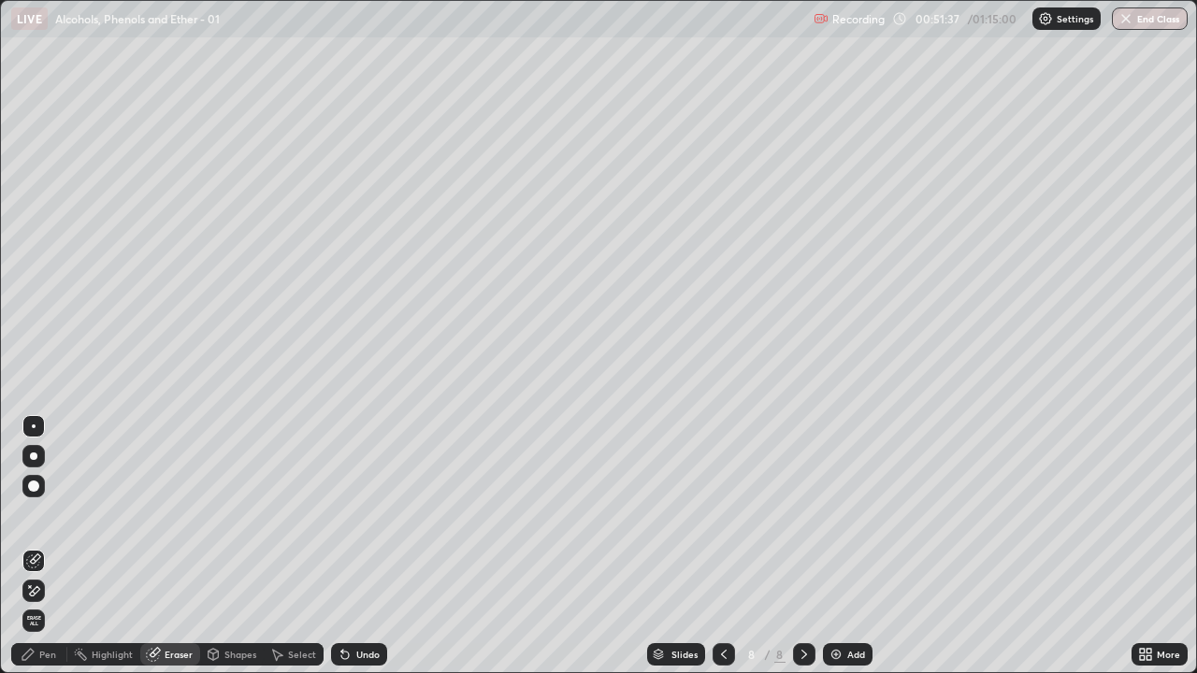
click at [40, 546] on div "Pen" at bounding box center [47, 654] width 17 height 9
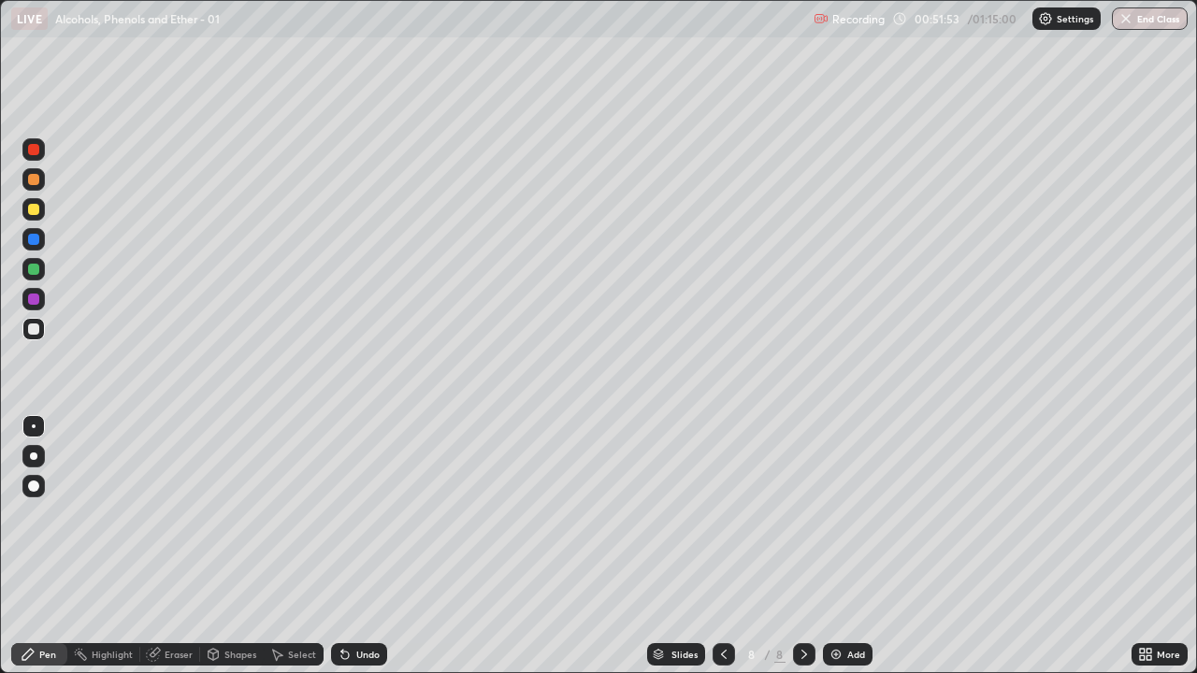
click at [187, 546] on div "Eraser" at bounding box center [170, 654] width 60 height 22
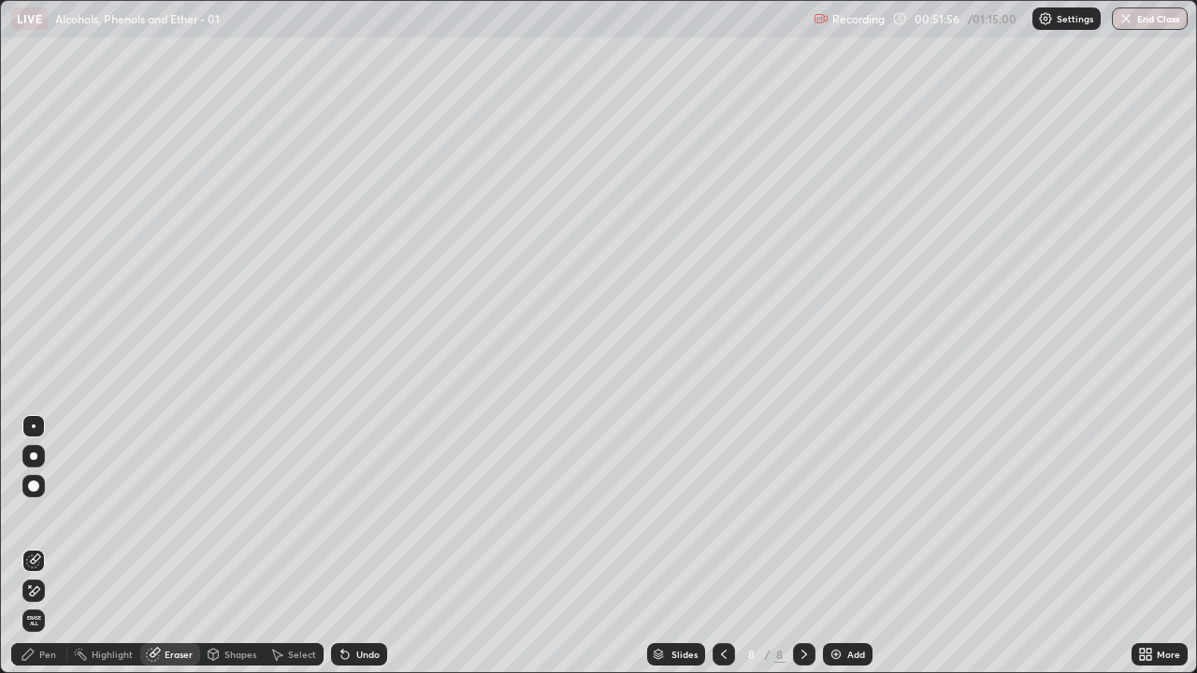
click at [38, 546] on div "Pen" at bounding box center [39, 654] width 56 height 22
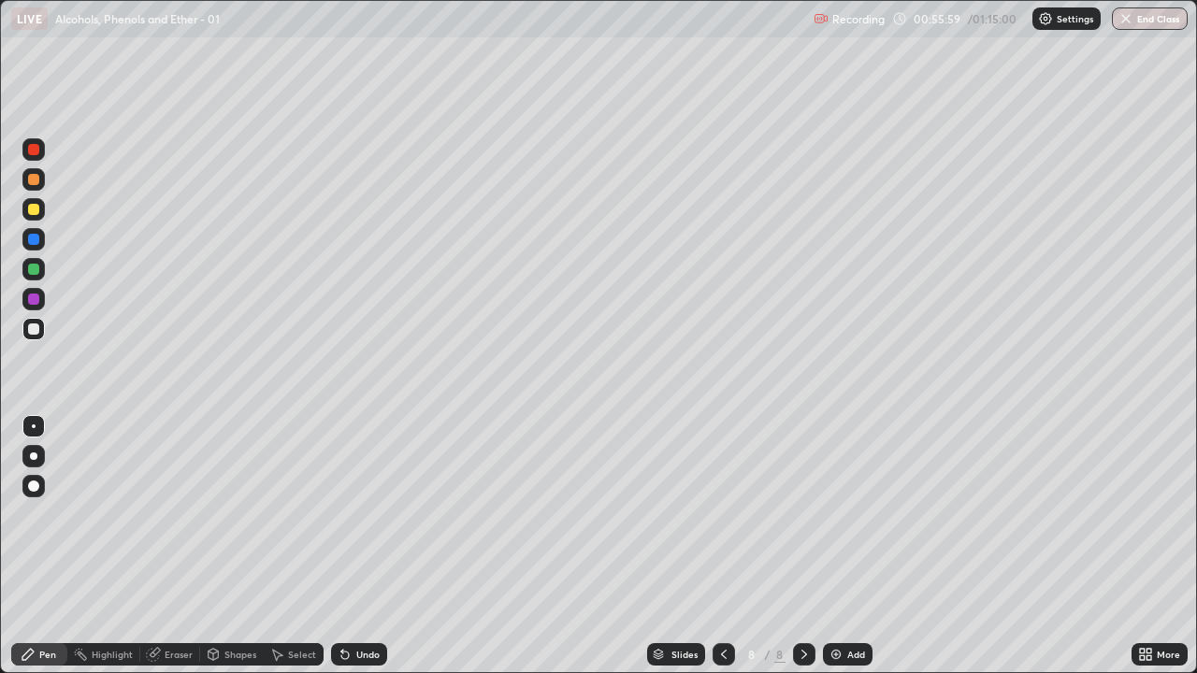
click at [836, 546] on img at bounding box center [836, 654] width 15 height 15
click at [39, 248] on div at bounding box center [33, 239] width 22 height 22
click at [33, 328] on div at bounding box center [33, 329] width 11 height 11
click at [35, 331] on div at bounding box center [33, 329] width 11 height 11
click at [288, 546] on div "Select" at bounding box center [302, 654] width 28 height 9
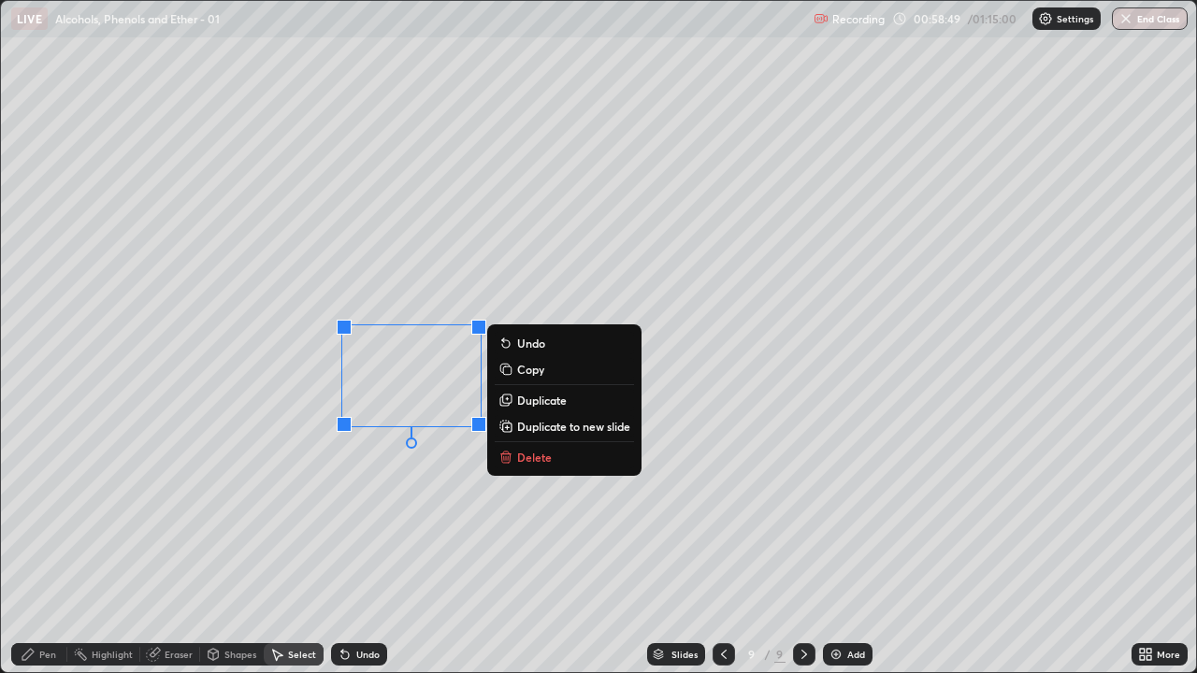
click at [534, 455] on p "Delete" at bounding box center [534, 457] width 35 height 15
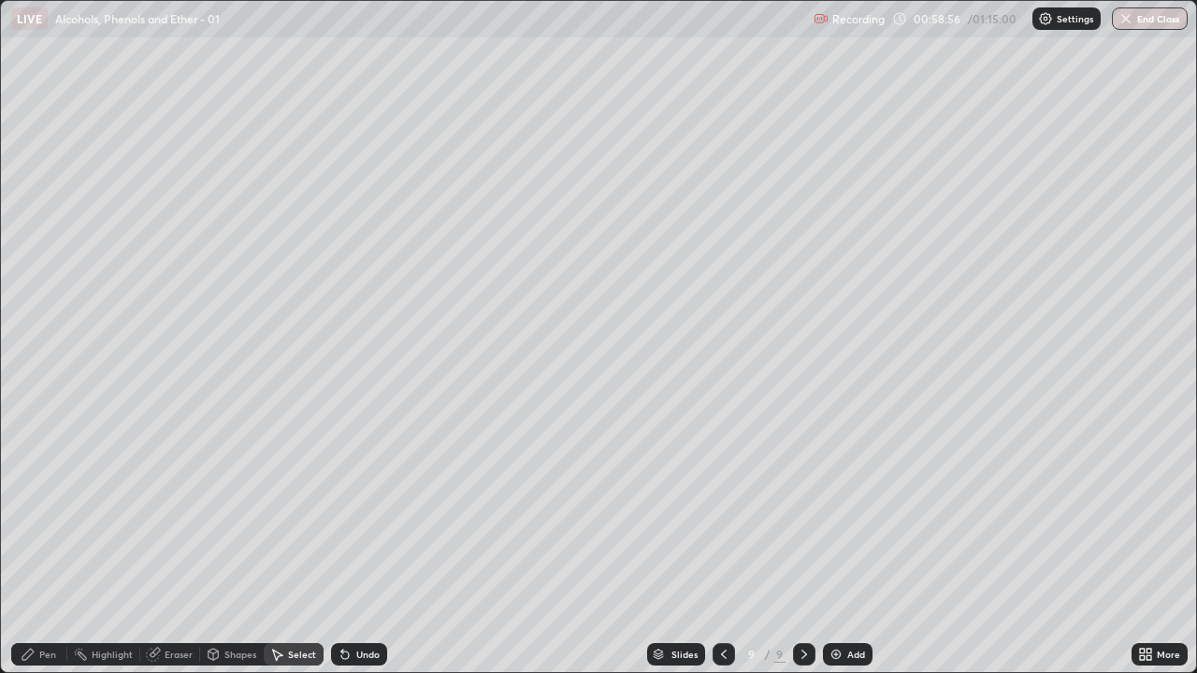
click at [34, 546] on icon at bounding box center [27, 654] width 11 height 11
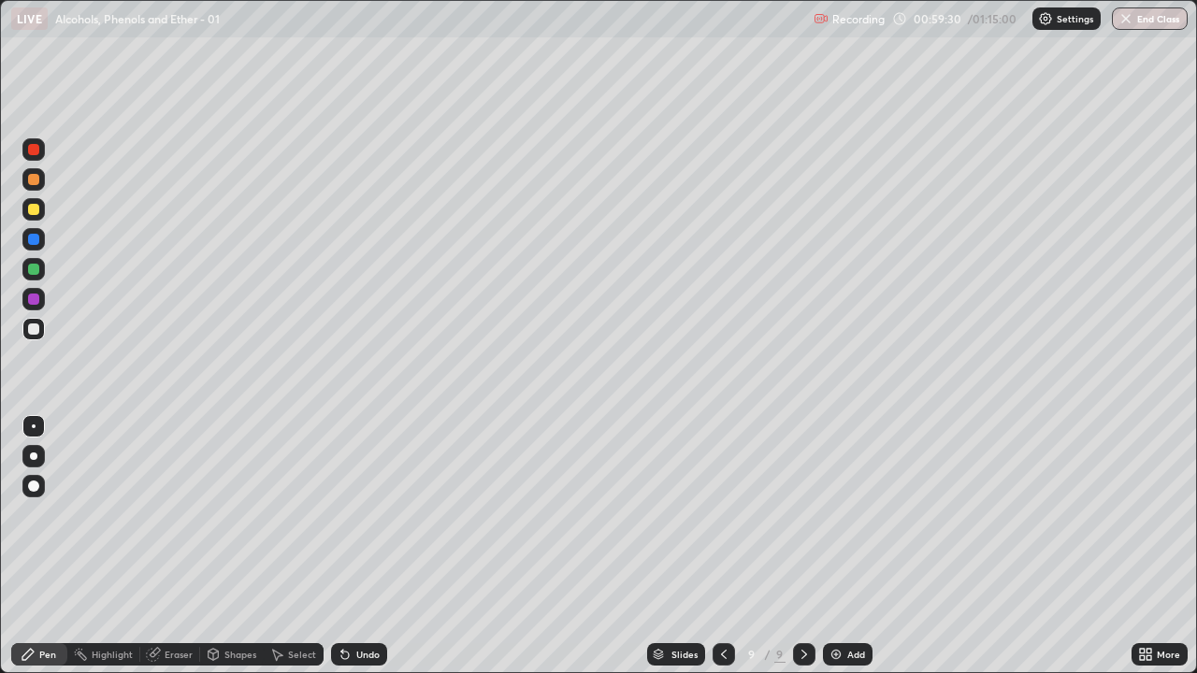
click at [364, 546] on div "Undo" at bounding box center [367, 654] width 23 height 9
click at [357, 546] on div "Undo" at bounding box center [359, 654] width 56 height 22
click at [368, 546] on div "Undo" at bounding box center [367, 654] width 23 height 9
click at [350, 546] on div "Undo" at bounding box center [359, 654] width 56 height 22
click at [362, 546] on div "Undo" at bounding box center [359, 654] width 56 height 22
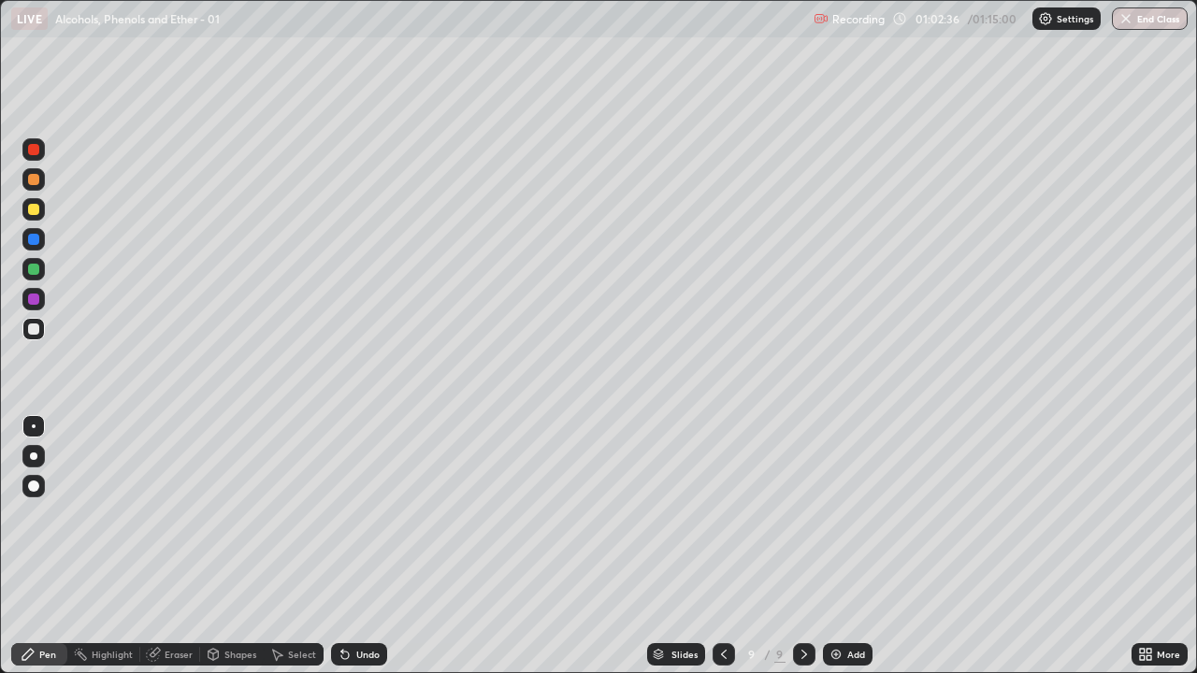
click at [363, 546] on div "Undo" at bounding box center [359, 654] width 56 height 22
click at [167, 546] on div "Eraser" at bounding box center [179, 654] width 28 height 9
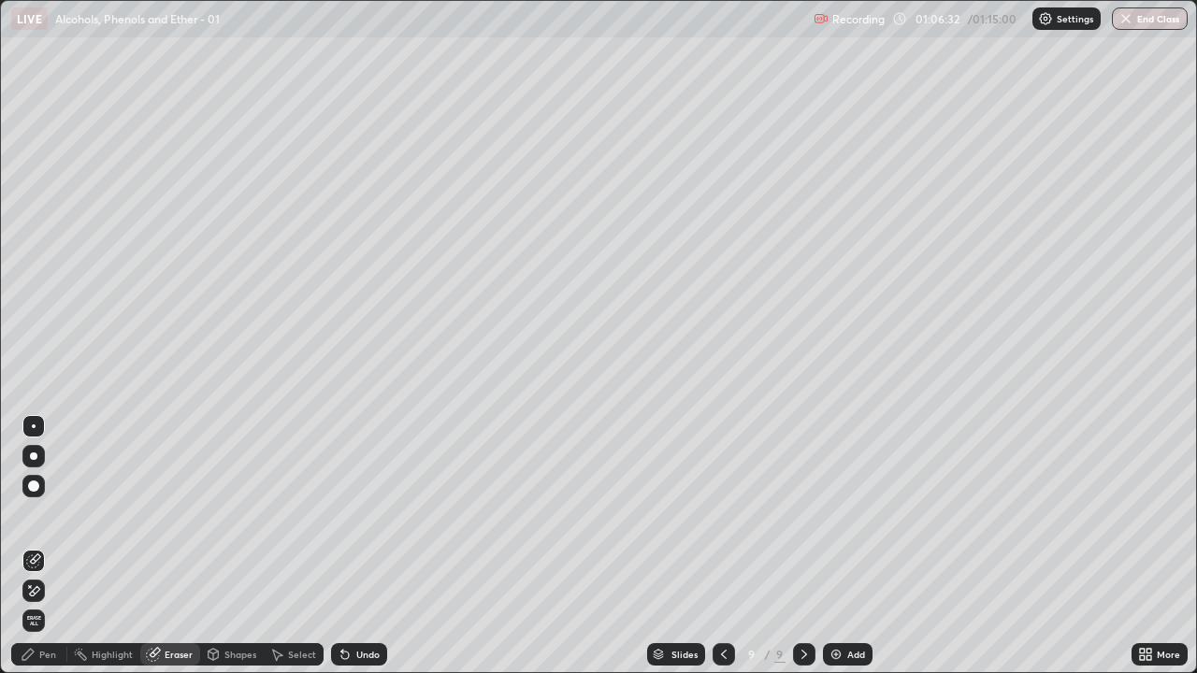
click at [36, 546] on div "Pen" at bounding box center [39, 654] width 56 height 22
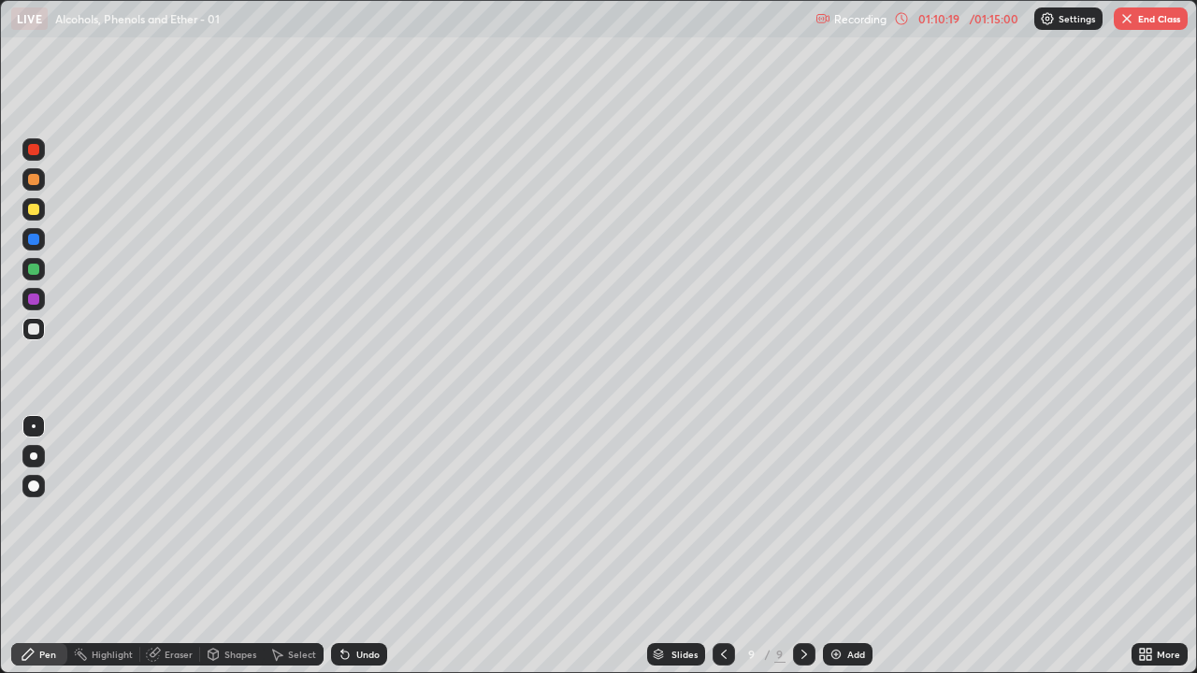
click at [834, 546] on img at bounding box center [836, 654] width 15 height 15
click at [356, 546] on div "Undo" at bounding box center [367, 654] width 23 height 9
click at [722, 546] on div at bounding box center [723, 654] width 22 height 22
click at [720, 546] on icon at bounding box center [723, 654] width 15 height 15
click at [721, 546] on icon at bounding box center [723, 654] width 15 height 15
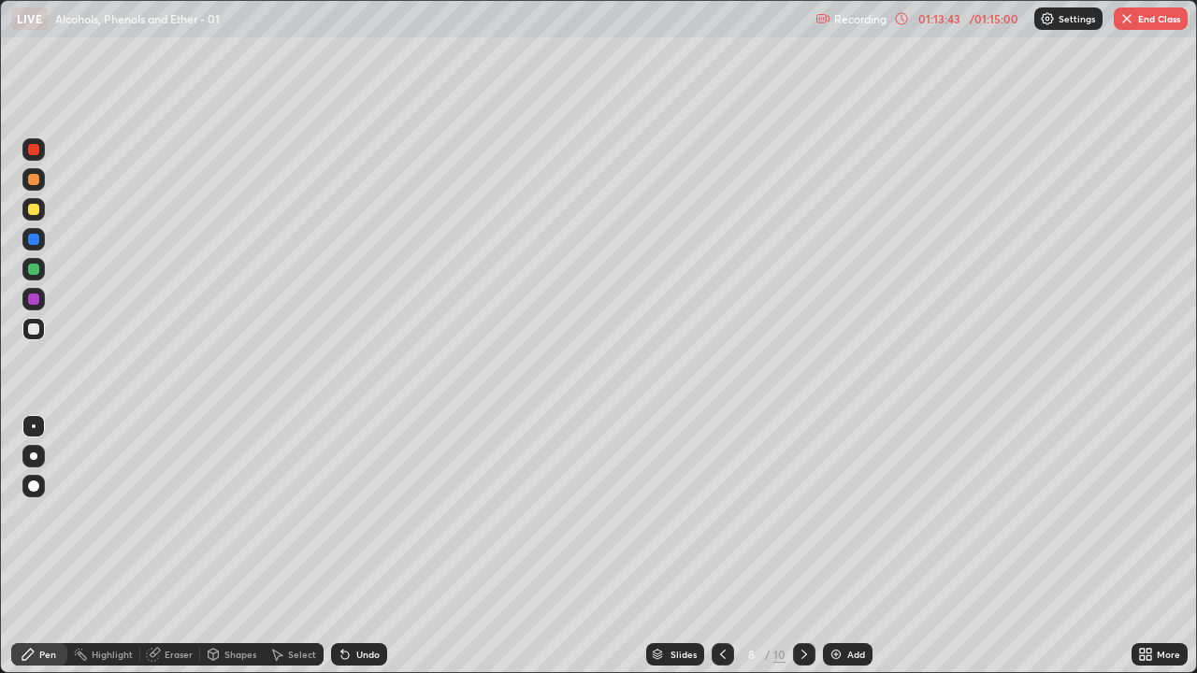
click at [720, 546] on icon at bounding box center [723, 654] width 15 height 15
click at [719, 546] on icon at bounding box center [723, 654] width 15 height 15
click at [718, 546] on icon at bounding box center [723, 654] width 15 height 15
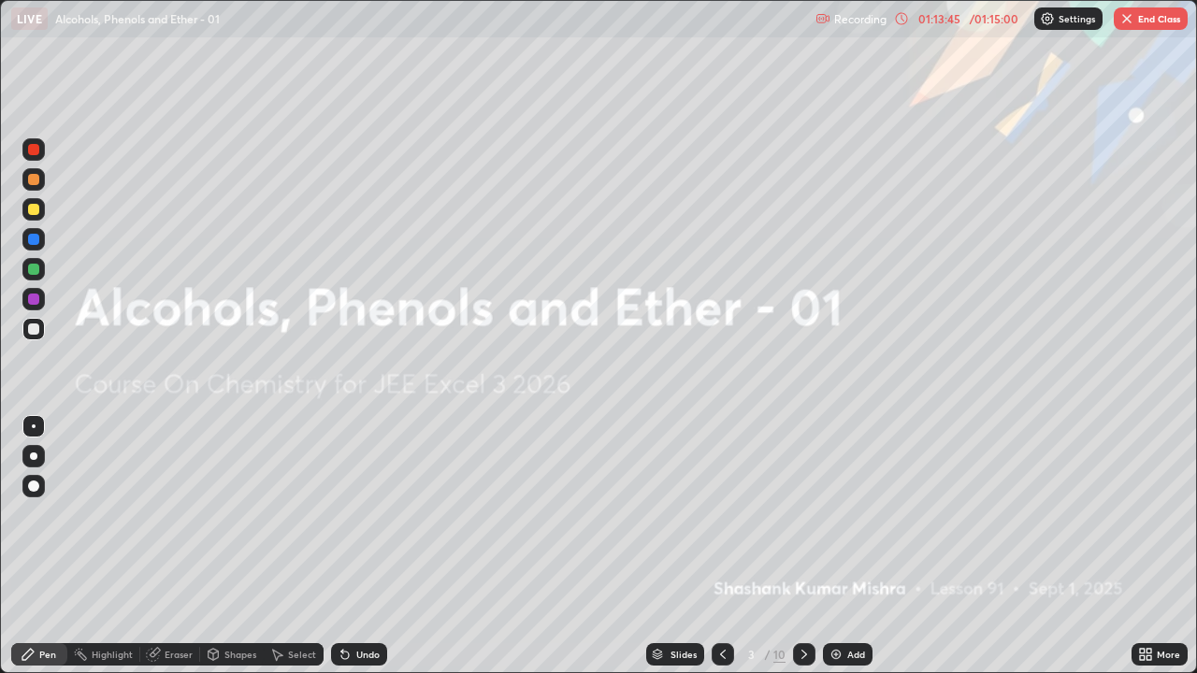
click at [803, 546] on icon at bounding box center [804, 654] width 15 height 15
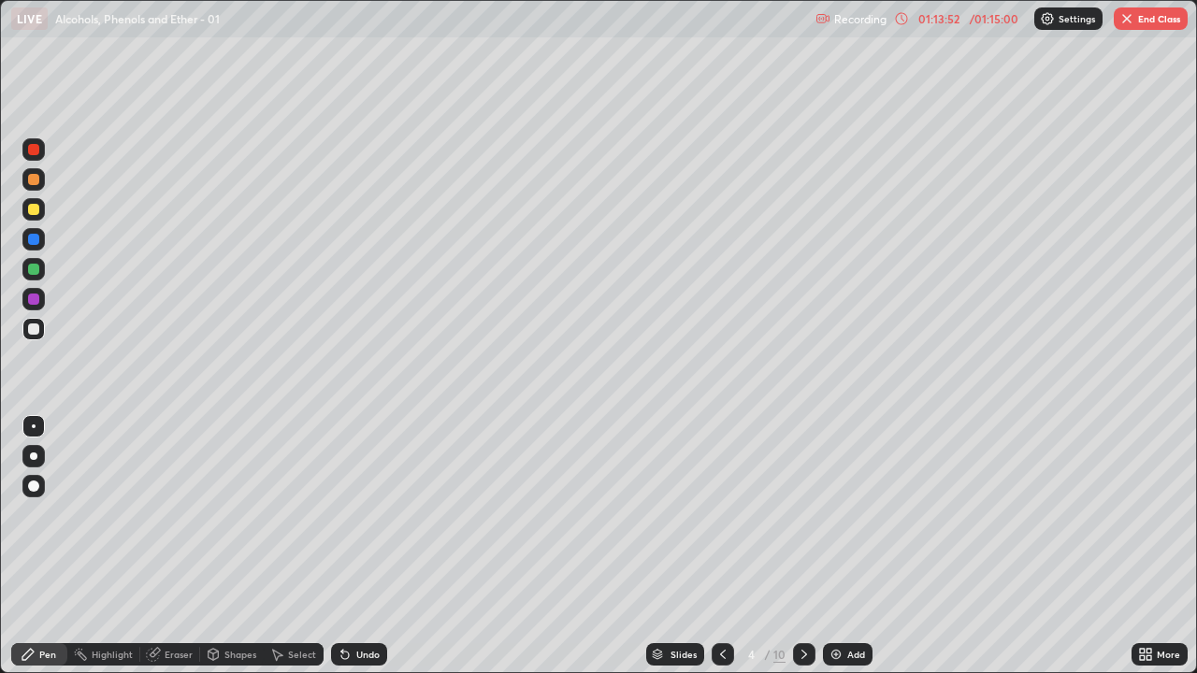
click at [793, 546] on div at bounding box center [804, 654] width 22 height 37
click at [803, 546] on icon at bounding box center [804, 654] width 15 height 15
click at [1145, 23] on button "End Class" at bounding box center [1151, 18] width 74 height 22
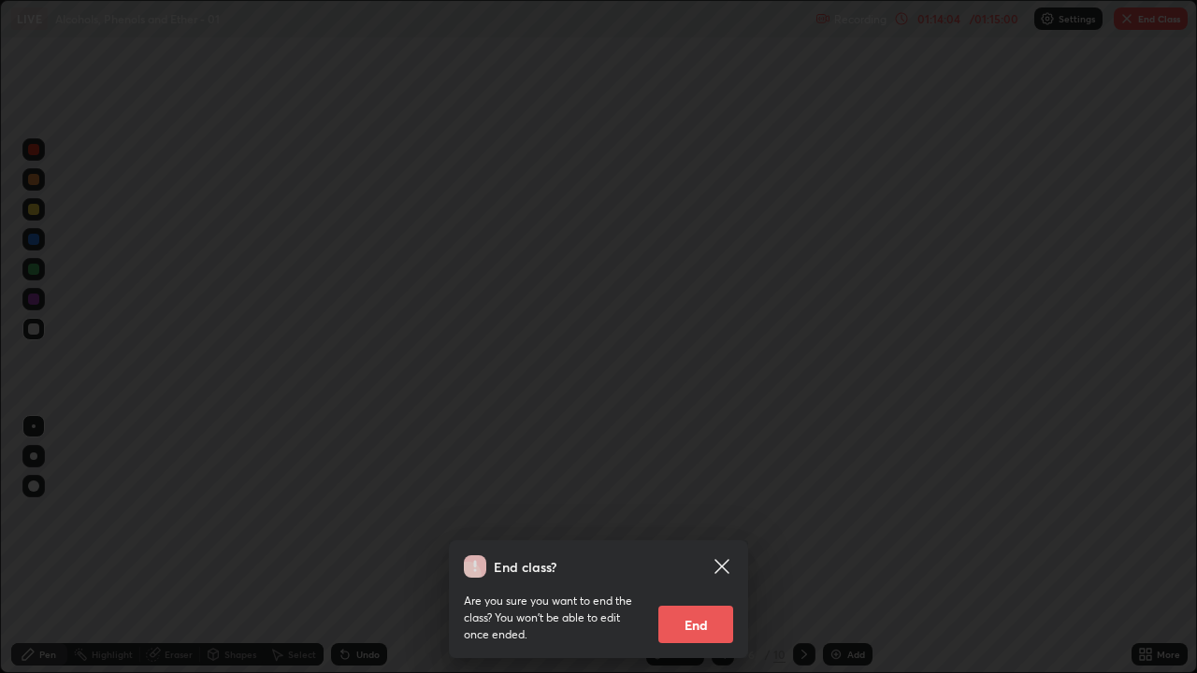
click at [728, 546] on icon at bounding box center [722, 566] width 14 height 14
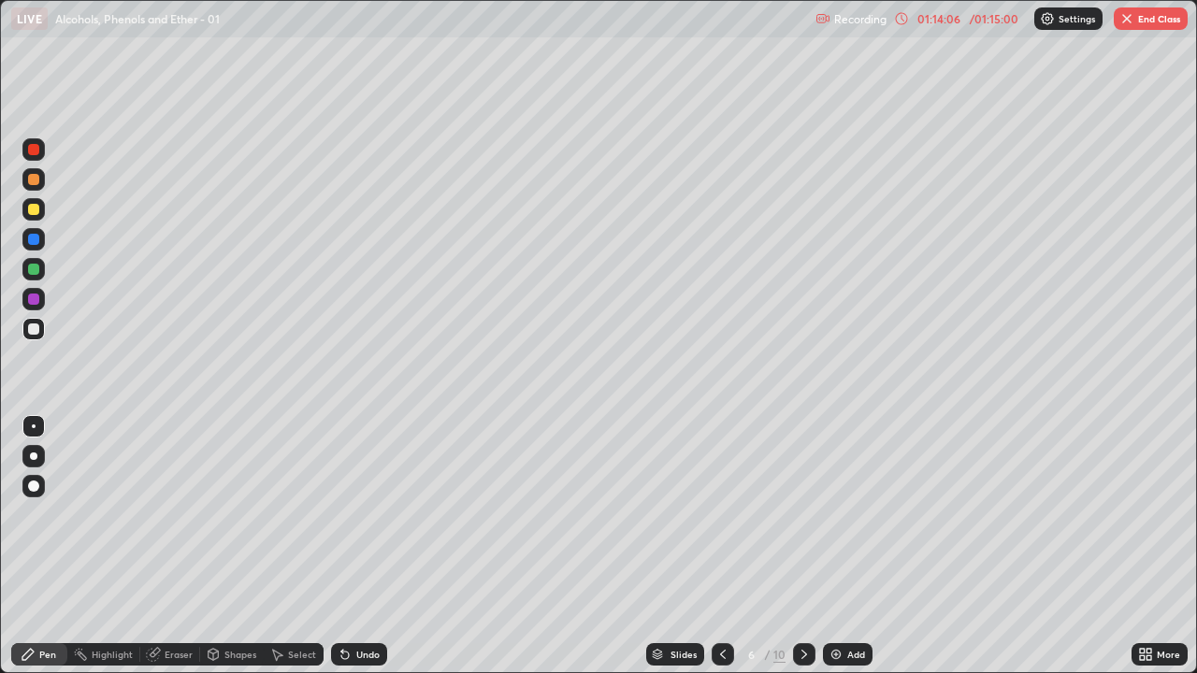
click at [1153, 19] on button "End Class" at bounding box center [1151, 18] width 74 height 22
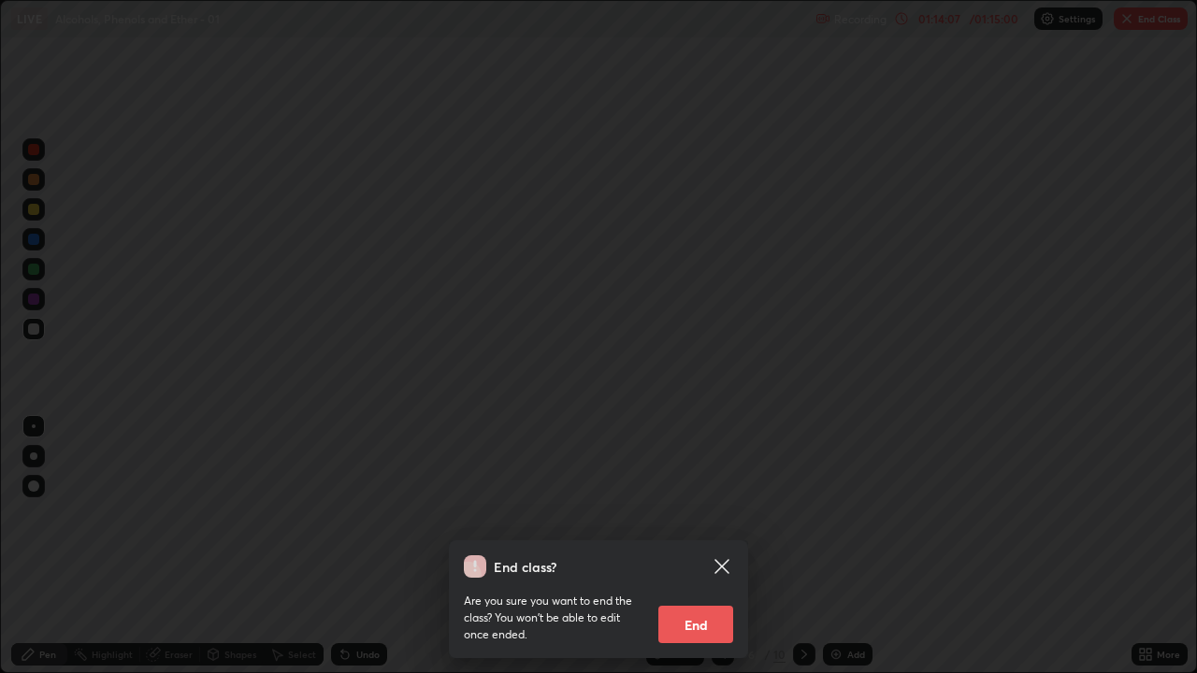
click at [716, 546] on button "End" at bounding box center [695, 624] width 75 height 37
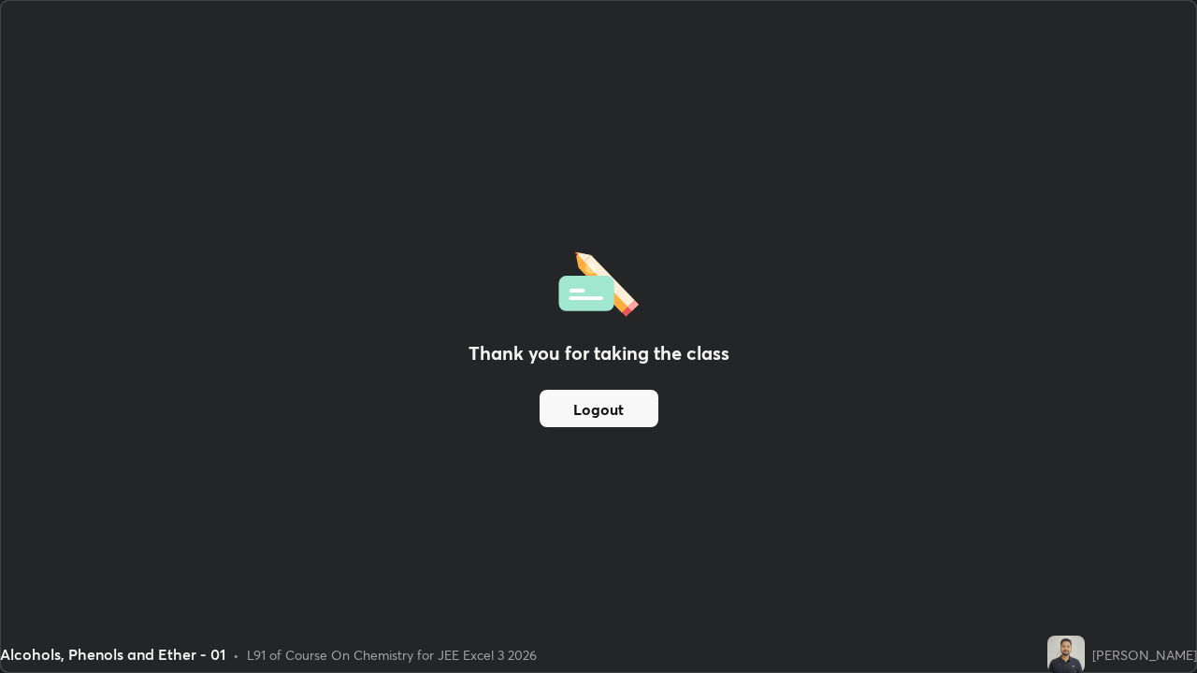
click at [628, 412] on button "Logout" at bounding box center [599, 408] width 119 height 37
